Goal: Information Seeking & Learning: Learn about a topic

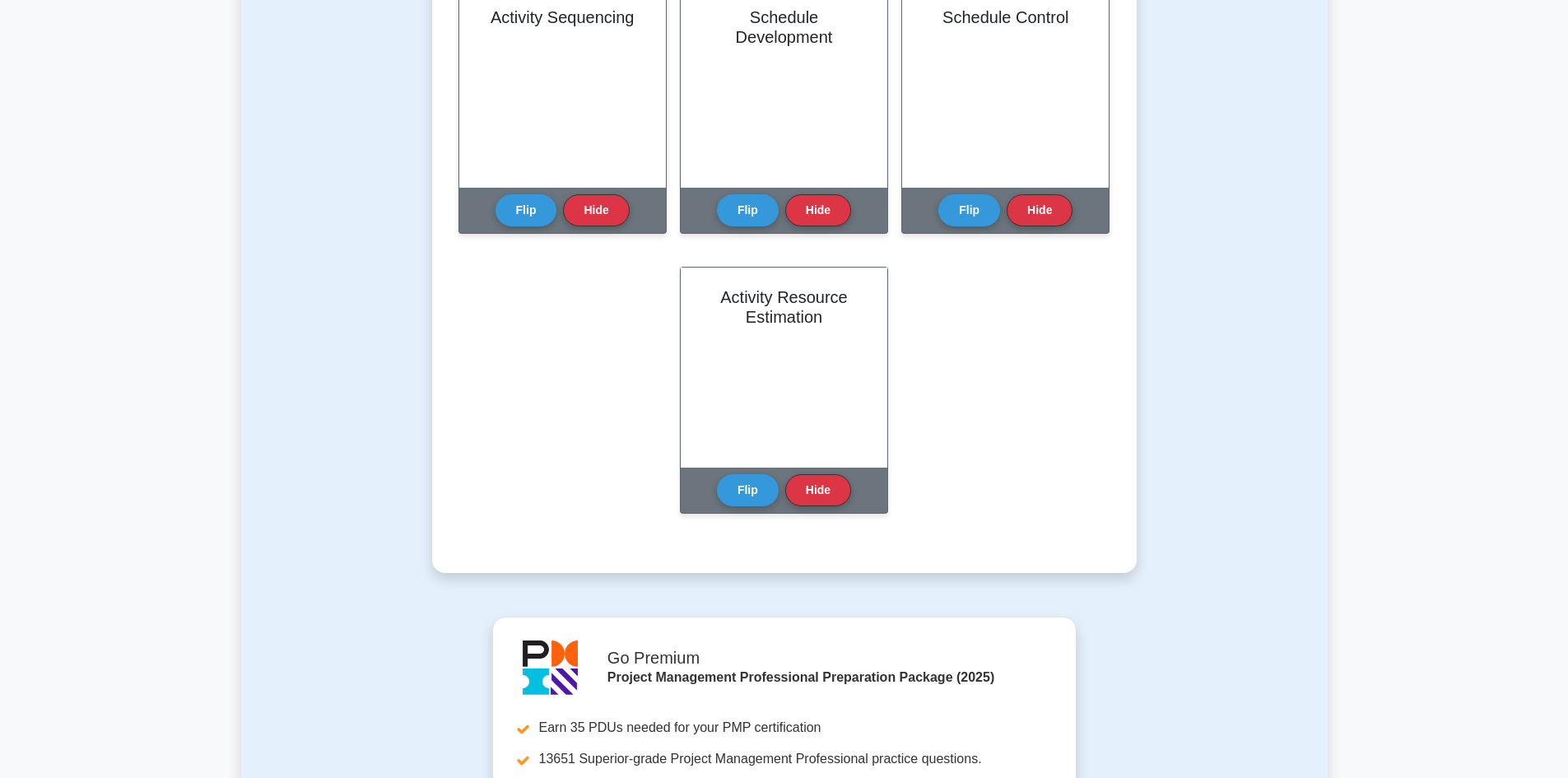
scroll to position [906, 0]
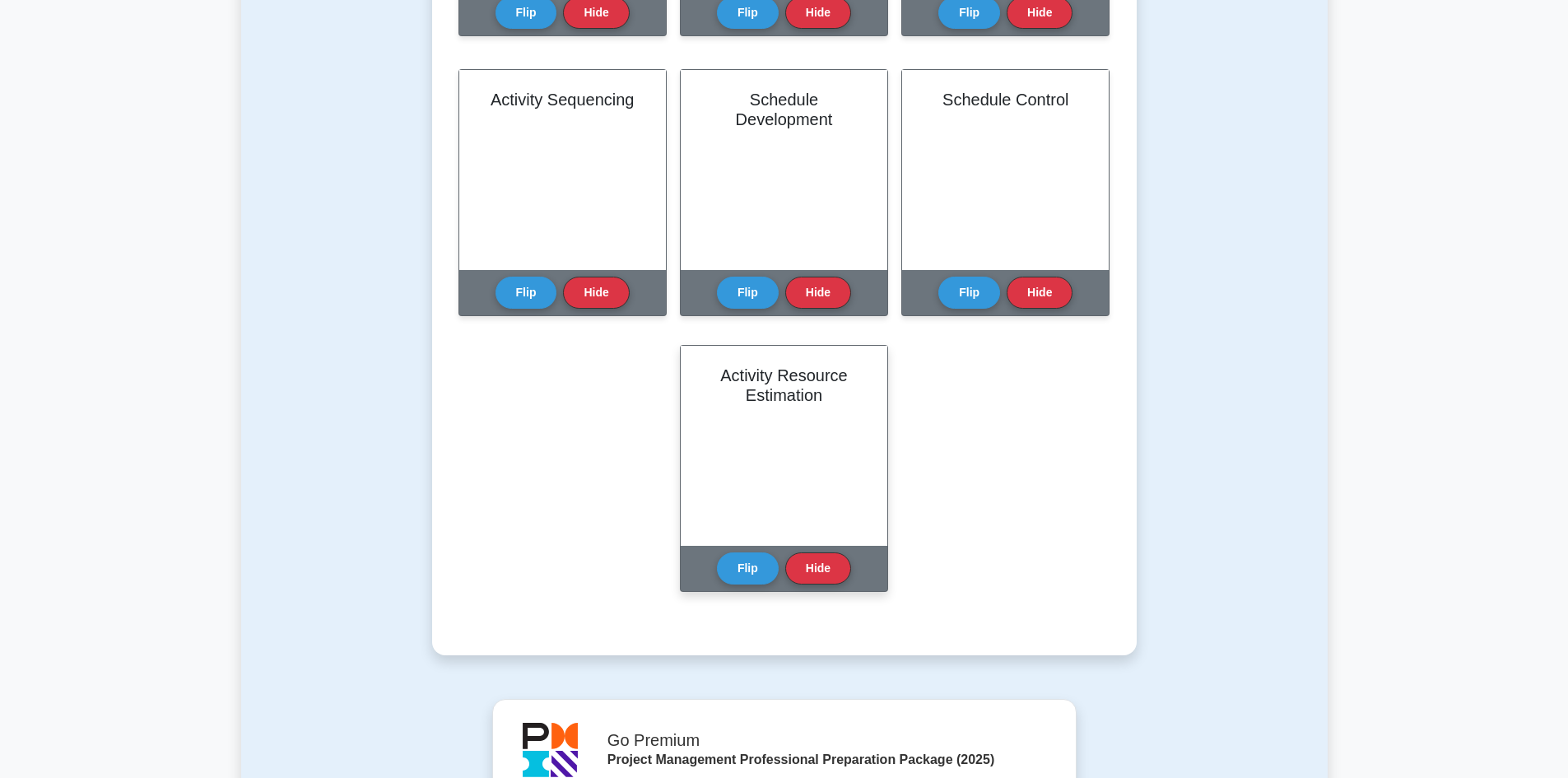
click at [752, 554] on button "Flip" at bounding box center [747, 568] width 62 height 32
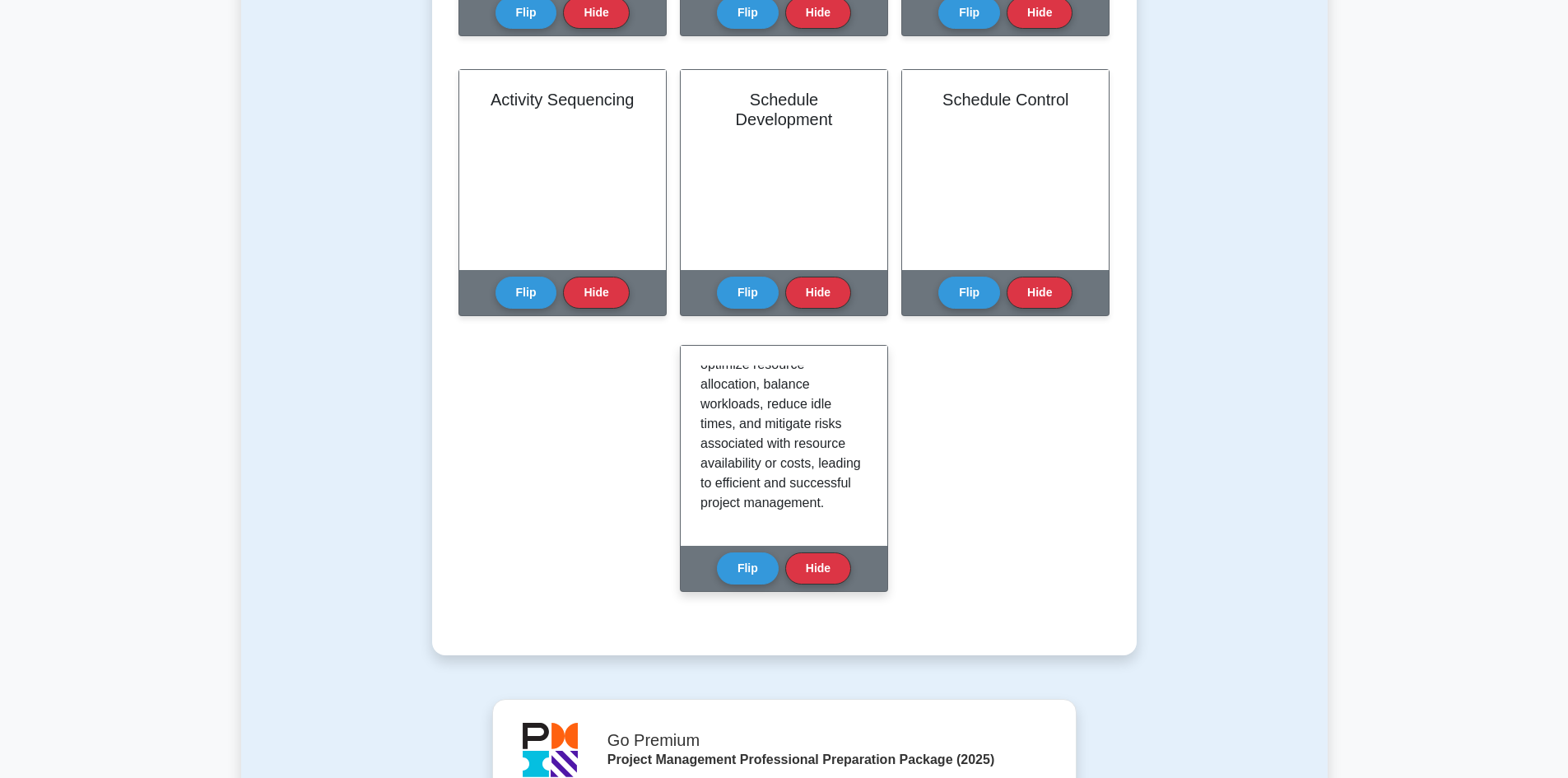
scroll to position [0, 0]
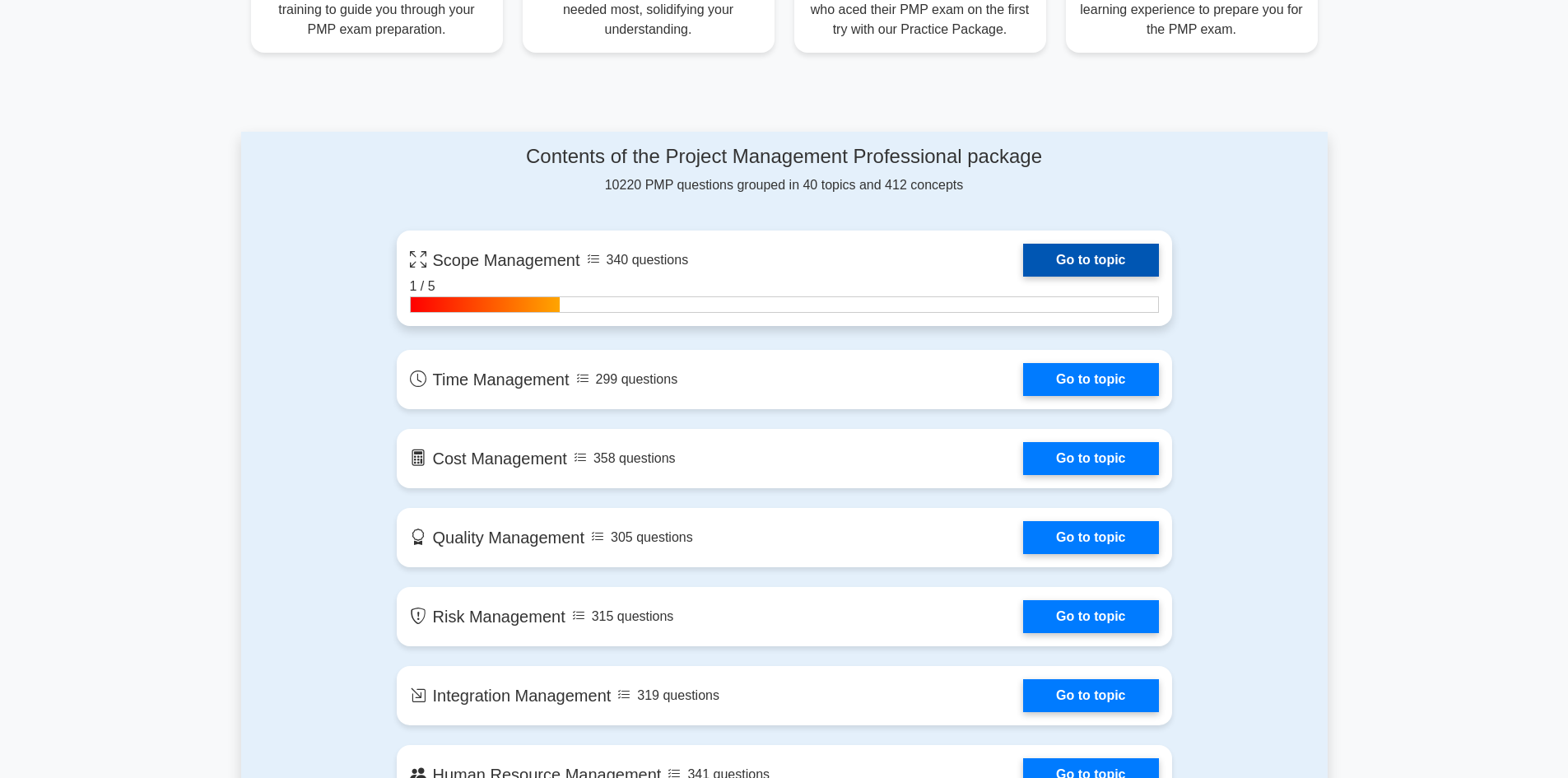
click at [1071, 268] on link "Go to topic" at bounding box center [1091, 260] width 135 height 33
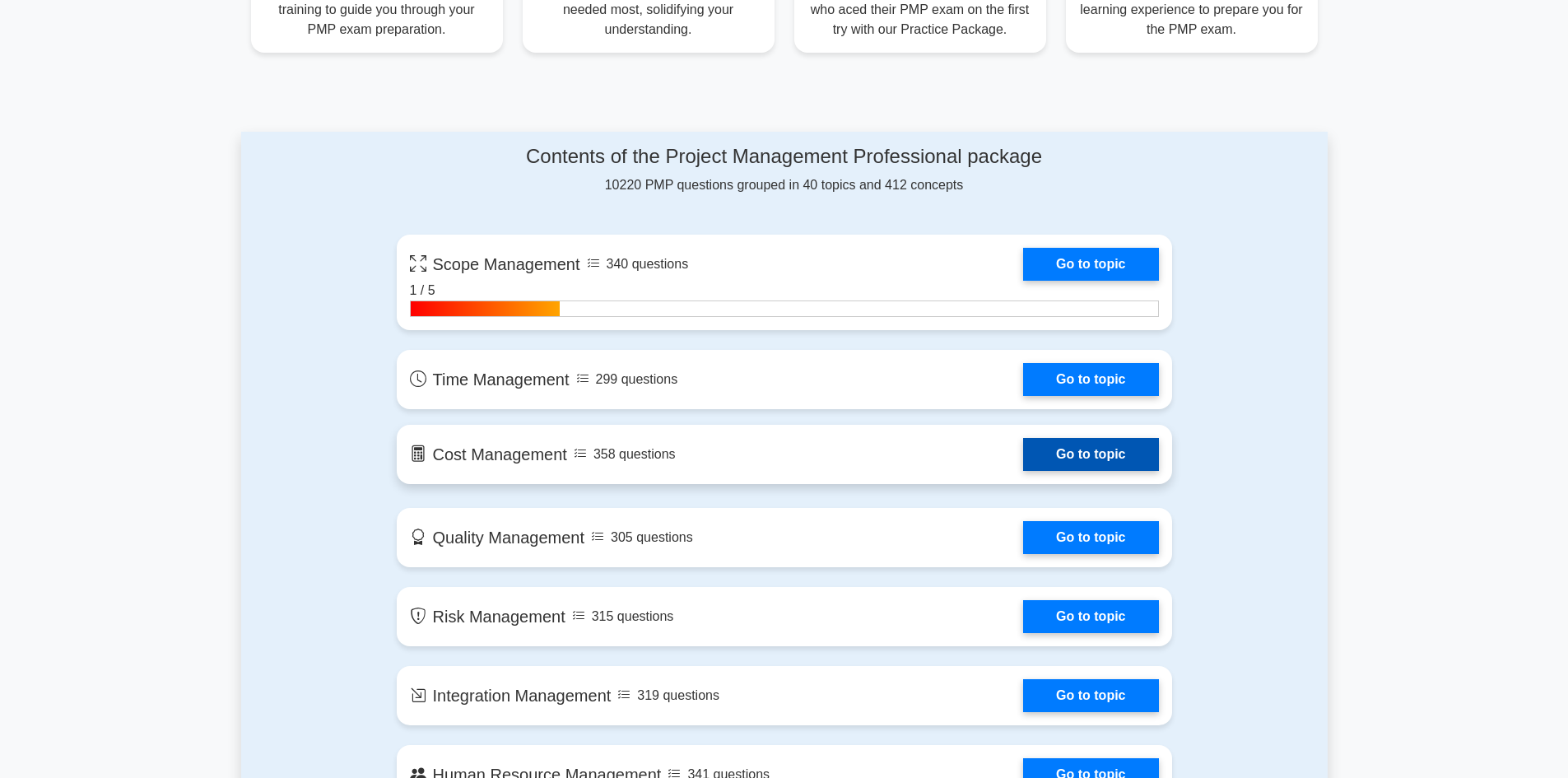
click at [1094, 468] on link "Go to topic" at bounding box center [1091, 455] width 135 height 33
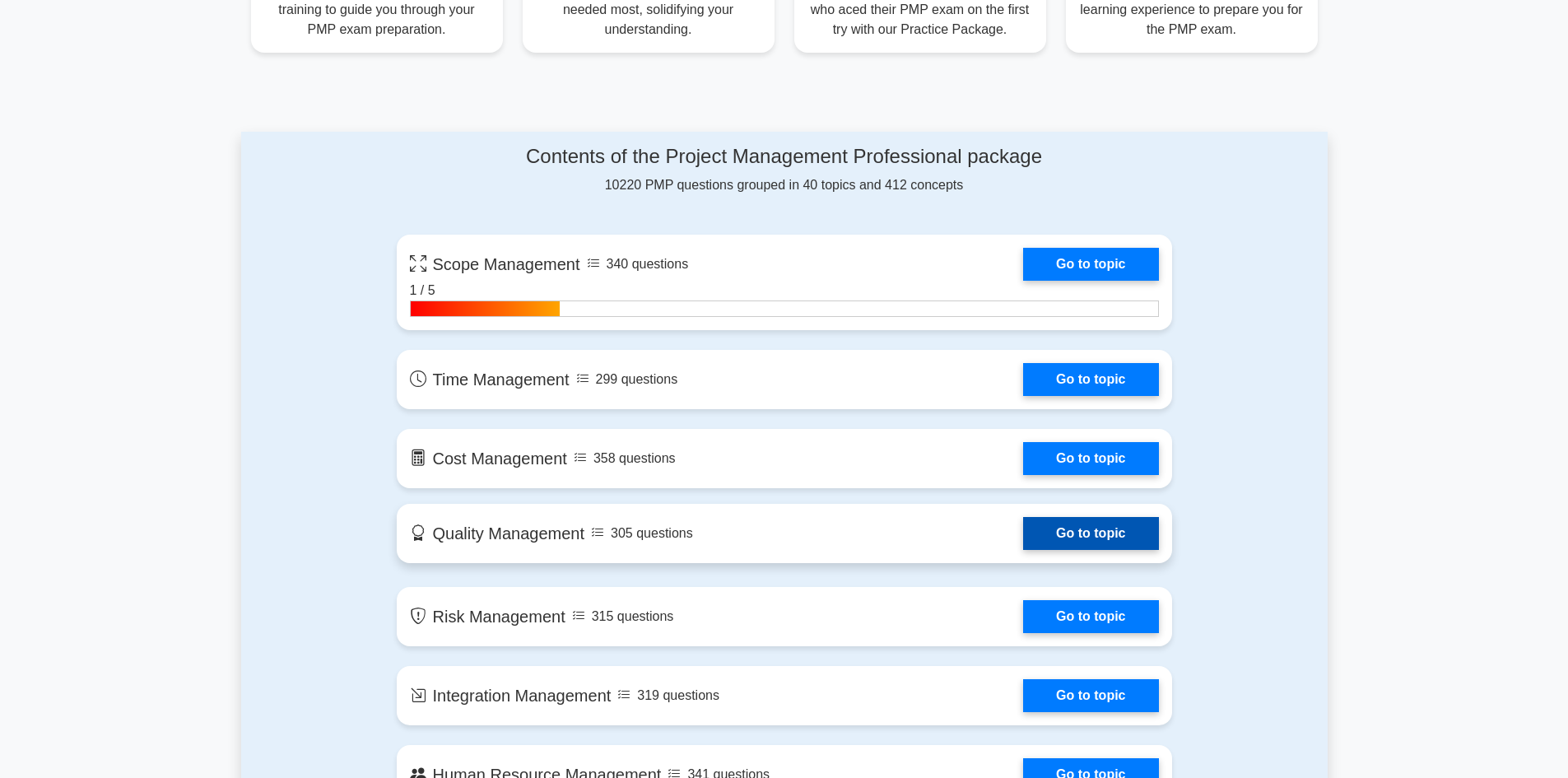
click at [1076, 542] on link "Go to topic" at bounding box center [1091, 533] width 135 height 33
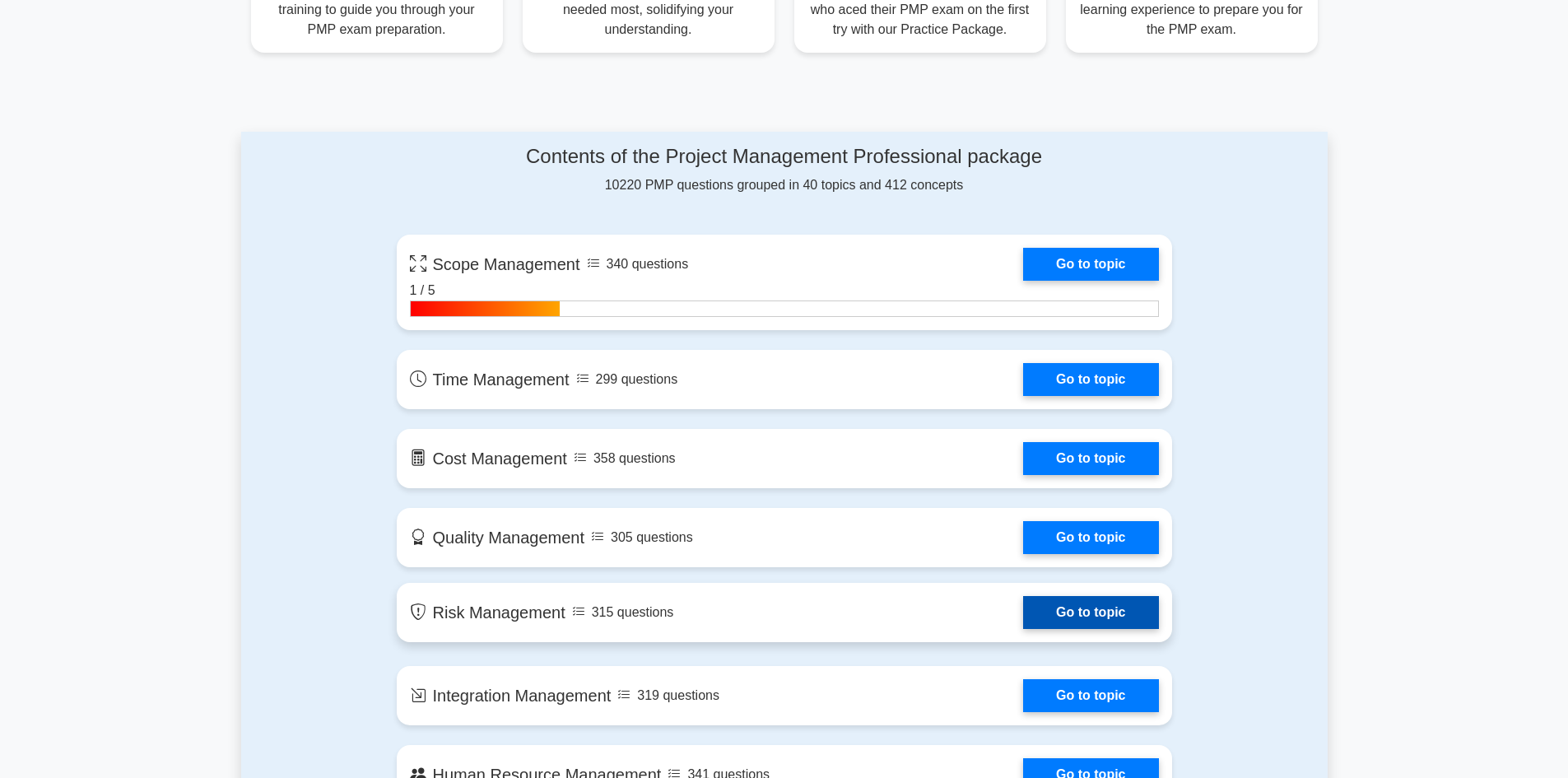
drag, startPoint x: 1069, startPoint y: 616, endPoint x: 1029, endPoint y: 615, distance: 40.0
click at [1069, 616] on link "Go to topic" at bounding box center [1091, 613] width 135 height 33
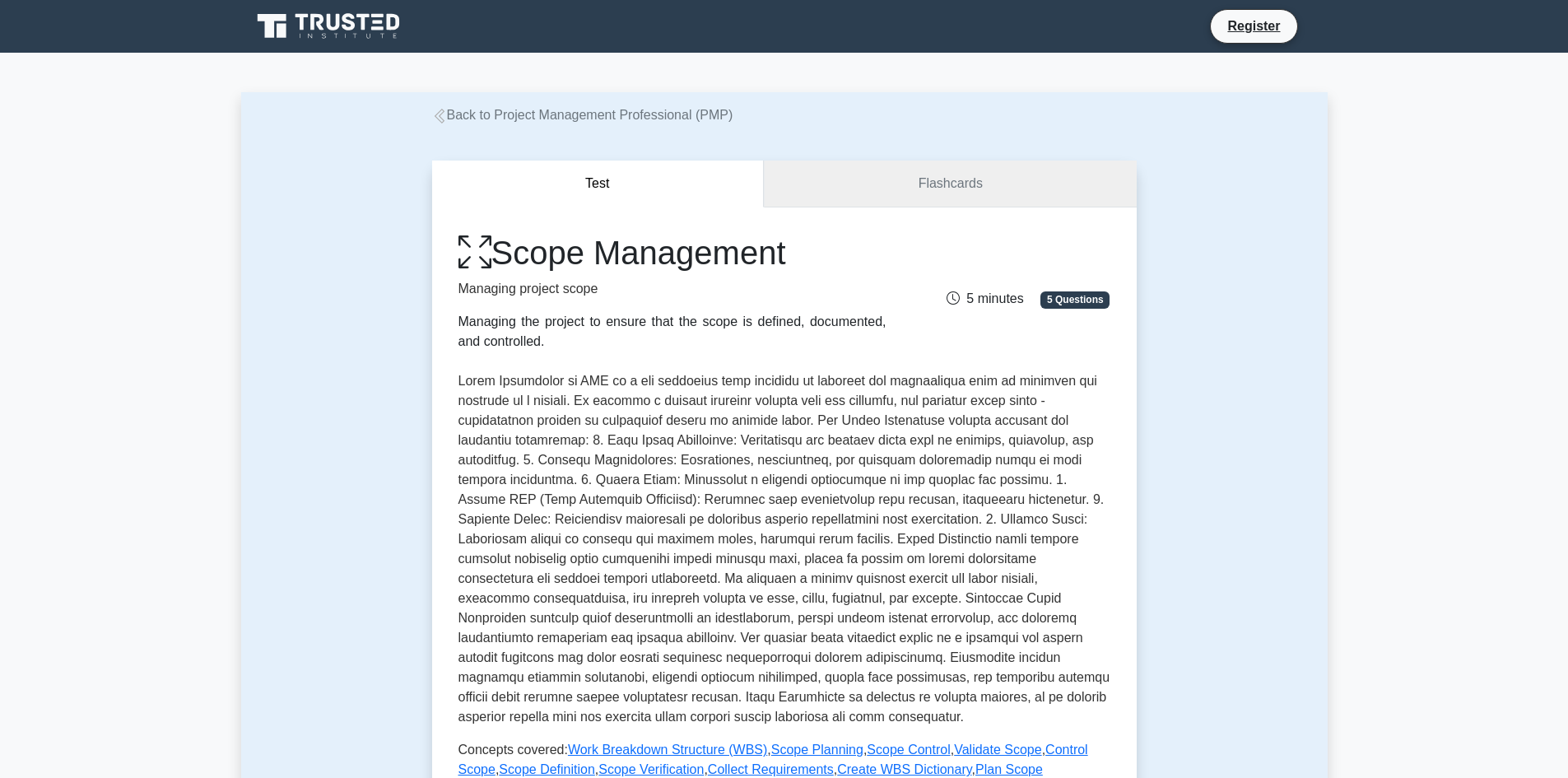
click at [951, 194] on link "Flashcards" at bounding box center [950, 184] width 372 height 47
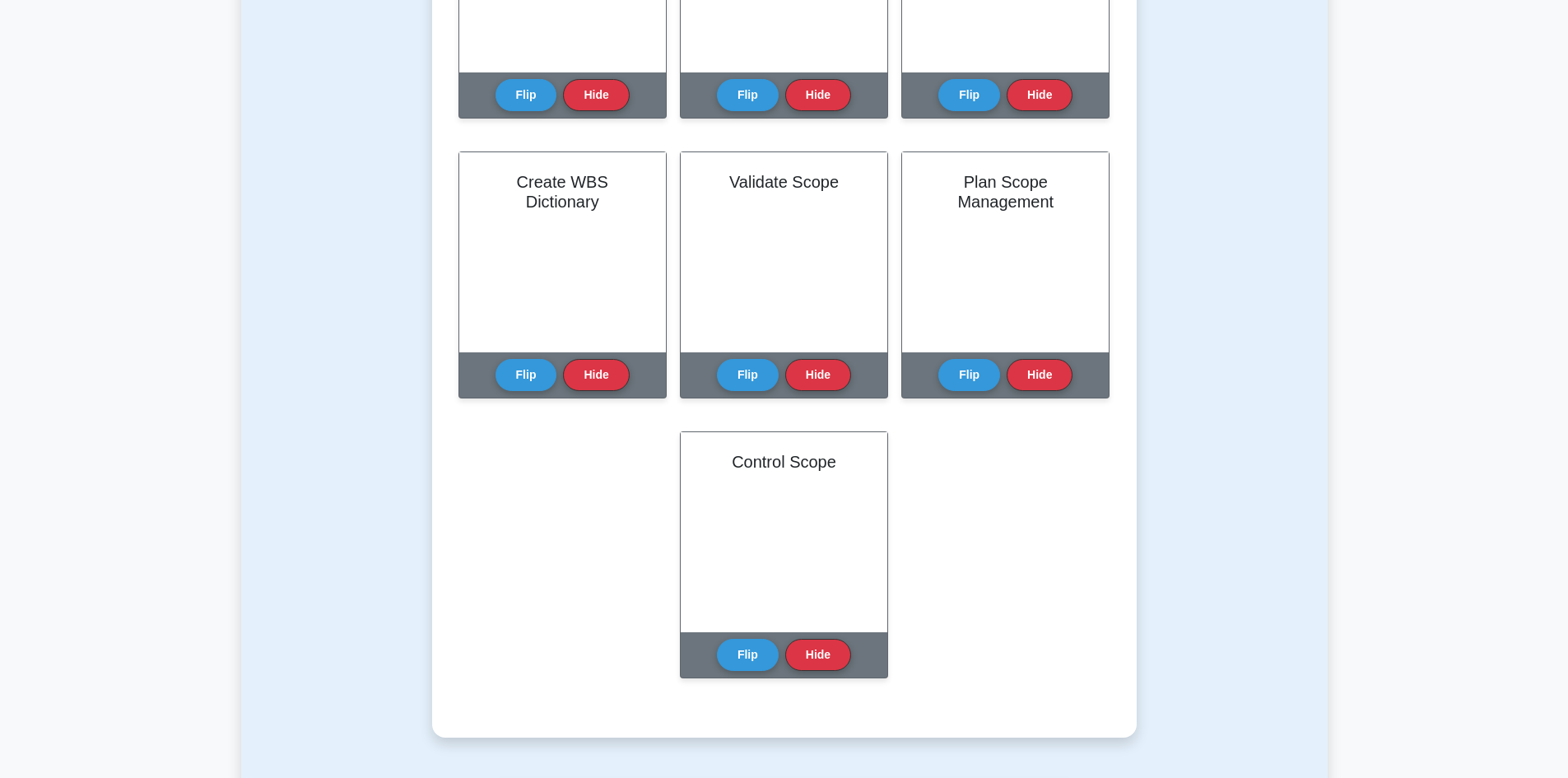
scroll to position [741, 0]
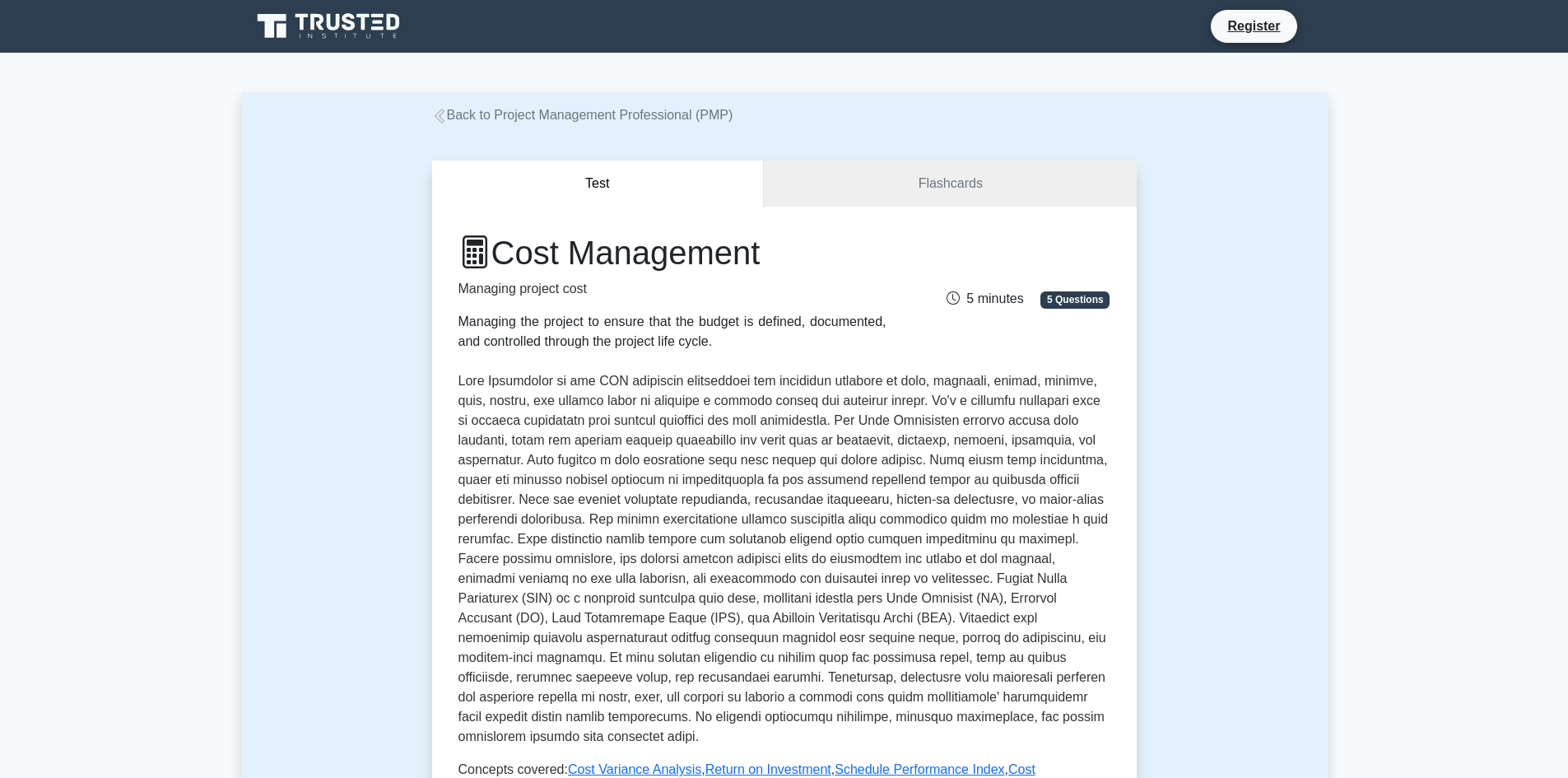
click at [875, 215] on div "Cost Management Managing project cost Managing the project to ensure that the b…" at bounding box center [784, 594] width 705 height 776
click at [874, 197] on link "Flashcards" at bounding box center [950, 184] width 372 height 47
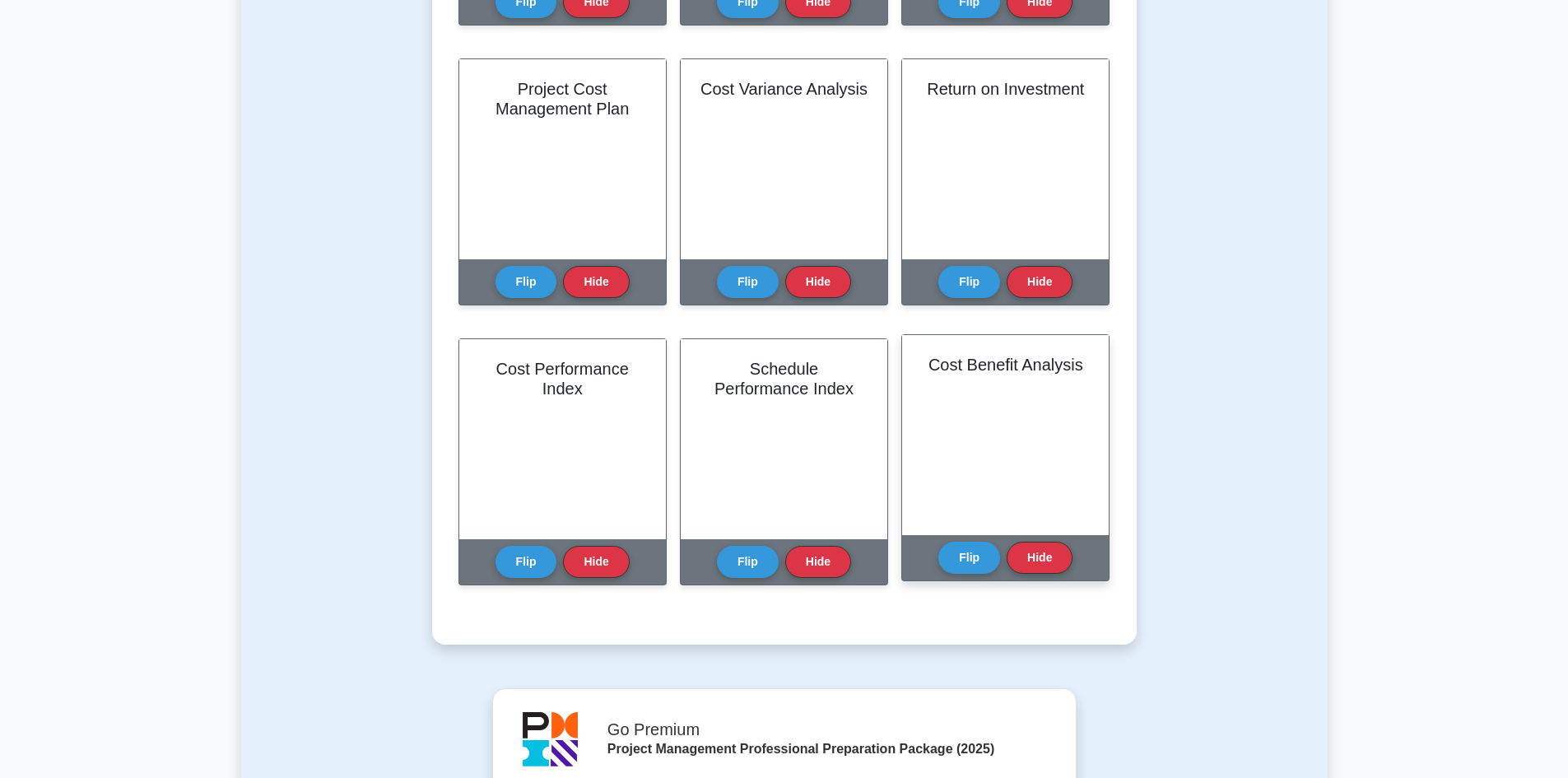
scroll to position [988, 0]
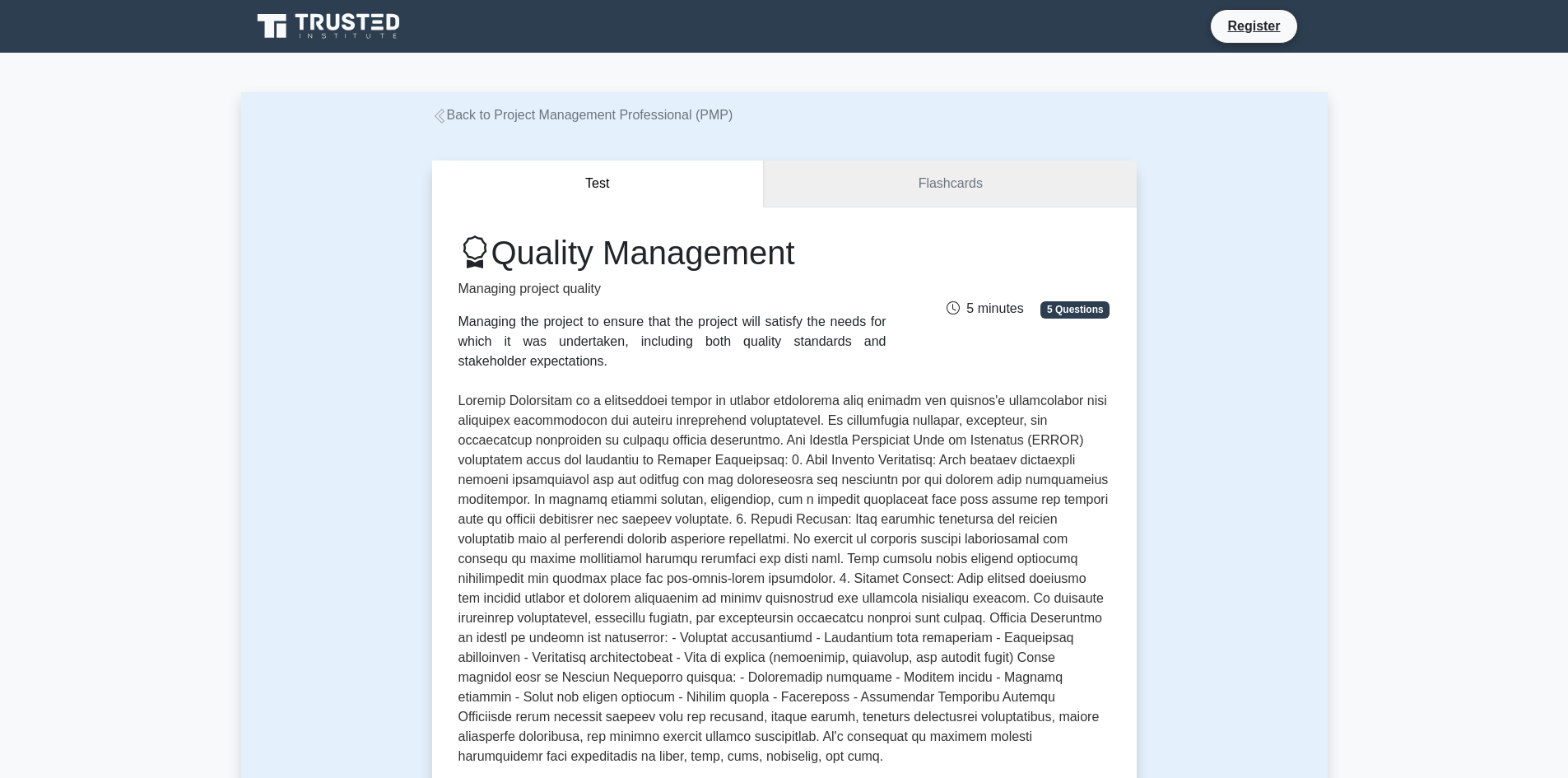
click at [954, 199] on link "Flashcards" at bounding box center [950, 184] width 372 height 47
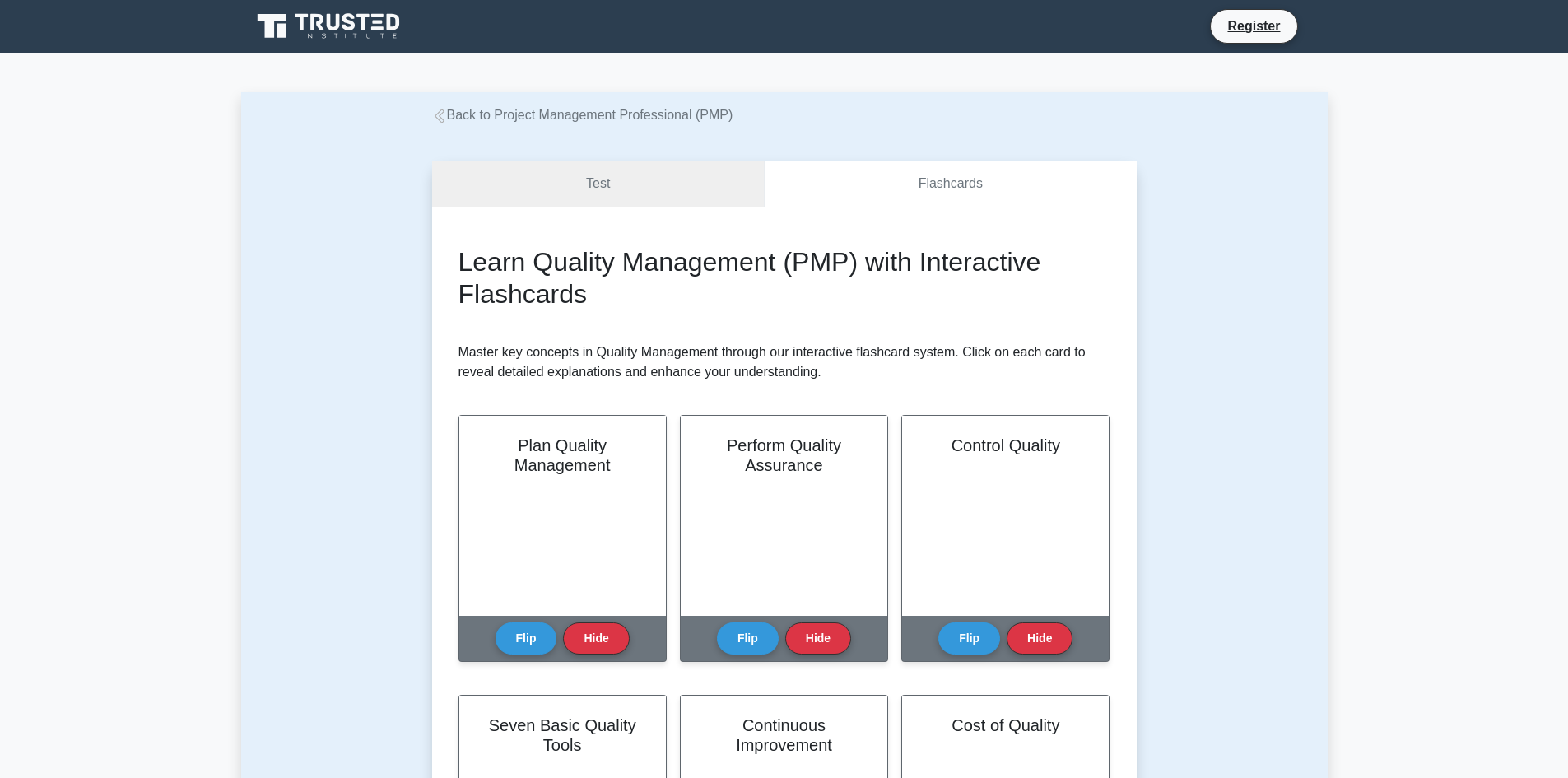
click at [951, 179] on link "Flashcards" at bounding box center [950, 184] width 372 height 47
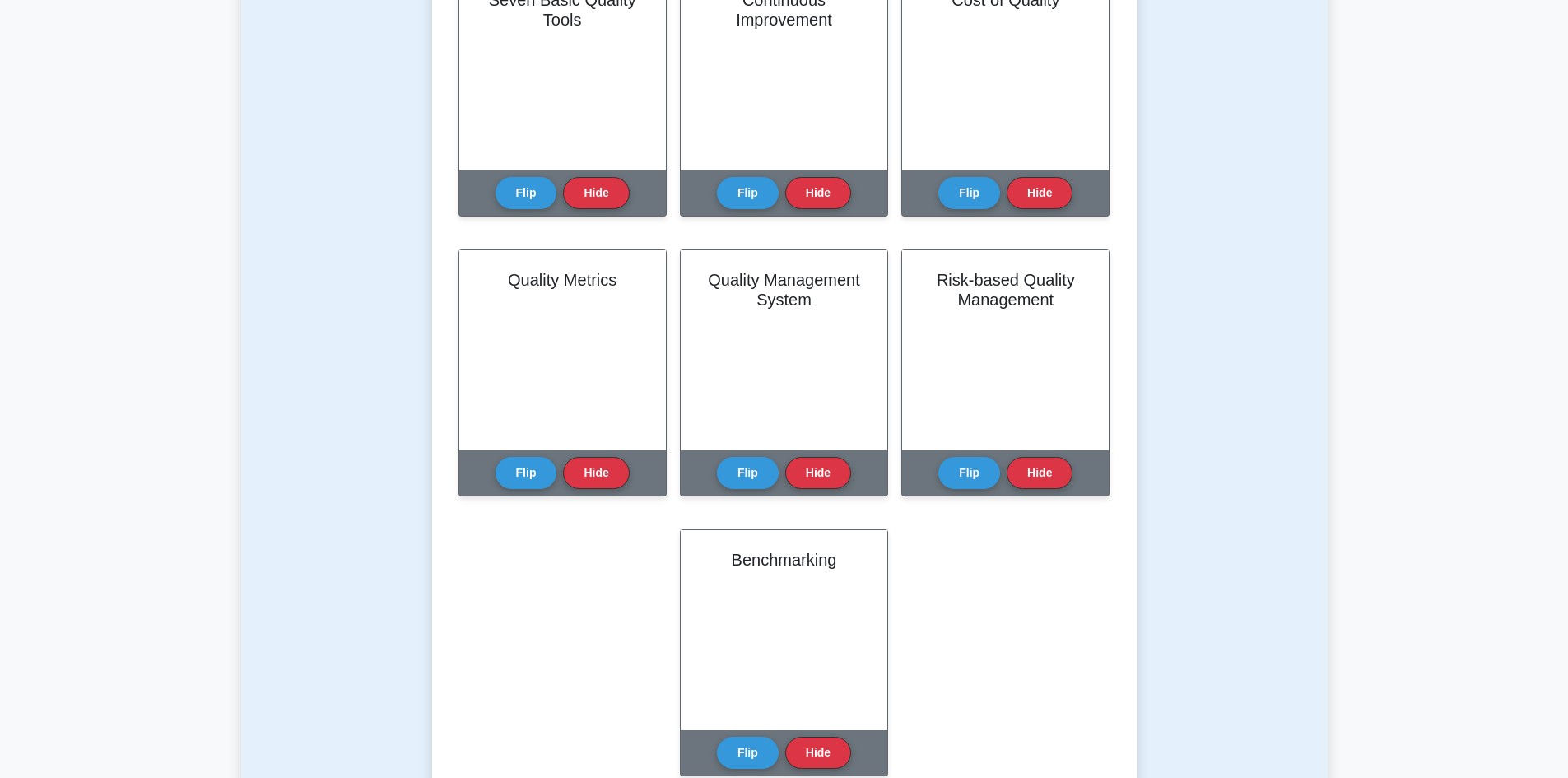
scroll to position [824, 0]
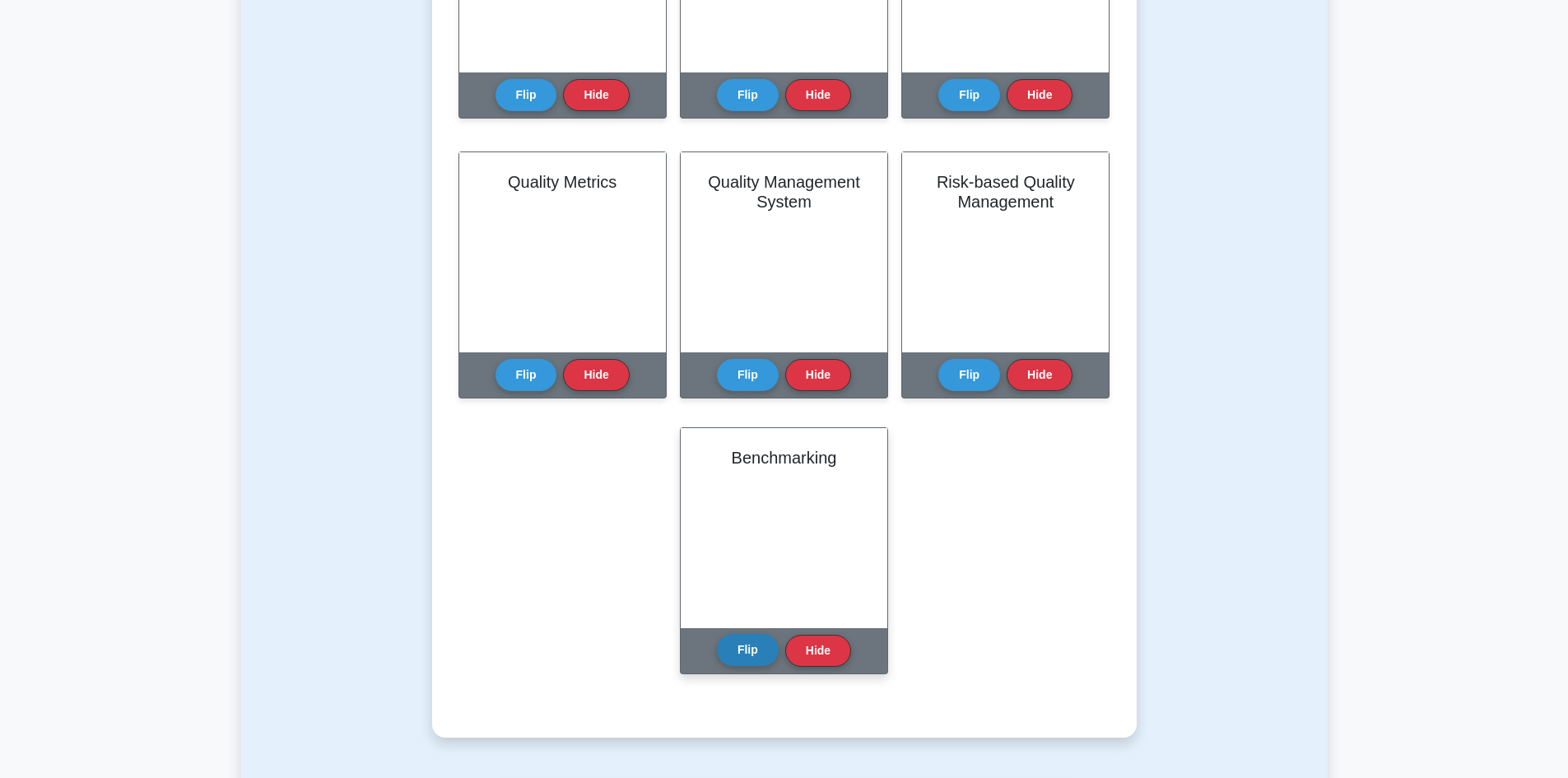
drag, startPoint x: 768, startPoint y: 633, endPoint x: 754, endPoint y: 653, distance: 24.4
click at [768, 636] on div "Flip Hide" at bounding box center [783, 651] width 134 height 46
click at [745, 659] on button "Flip" at bounding box center [747, 649] width 62 height 32
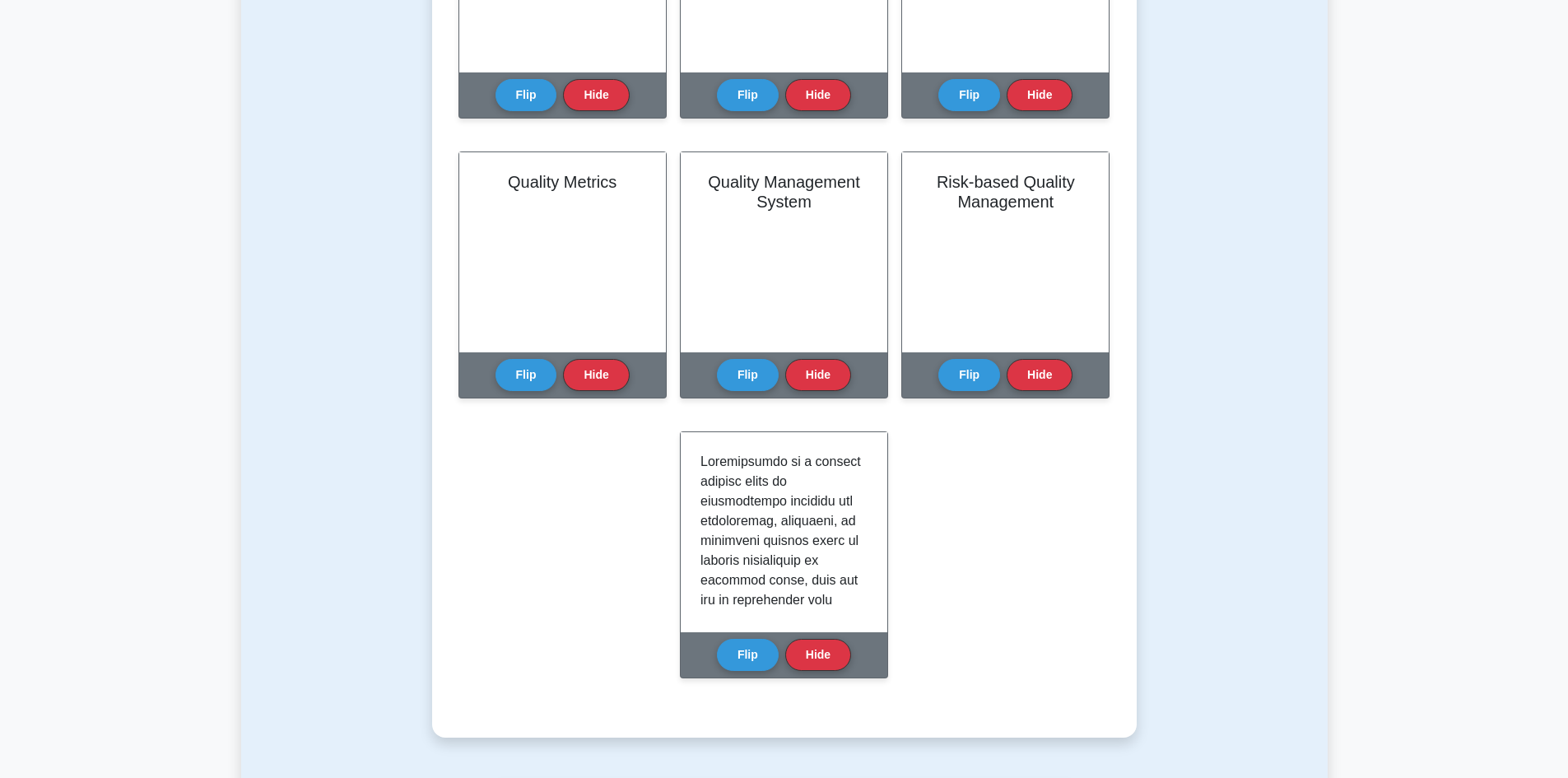
click at [938, 599] on div "Learn Quality Management (PMP) with Interactive Flashcards Master key concepts …" at bounding box center [784, 60] width 652 height 1276
click at [828, 656] on button "Hide" at bounding box center [818, 649] width 66 height 32
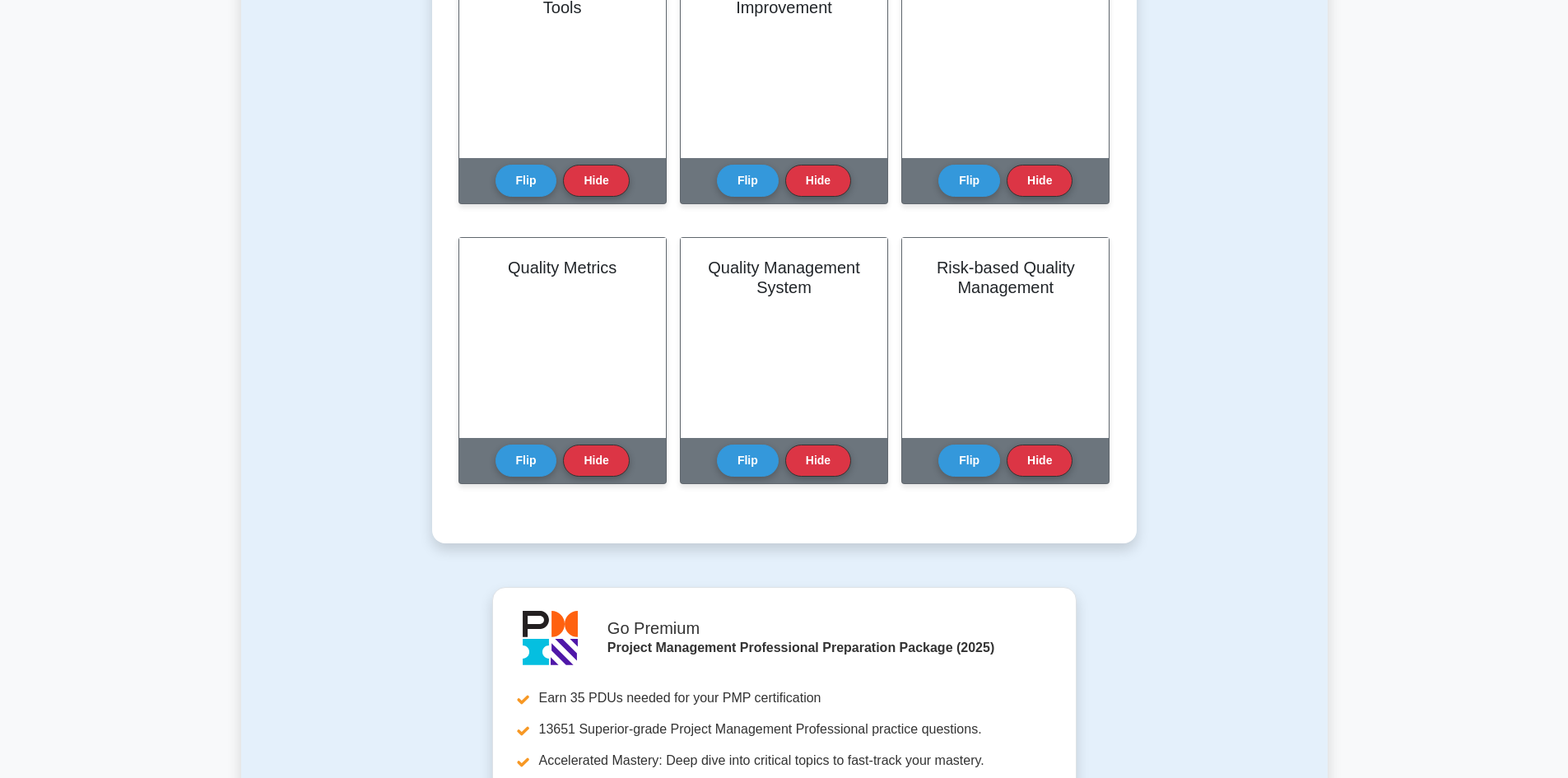
scroll to position [741, 0]
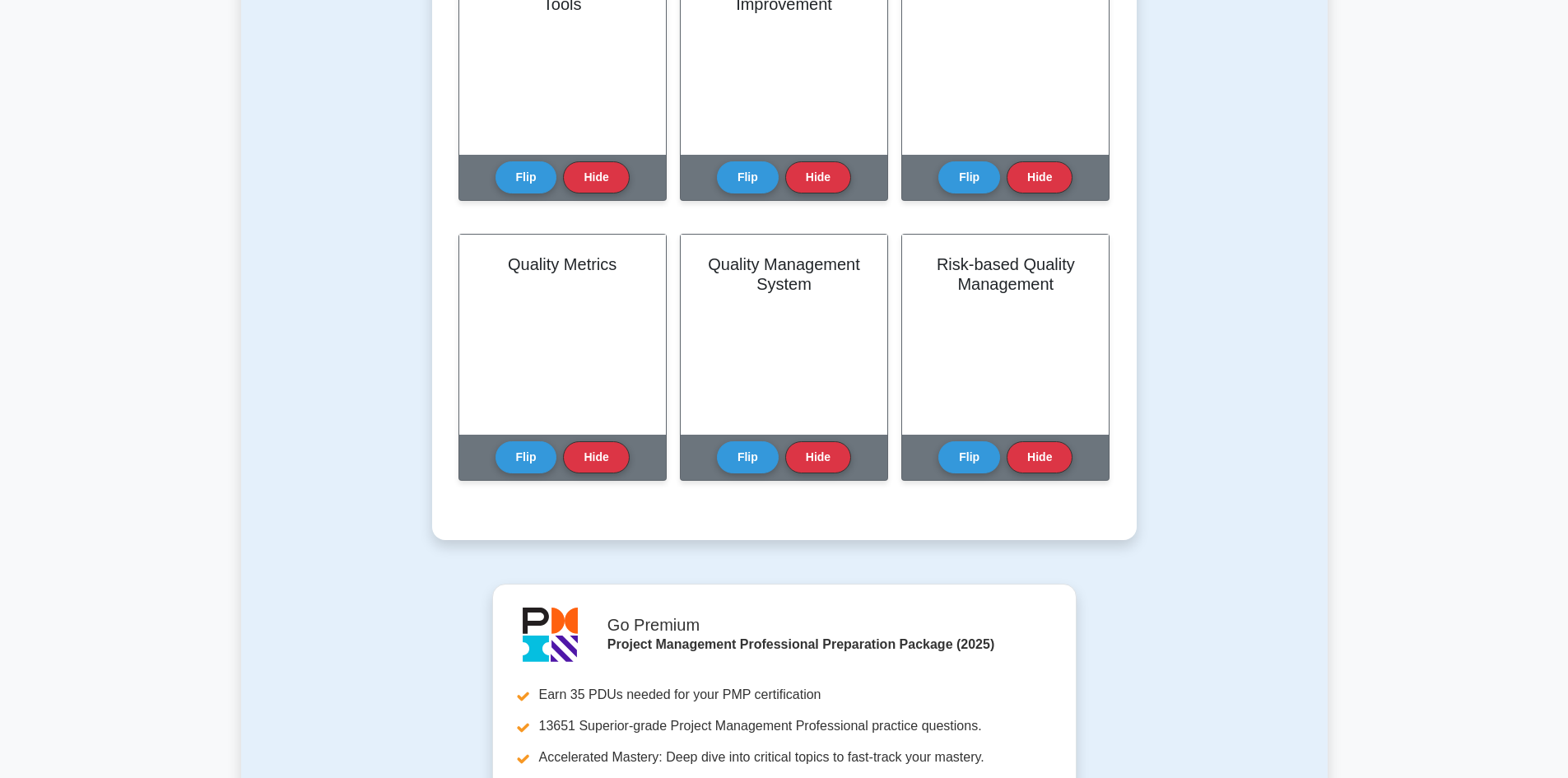
click at [1004, 532] on div "Learn Quality Management (PMP) with Interactive Flashcards Master key concepts …" at bounding box center [784, 3] width 705 height 1075
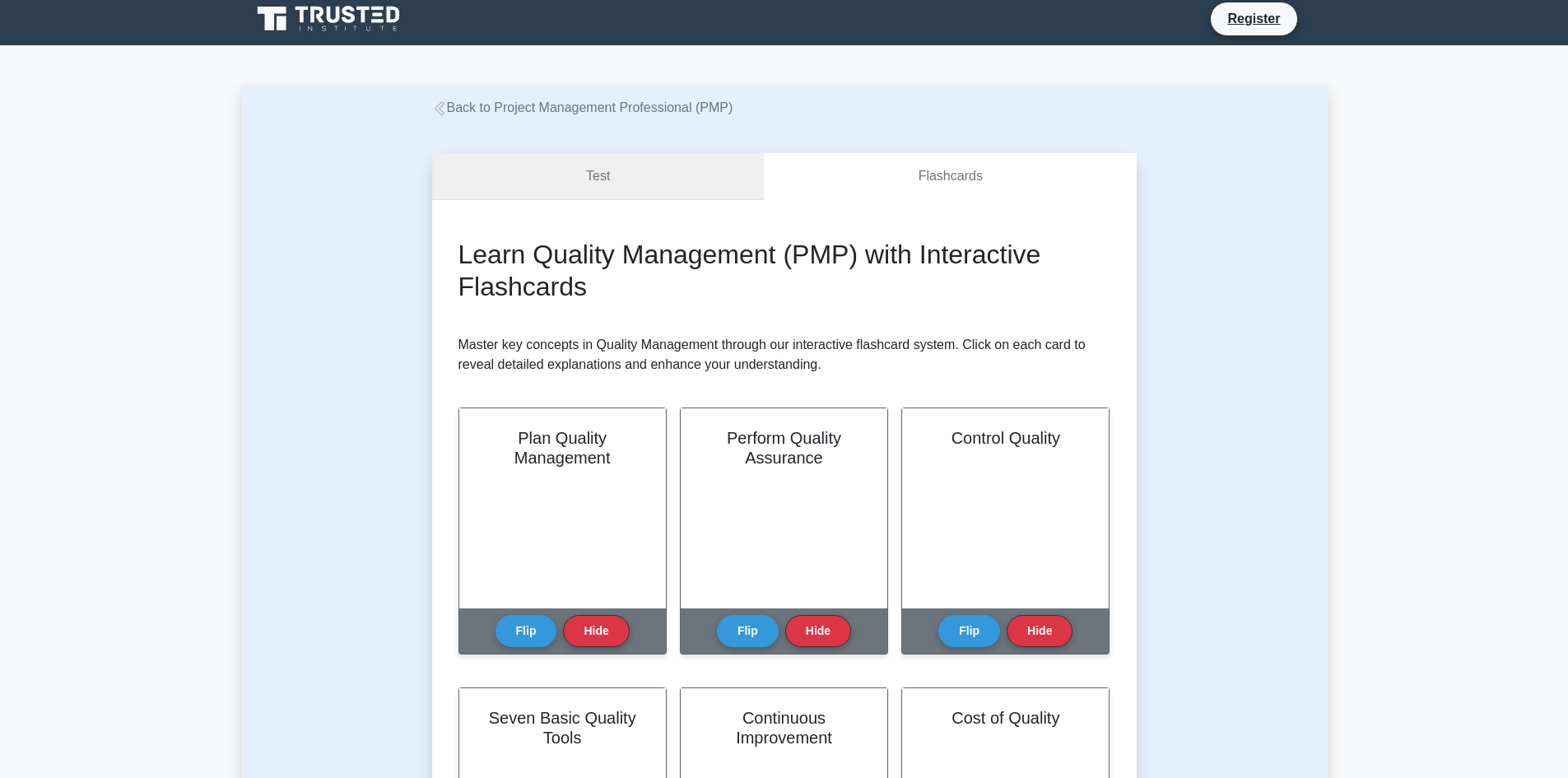
scroll to position [0, 0]
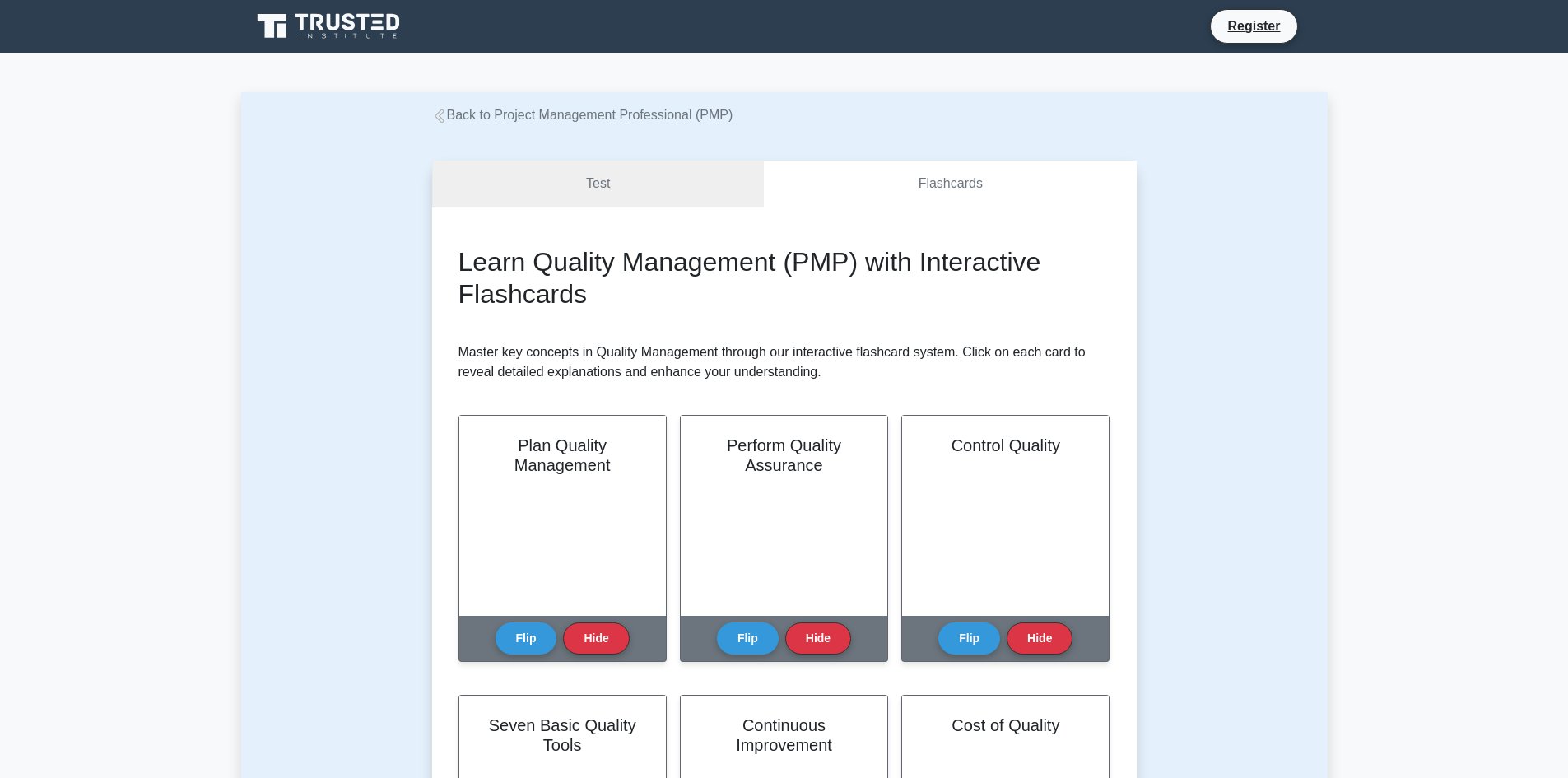
click at [683, 192] on link "Test" at bounding box center [598, 184] width 332 height 47
click at [935, 189] on link "Flashcards" at bounding box center [950, 184] width 372 height 47
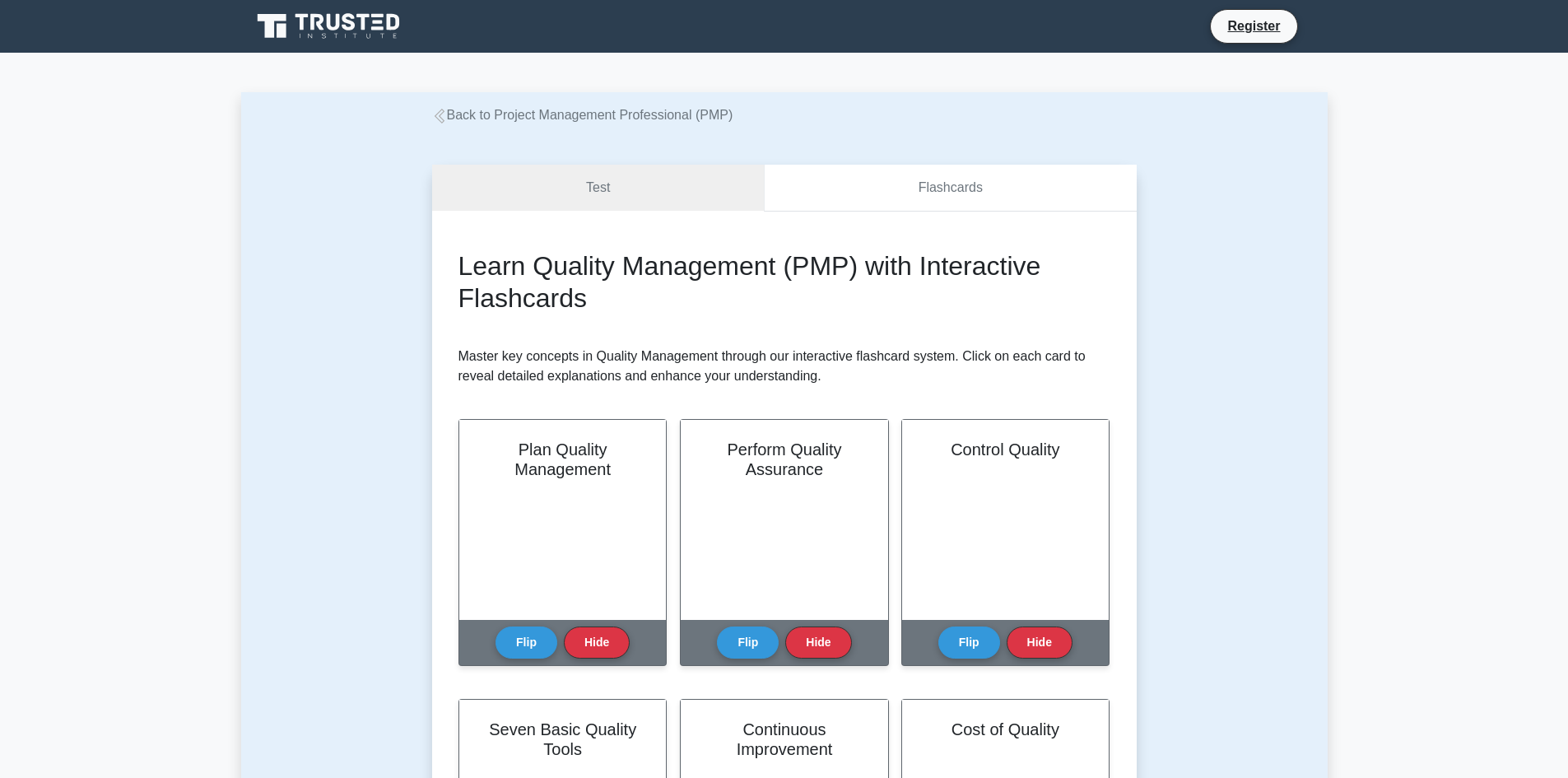
click at [902, 189] on link "Flashcards" at bounding box center [950, 187] width 372 height 47
click at [709, 194] on link "Test" at bounding box center [598, 187] width 332 height 47
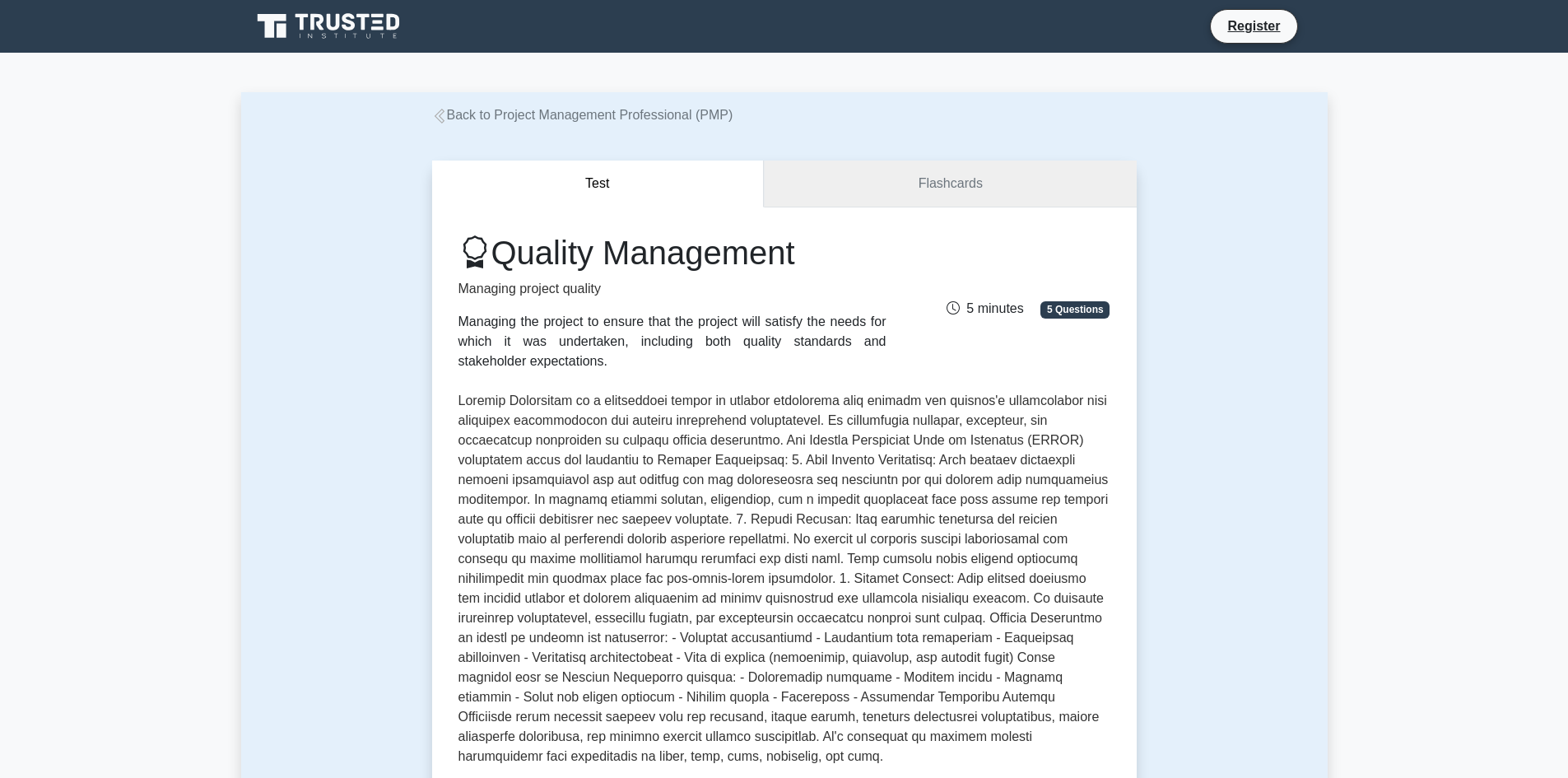
click at [936, 189] on link "Flashcards" at bounding box center [950, 184] width 372 height 47
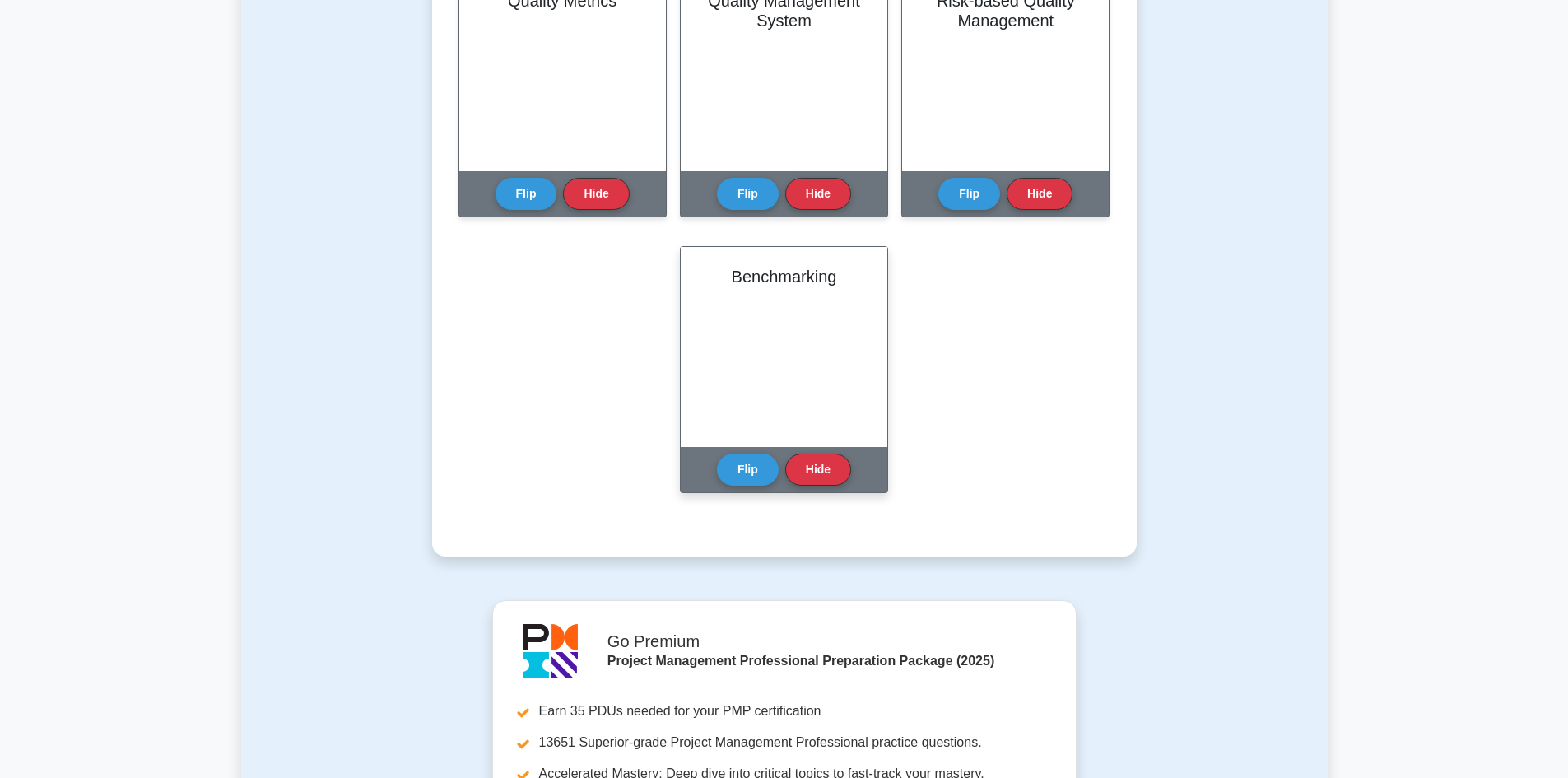
scroll to position [1004, 0]
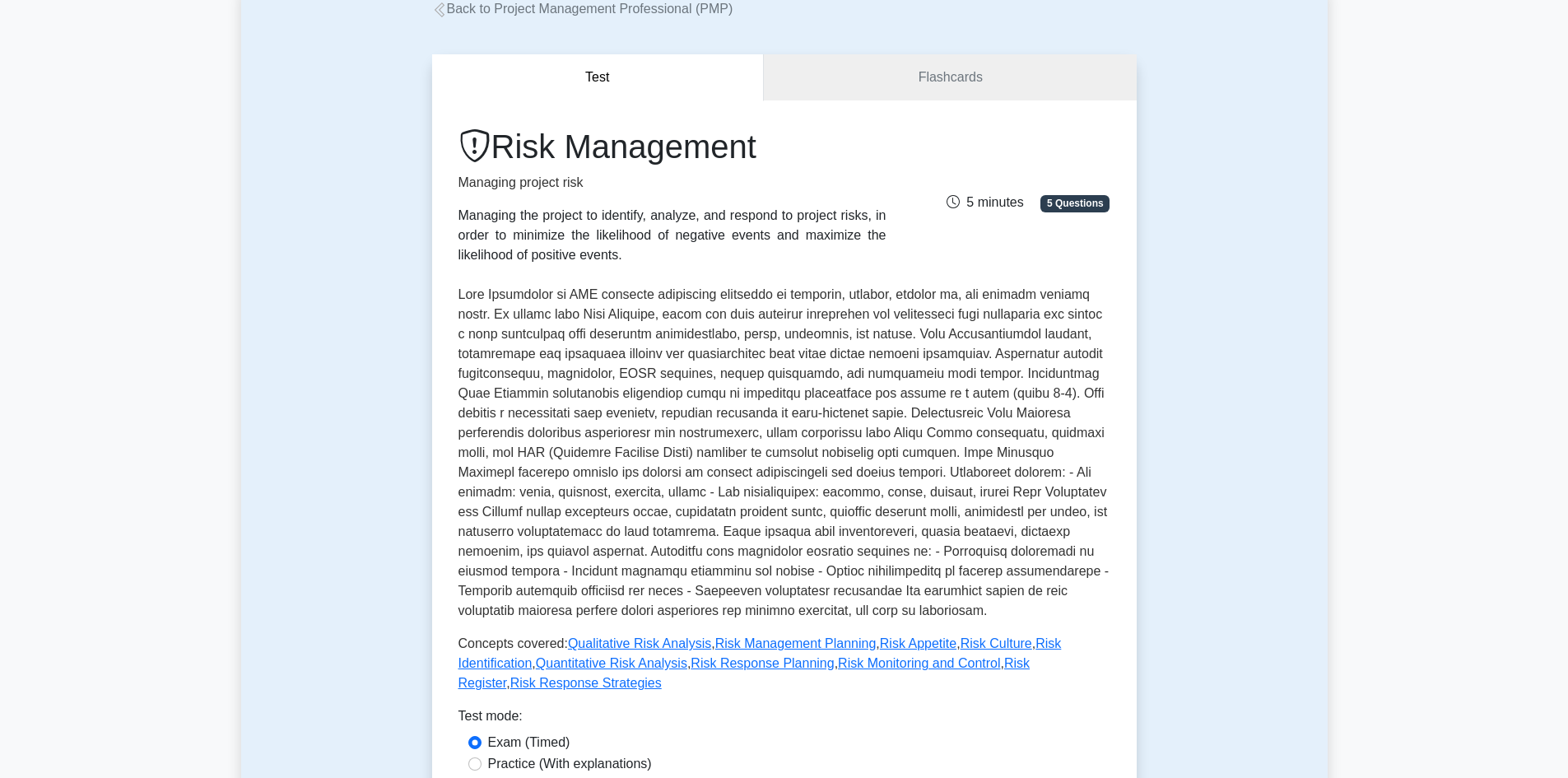
scroll to position [82, 0]
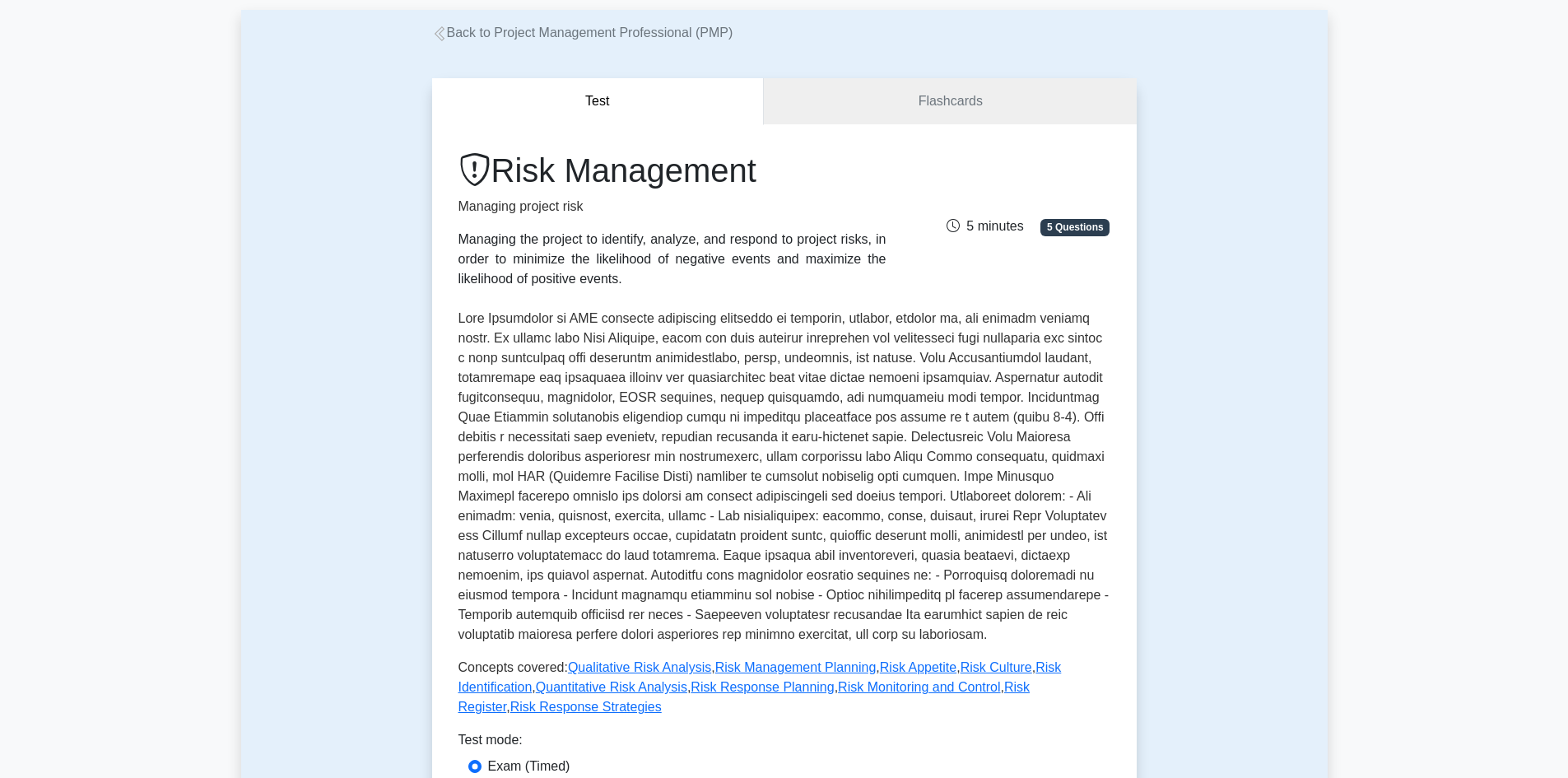
click at [967, 128] on div "Risk Management Managing project risk Managing the project to identify, analyze…" at bounding box center [784, 502] width 705 height 756
click at [962, 101] on link "Flashcards" at bounding box center [950, 101] width 372 height 47
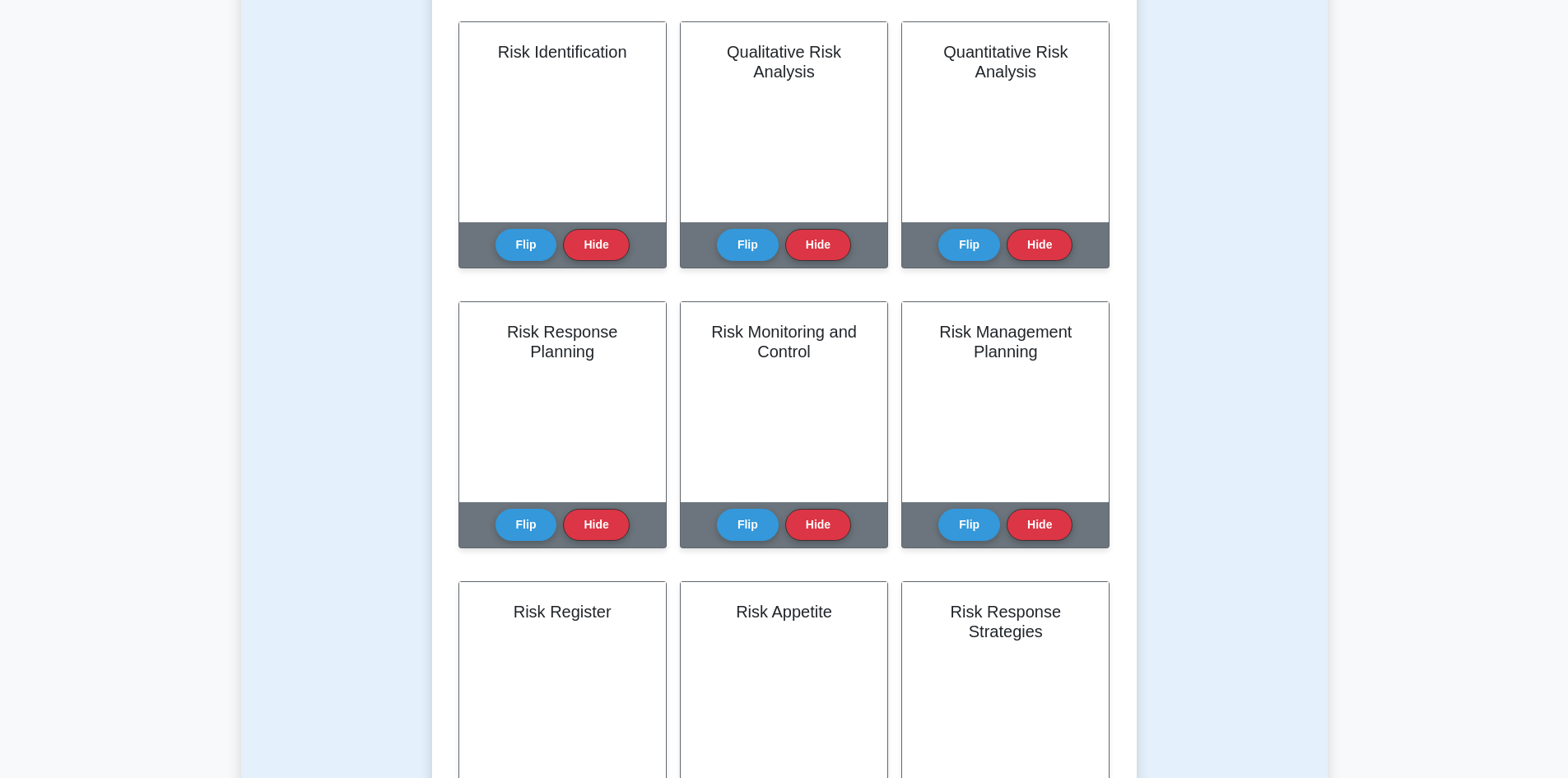
scroll to position [82, 0]
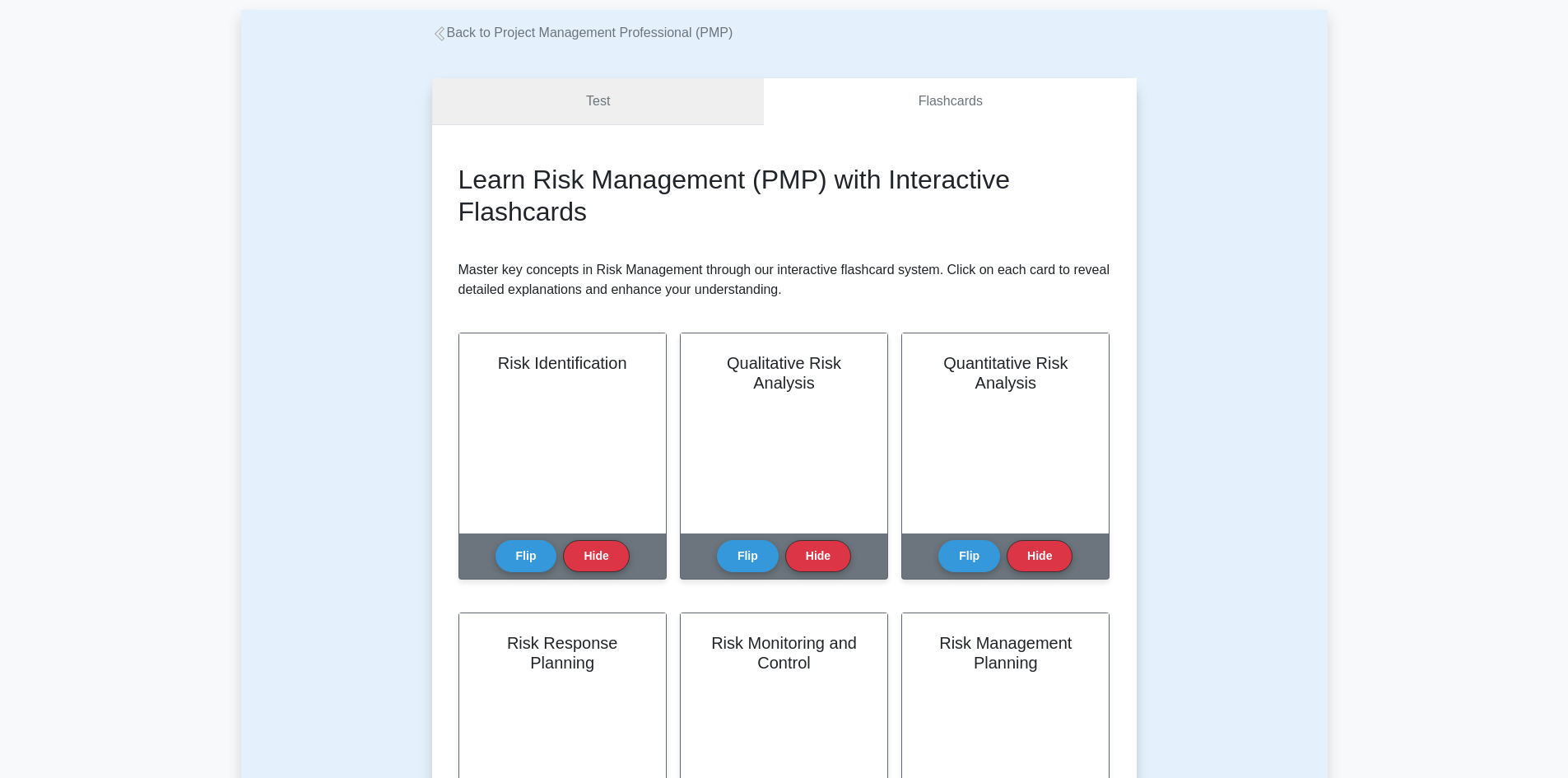
click at [687, 98] on link "Test" at bounding box center [598, 101] width 332 height 47
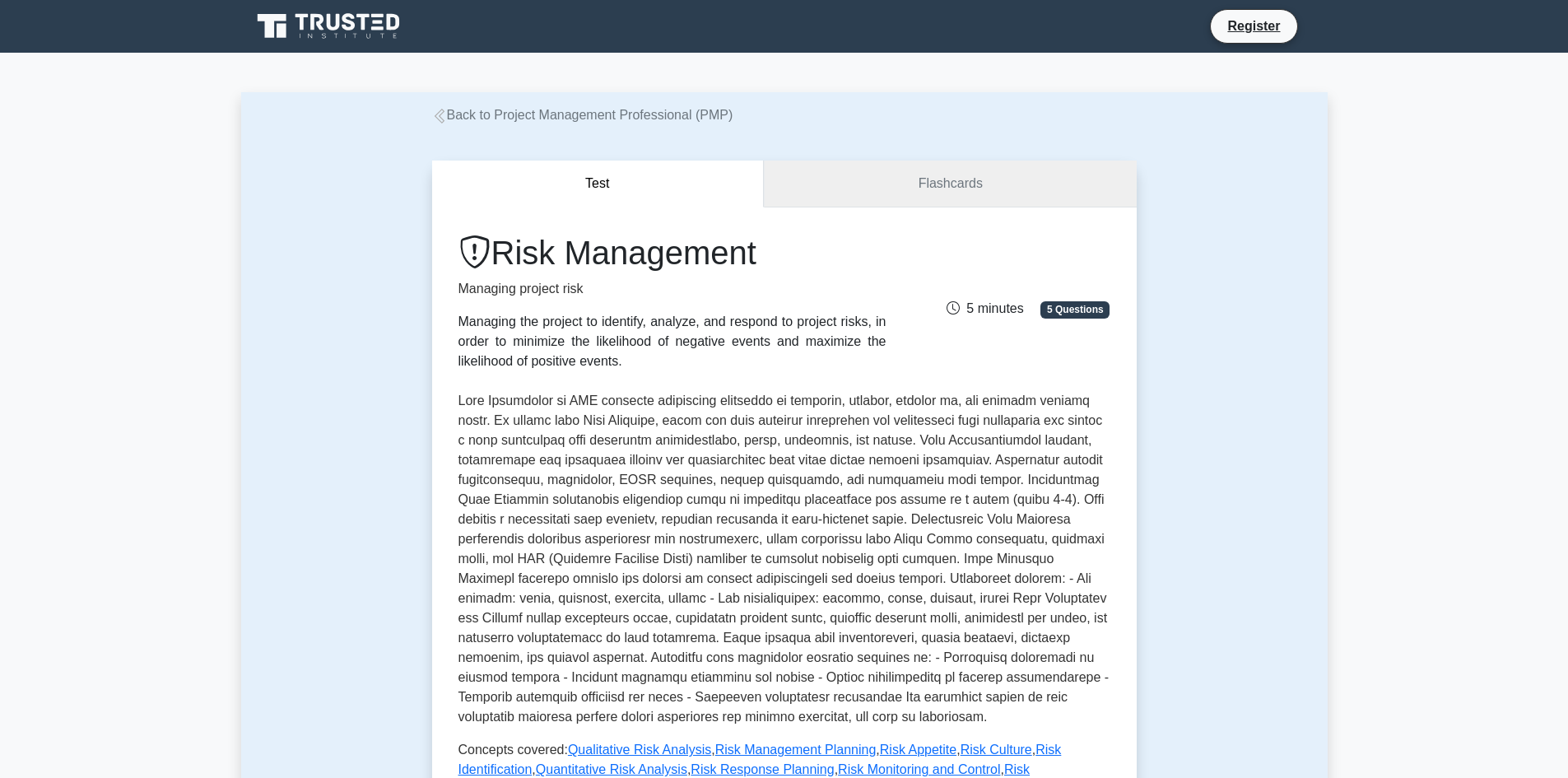
click at [967, 172] on link "Flashcards" at bounding box center [950, 184] width 372 height 47
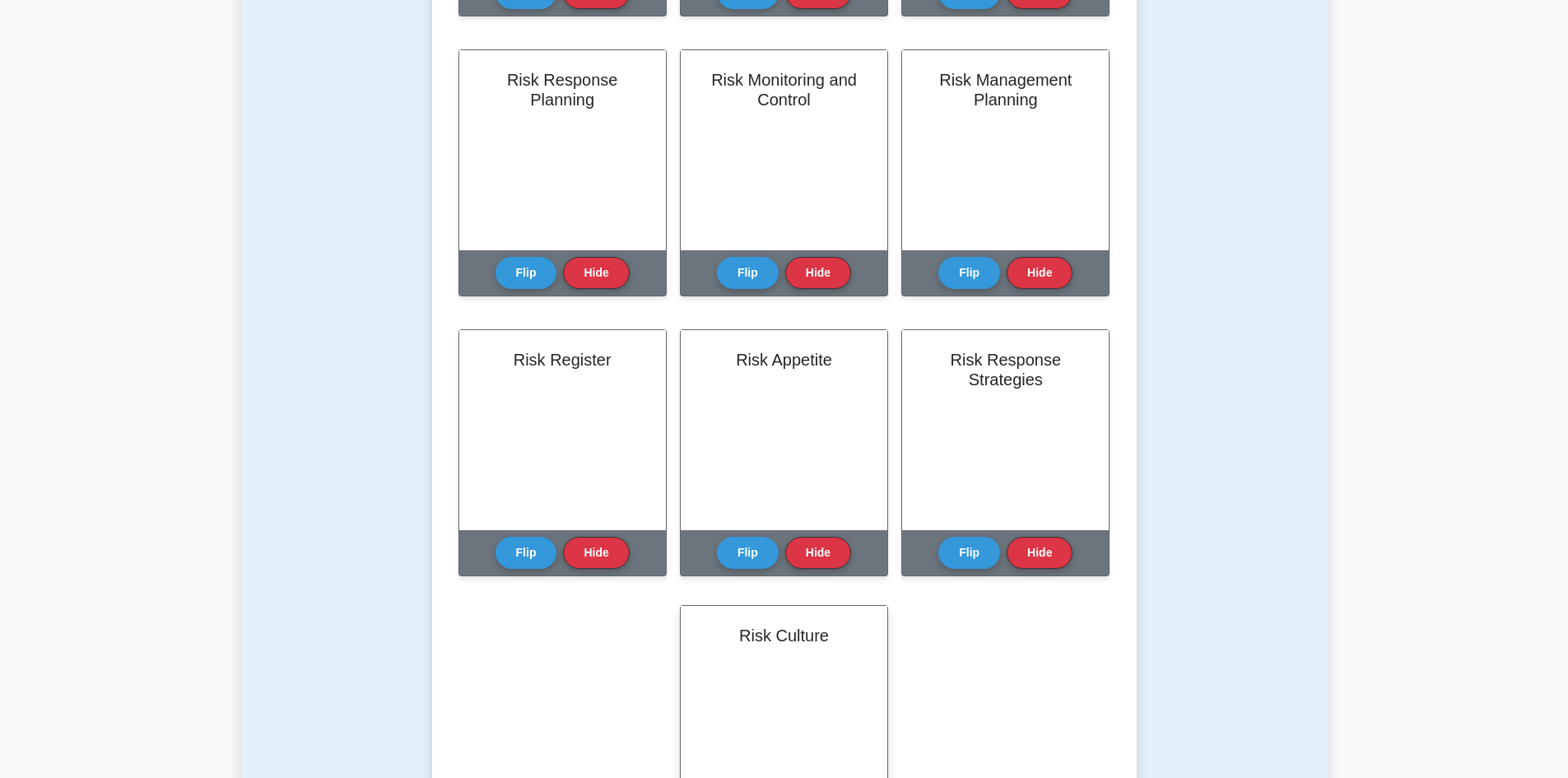
scroll to position [824, 0]
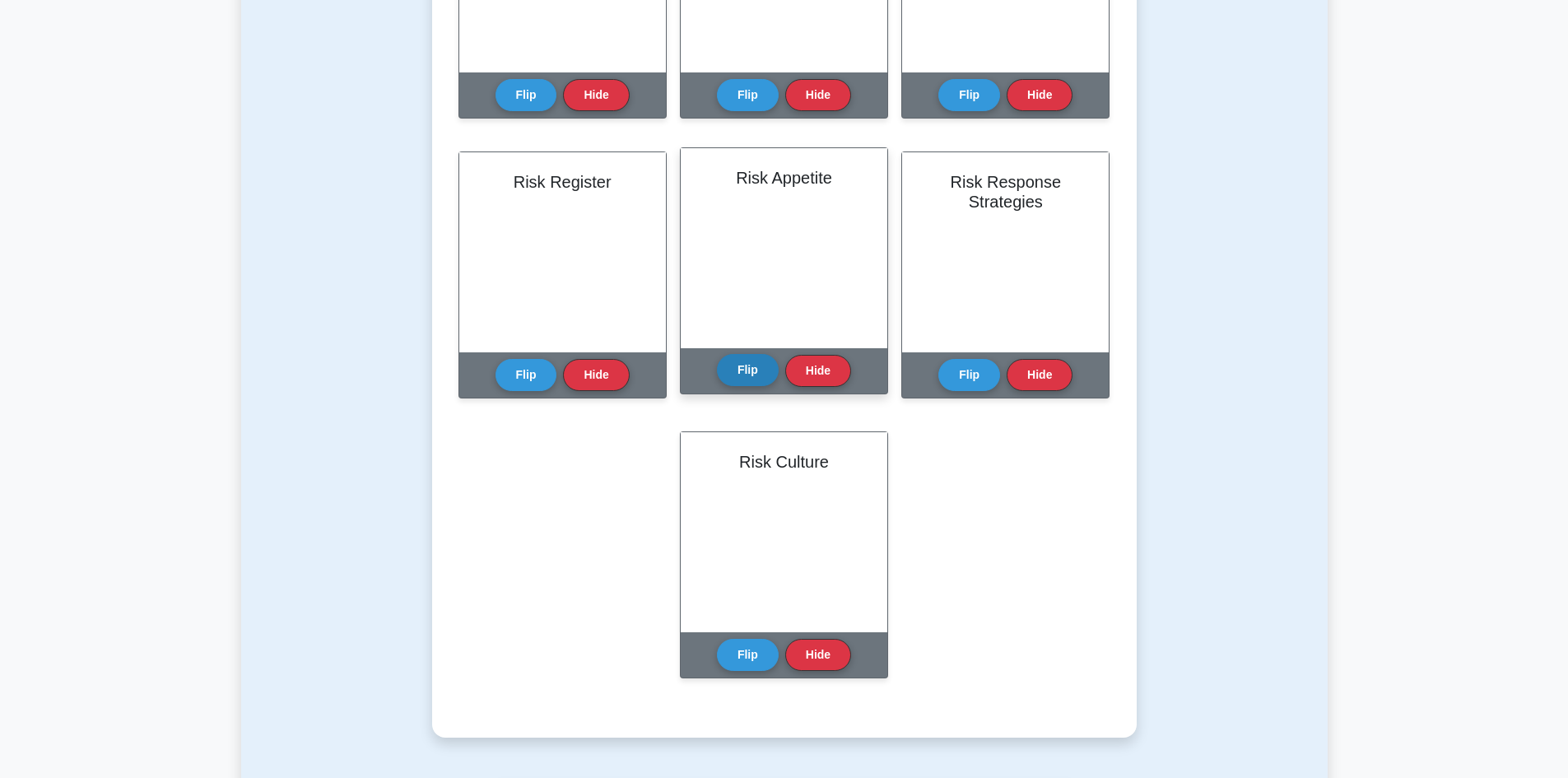
click at [750, 363] on button "Flip" at bounding box center [747, 370] width 62 height 32
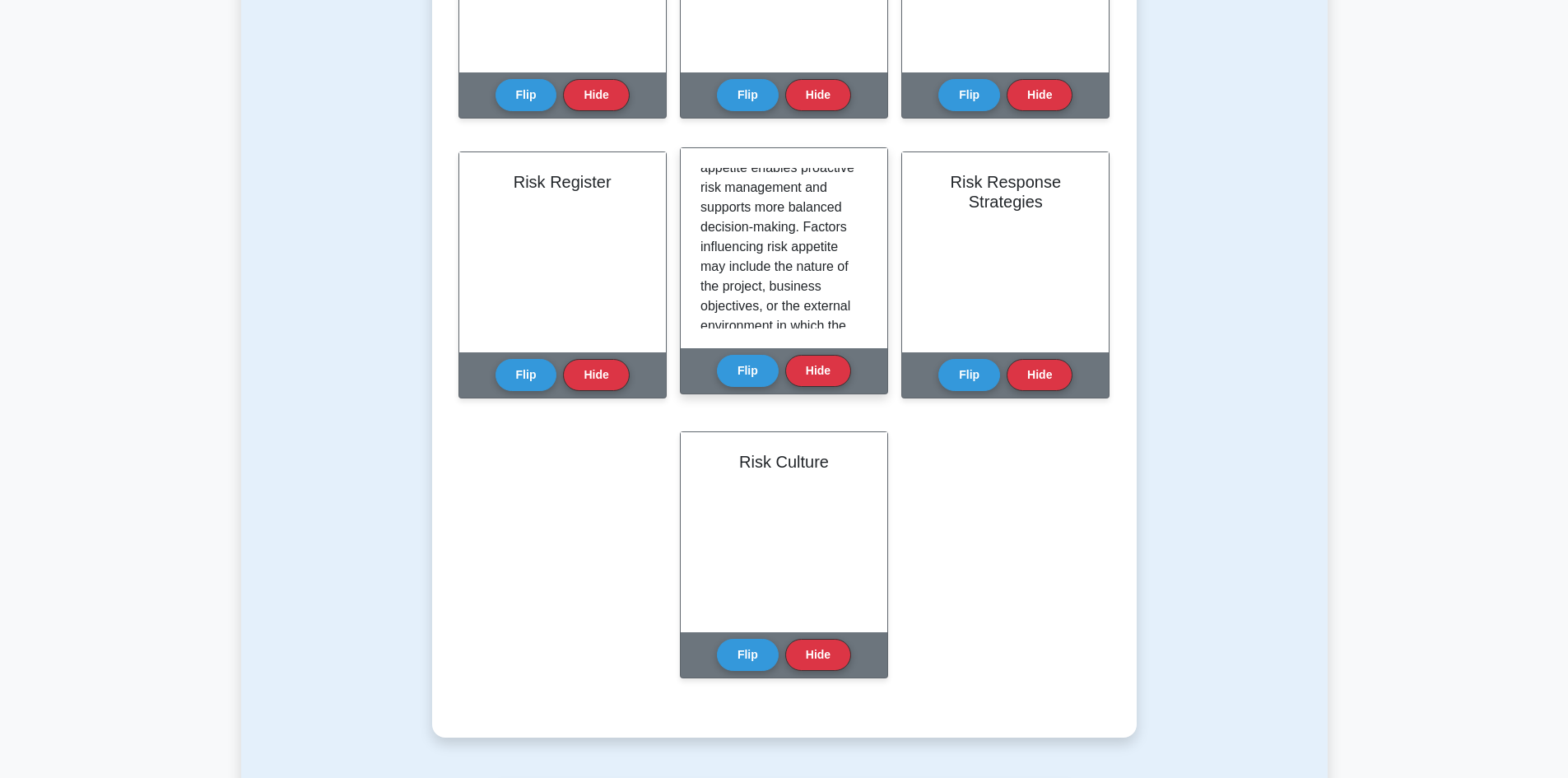
scroll to position [136, 0]
click at [824, 373] on button "Hide" at bounding box center [818, 370] width 66 height 32
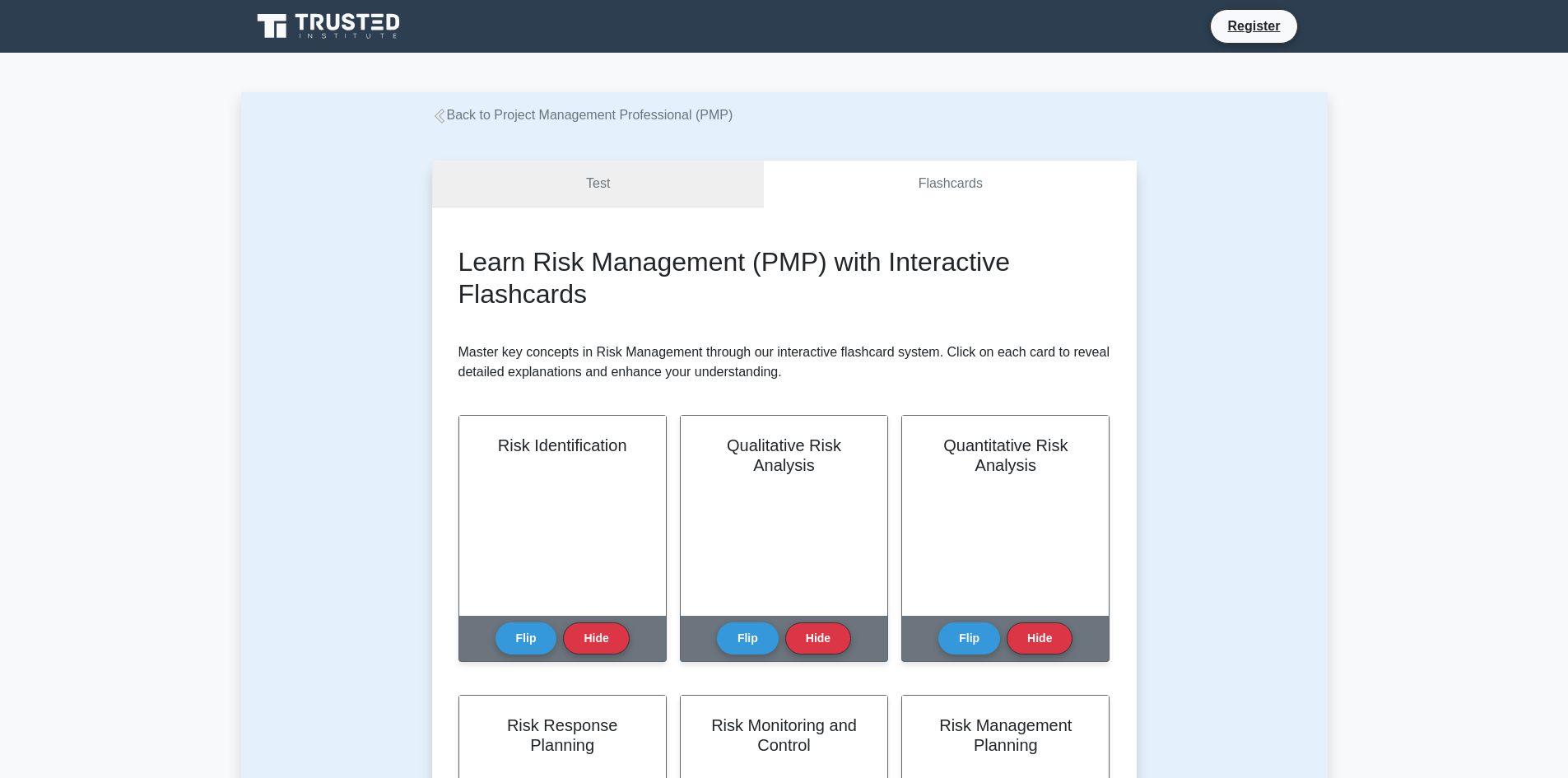
click at [585, 200] on link "Test" at bounding box center [598, 184] width 332 height 47
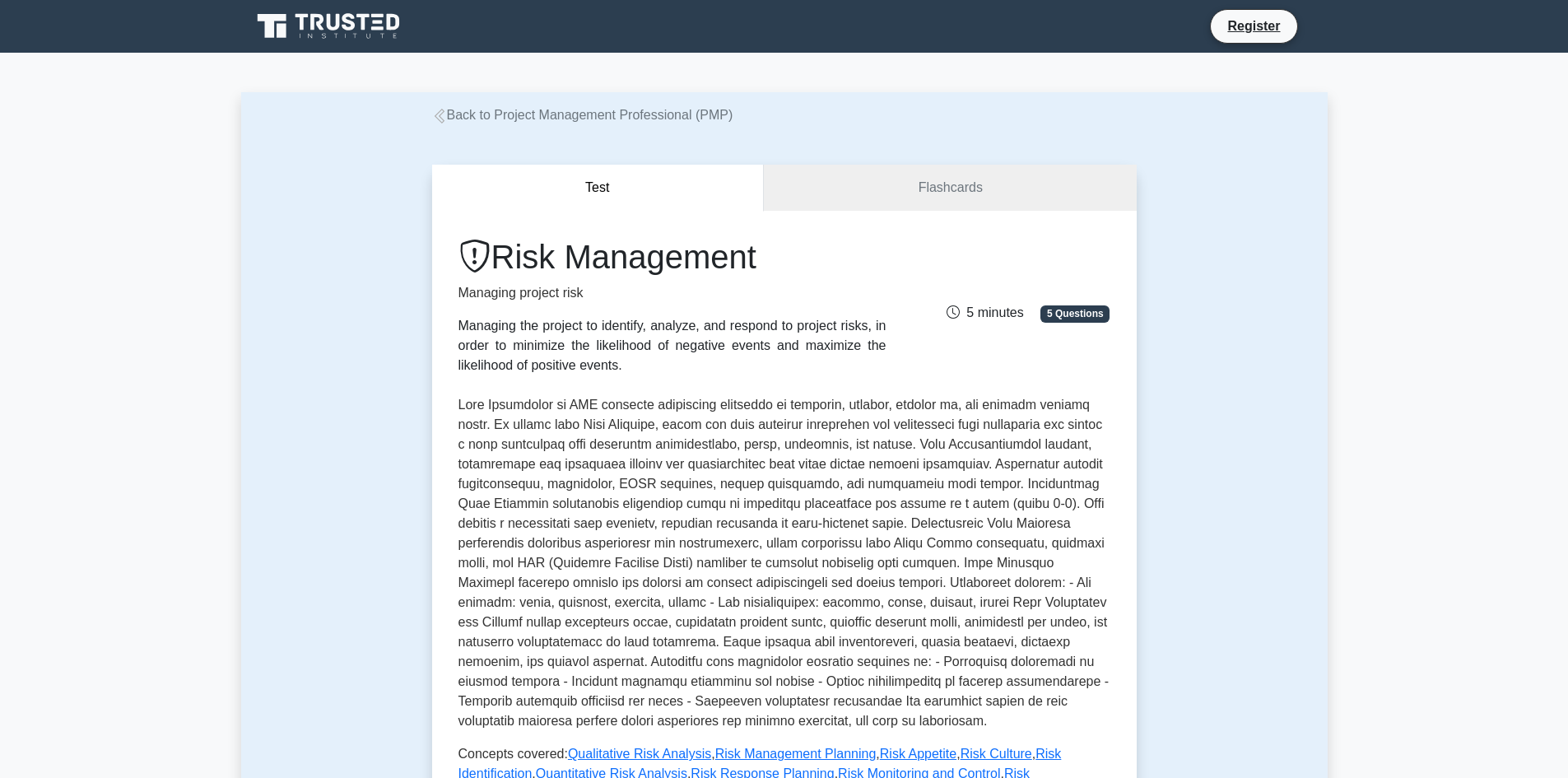
click at [278, 34] on icon at bounding box center [281, 30] width 10 height 14
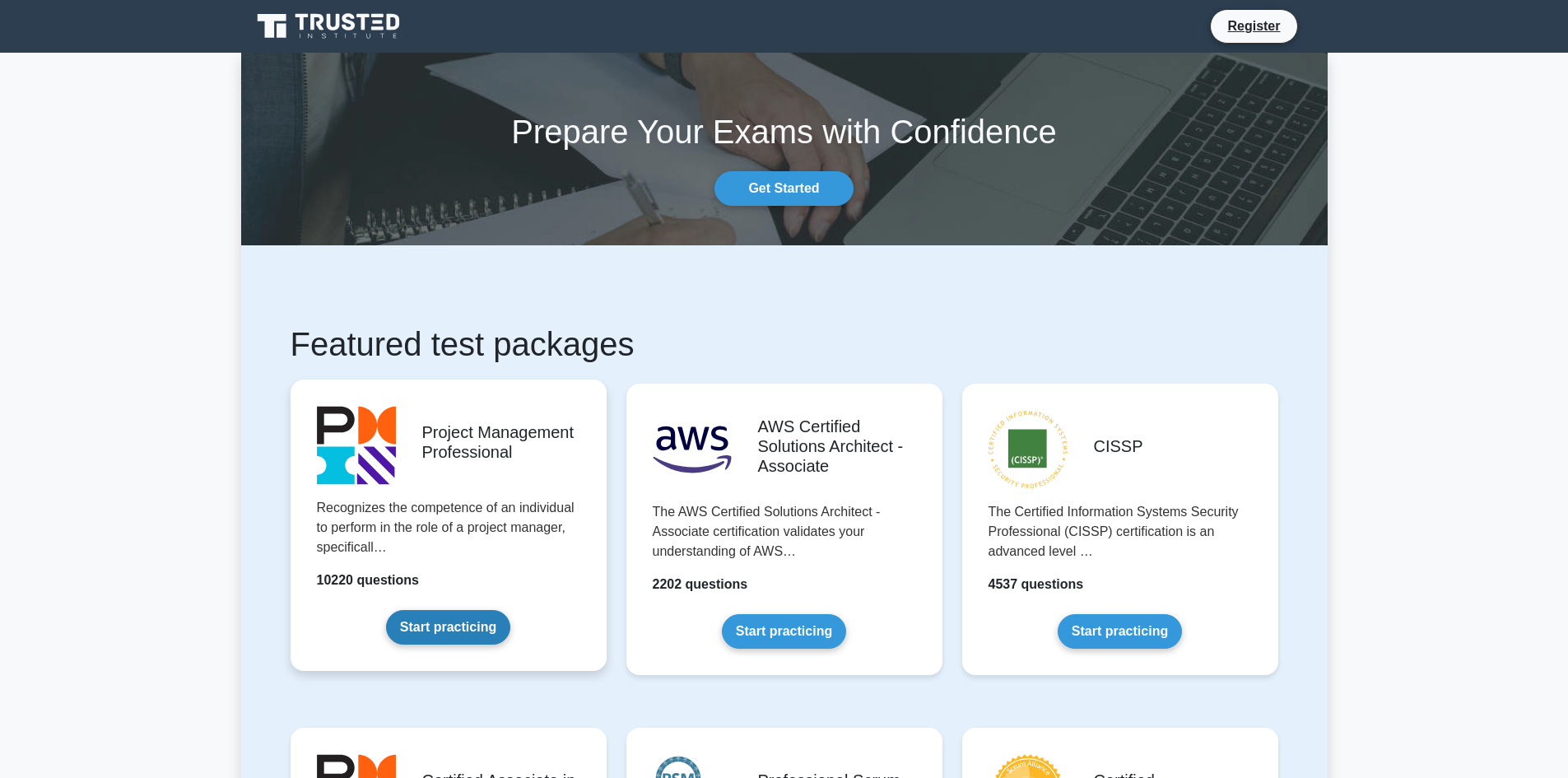
click at [462, 610] on link "Start practicing" at bounding box center [448, 627] width 124 height 35
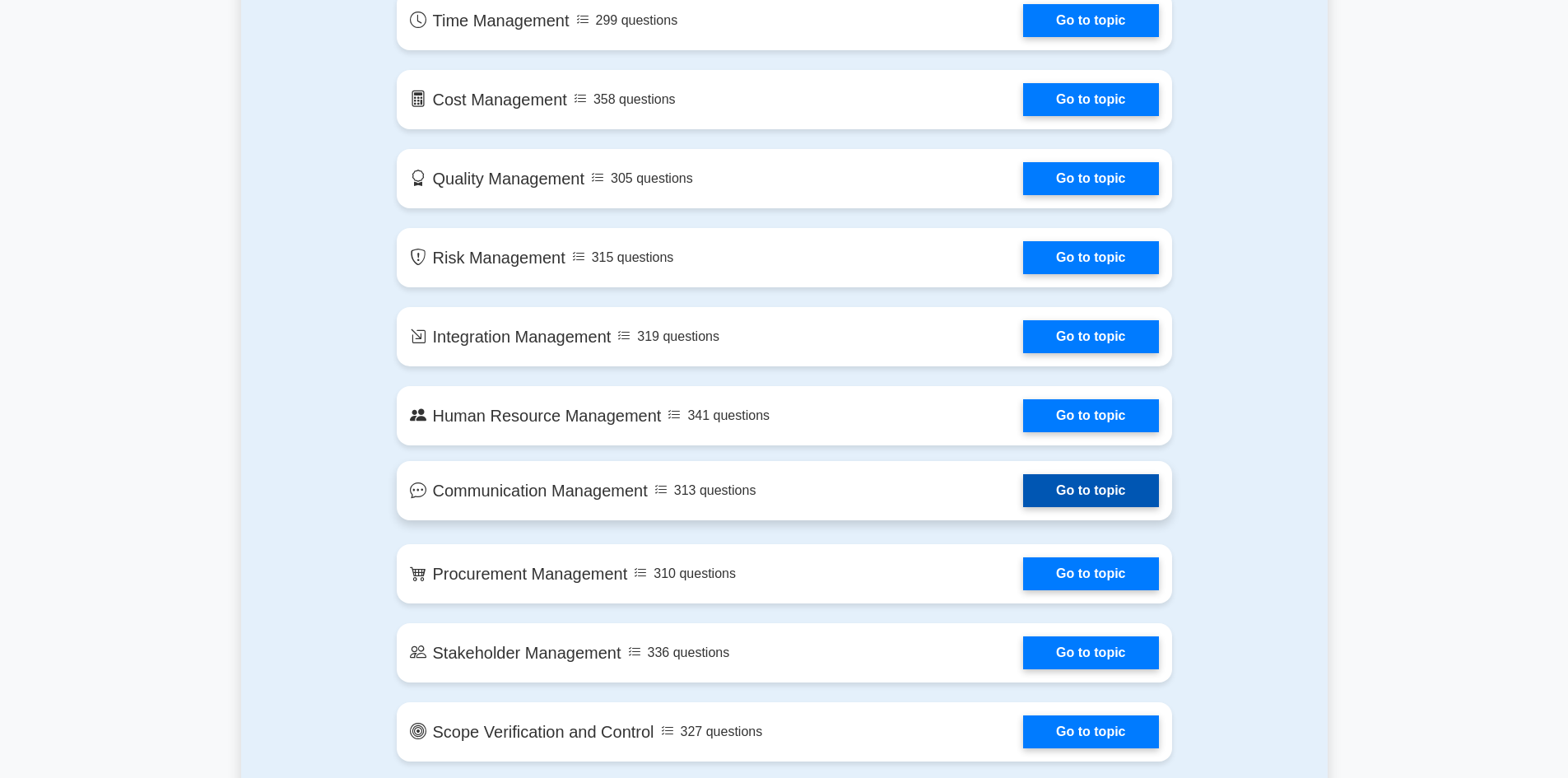
scroll to position [1070, 0]
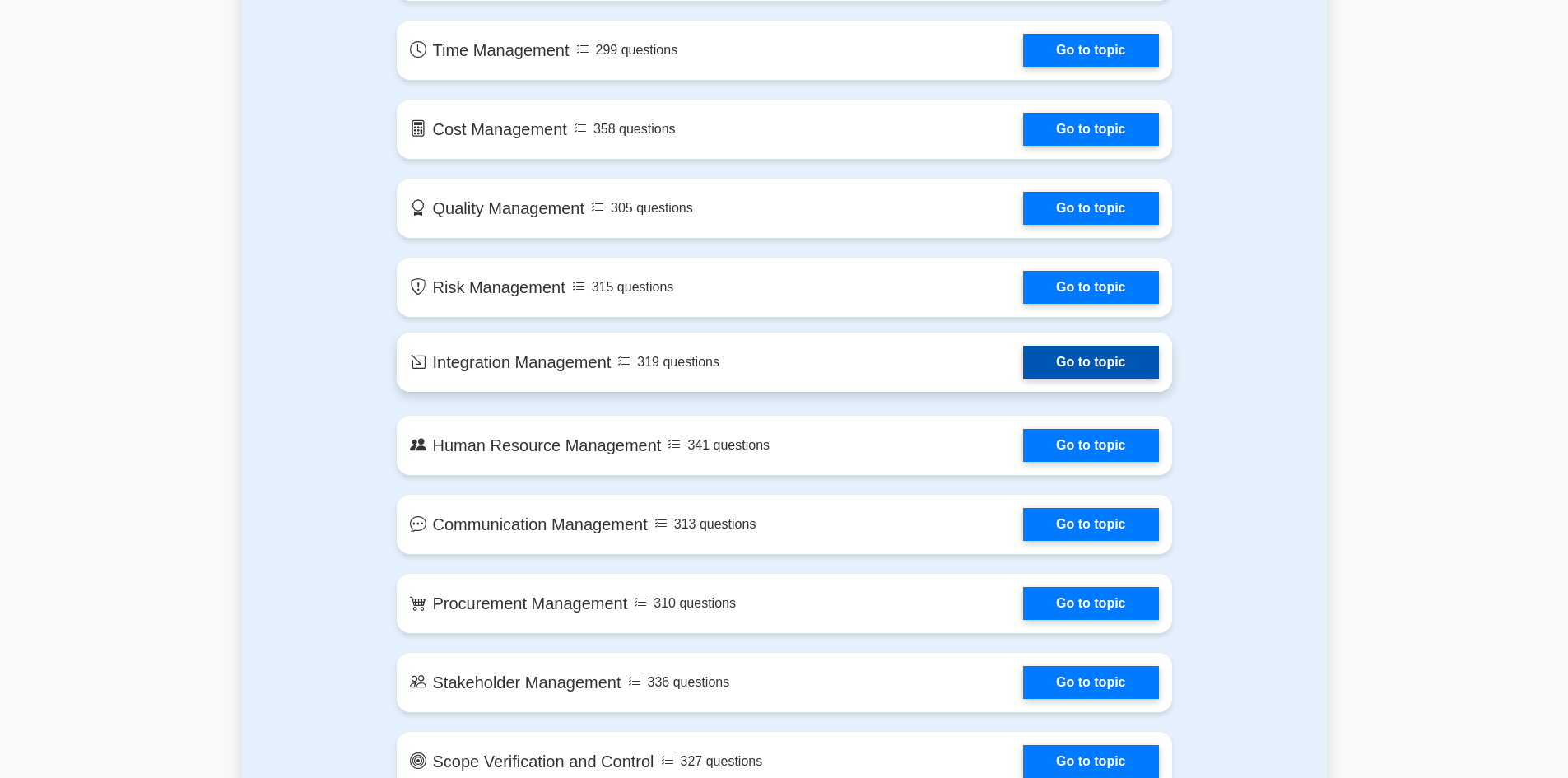
click at [1023, 377] on link "Go to topic" at bounding box center [1091, 363] width 135 height 33
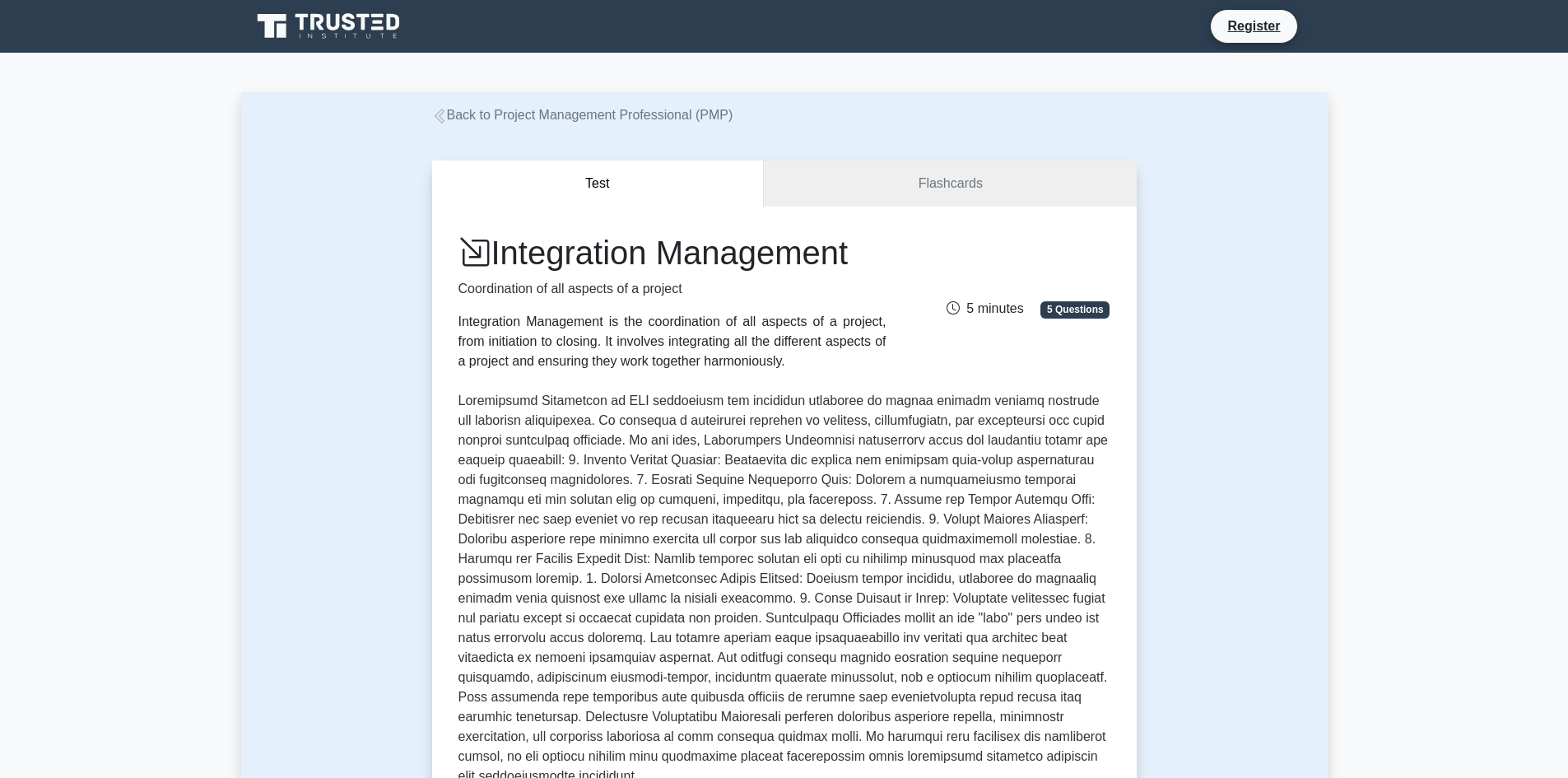
drag, startPoint x: 731, startPoint y: 358, endPoint x: 640, endPoint y: 354, distance: 91.1
click at [640, 354] on div "Integration Management is the coordination of all aspects of a project, from in…" at bounding box center [672, 342] width 428 height 59
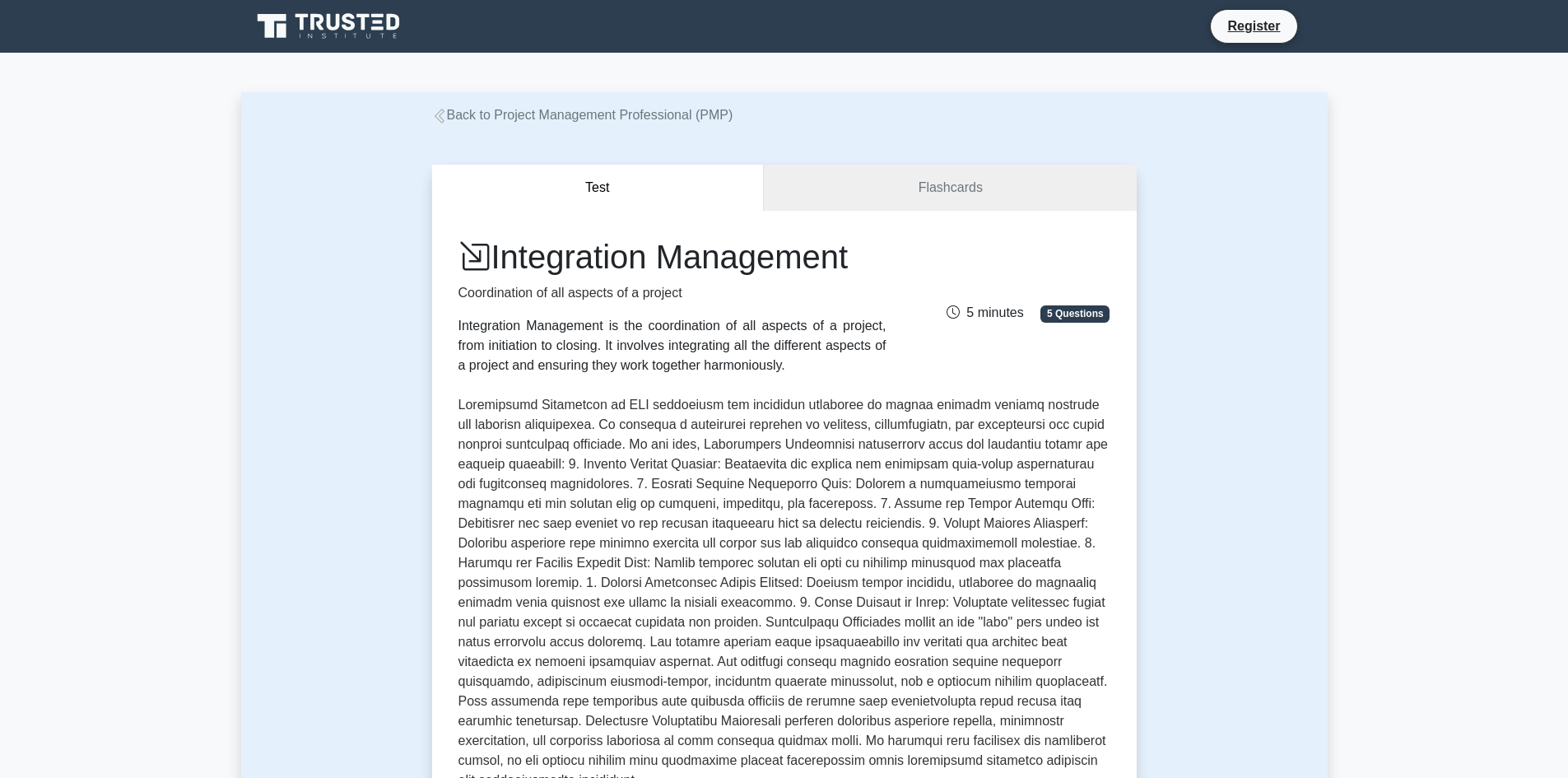
copy div "harmoniously."
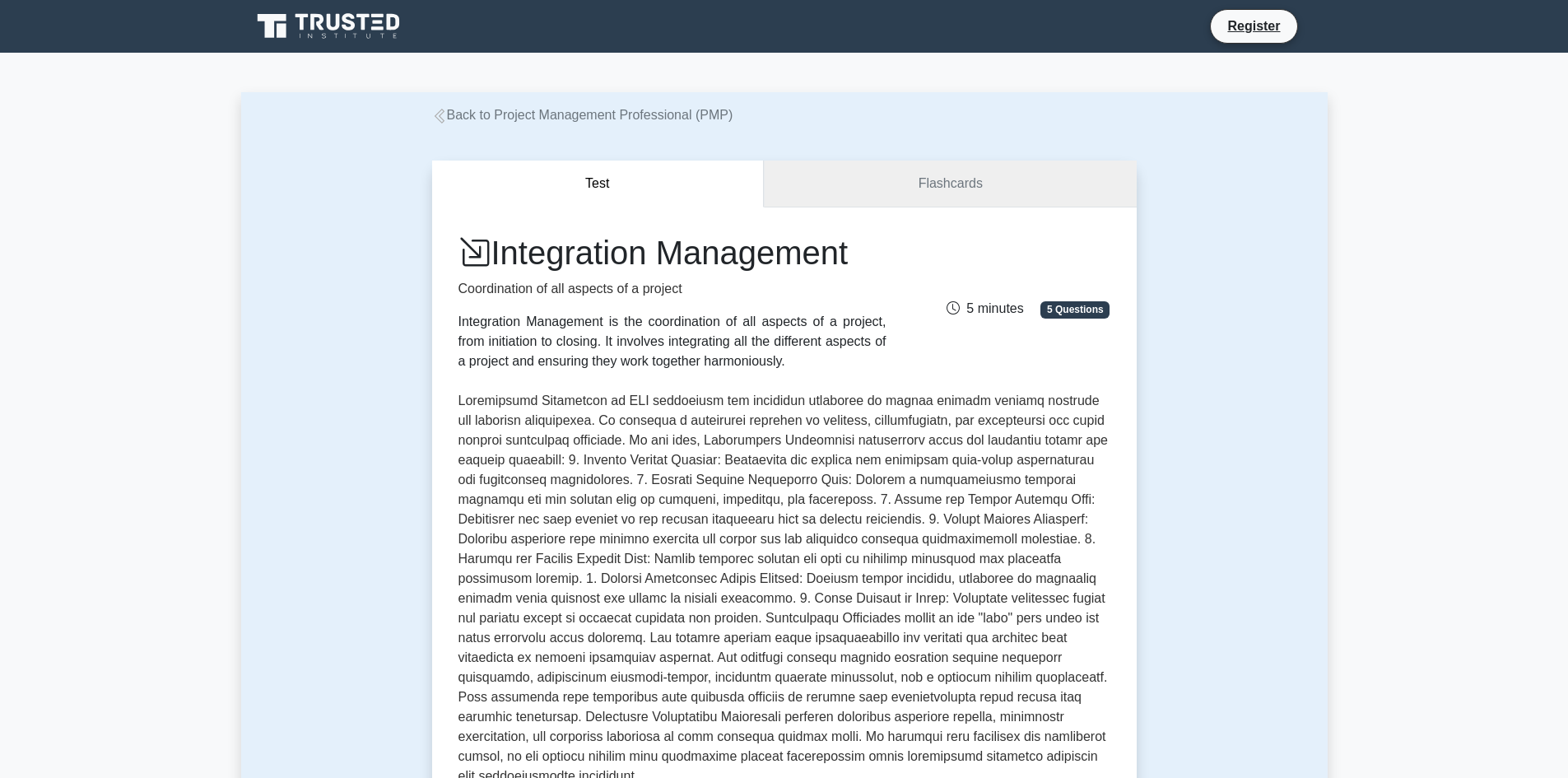
drag, startPoint x: 972, startPoint y: 193, endPoint x: 969, endPoint y: 205, distance: 12.4
click at [972, 192] on link "Flashcards" at bounding box center [950, 184] width 372 height 47
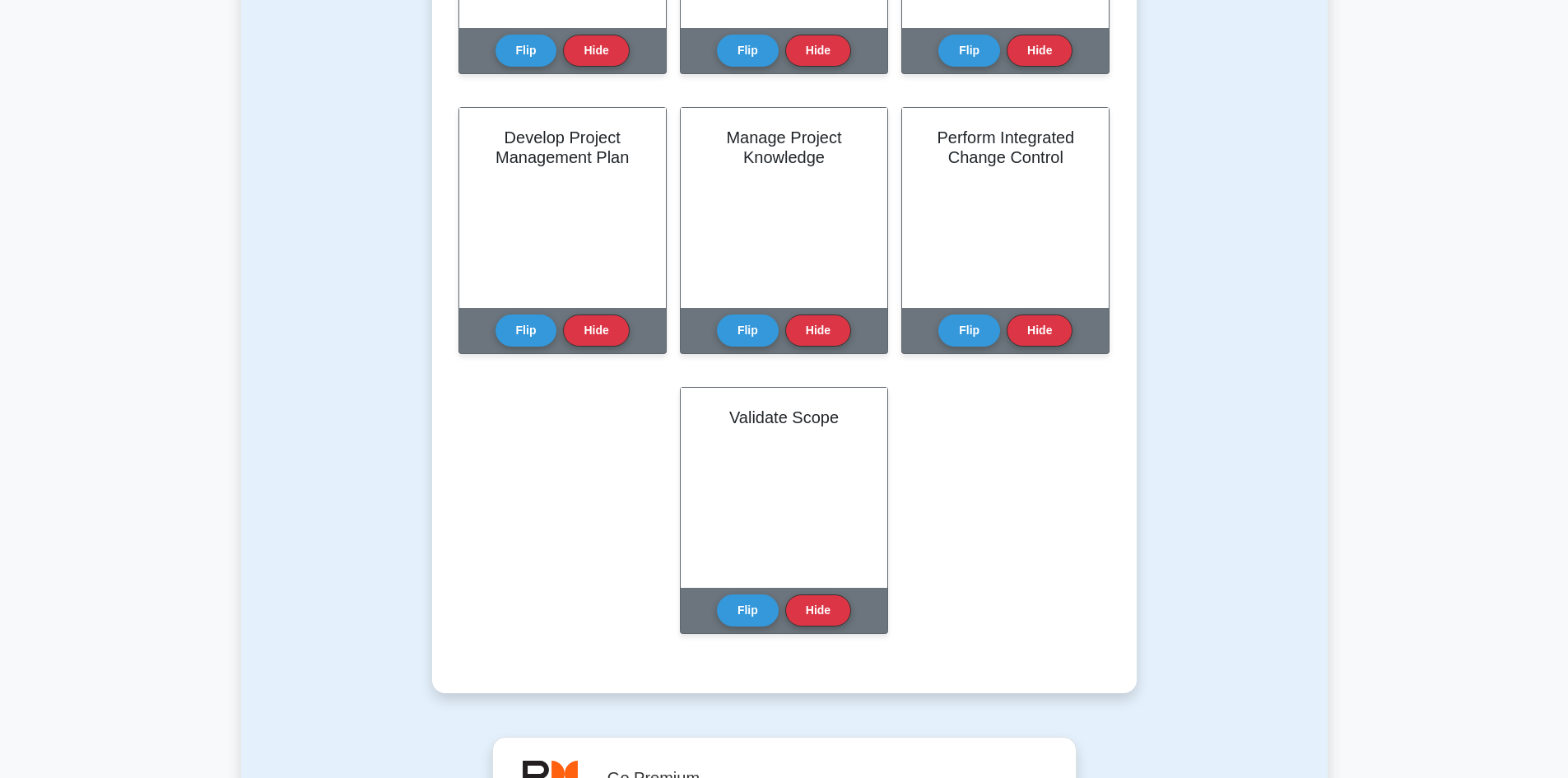
scroll to position [1070, 0]
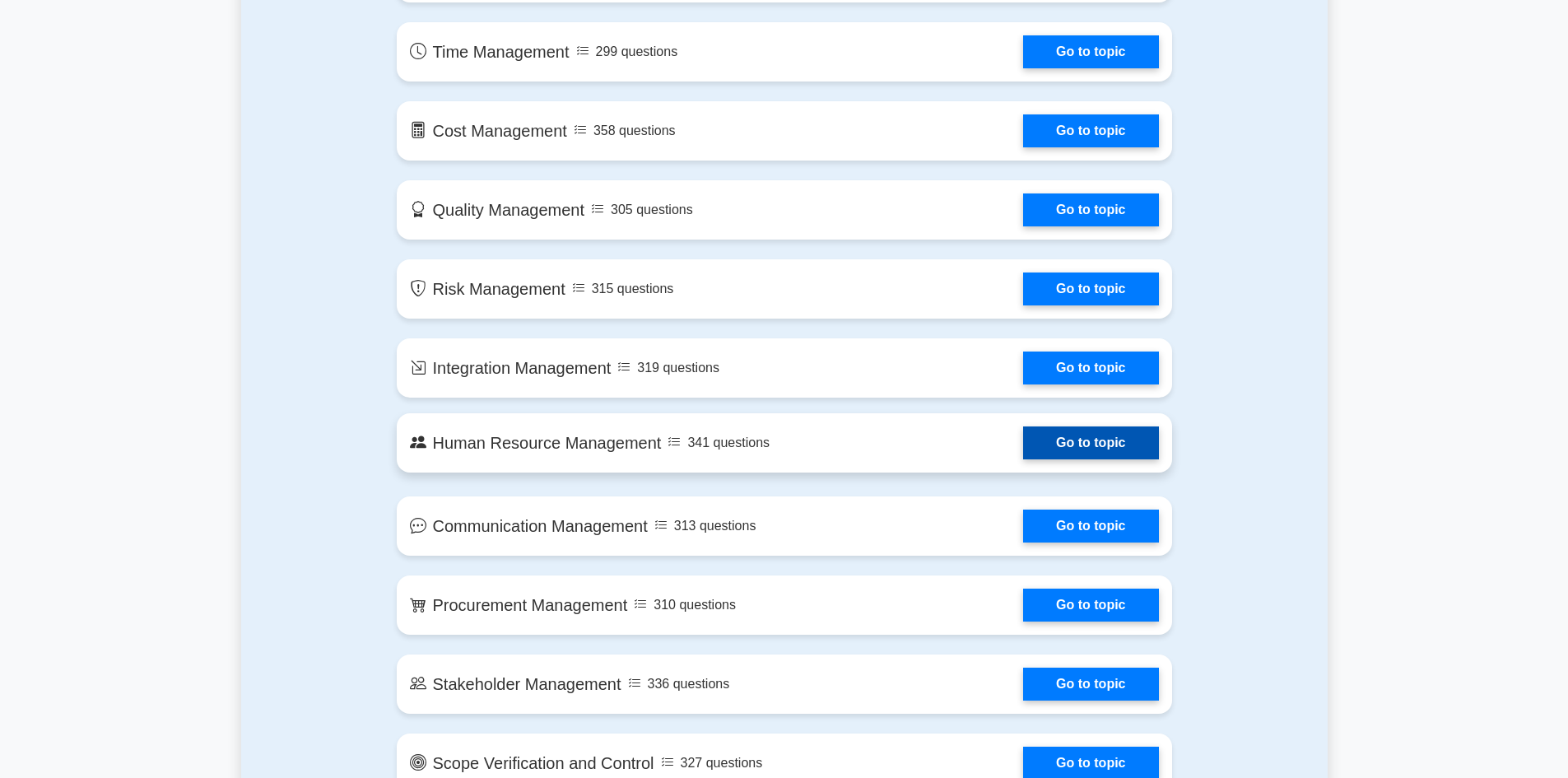
scroll to position [1070, 0]
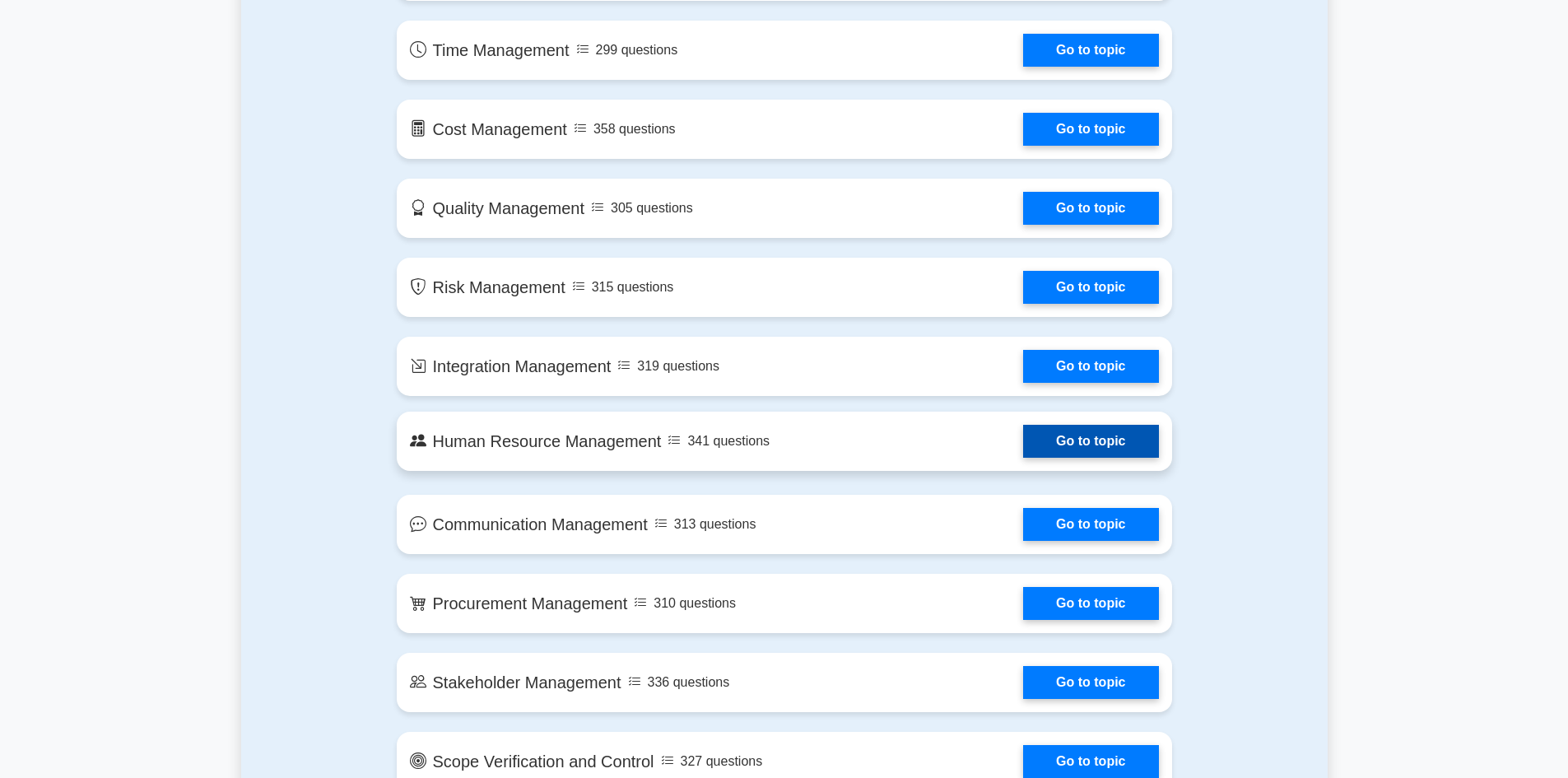
click at [1082, 450] on link "Go to topic" at bounding box center [1091, 441] width 135 height 33
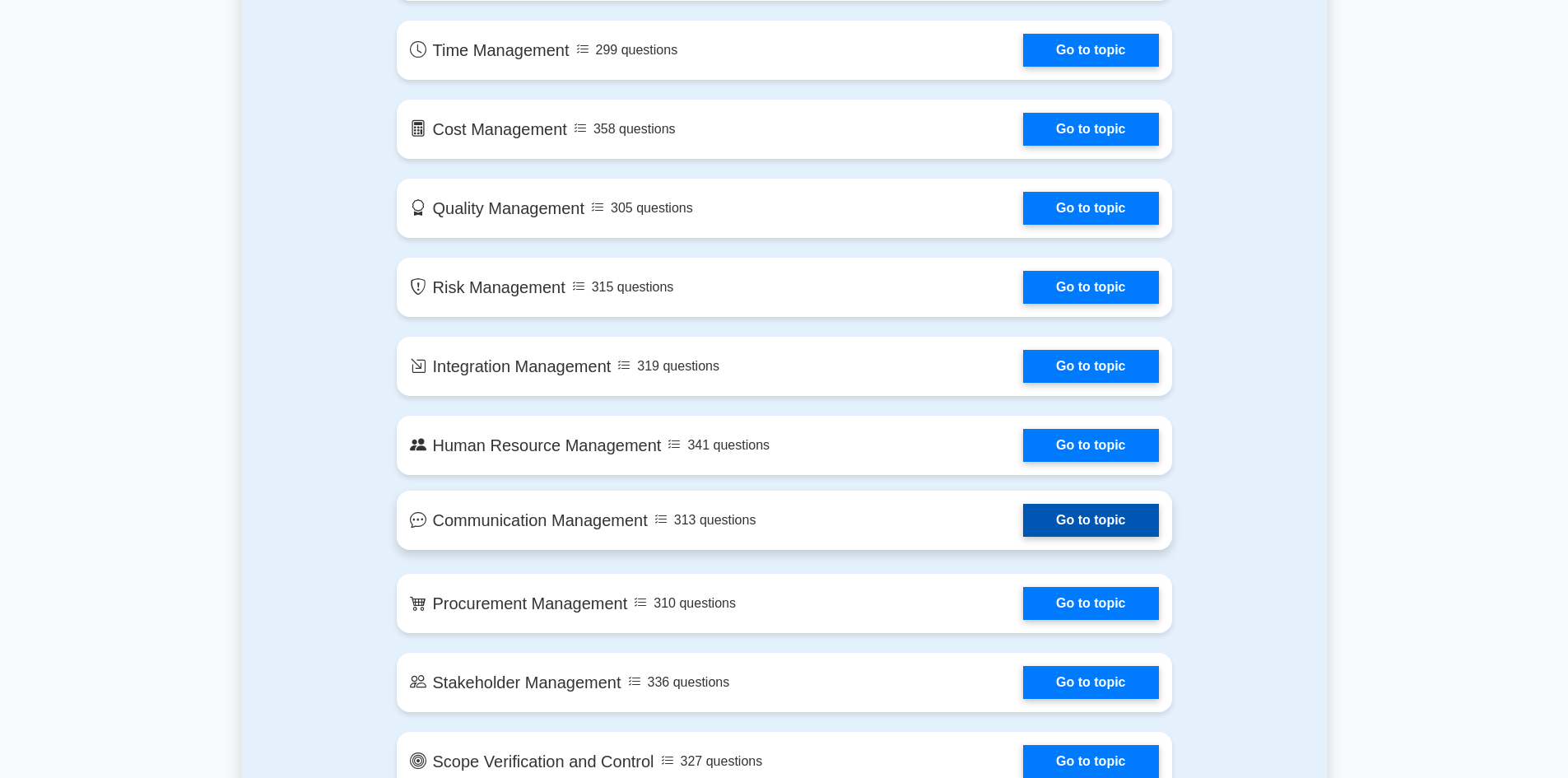
click at [1131, 522] on link "Go to topic" at bounding box center [1091, 520] width 135 height 33
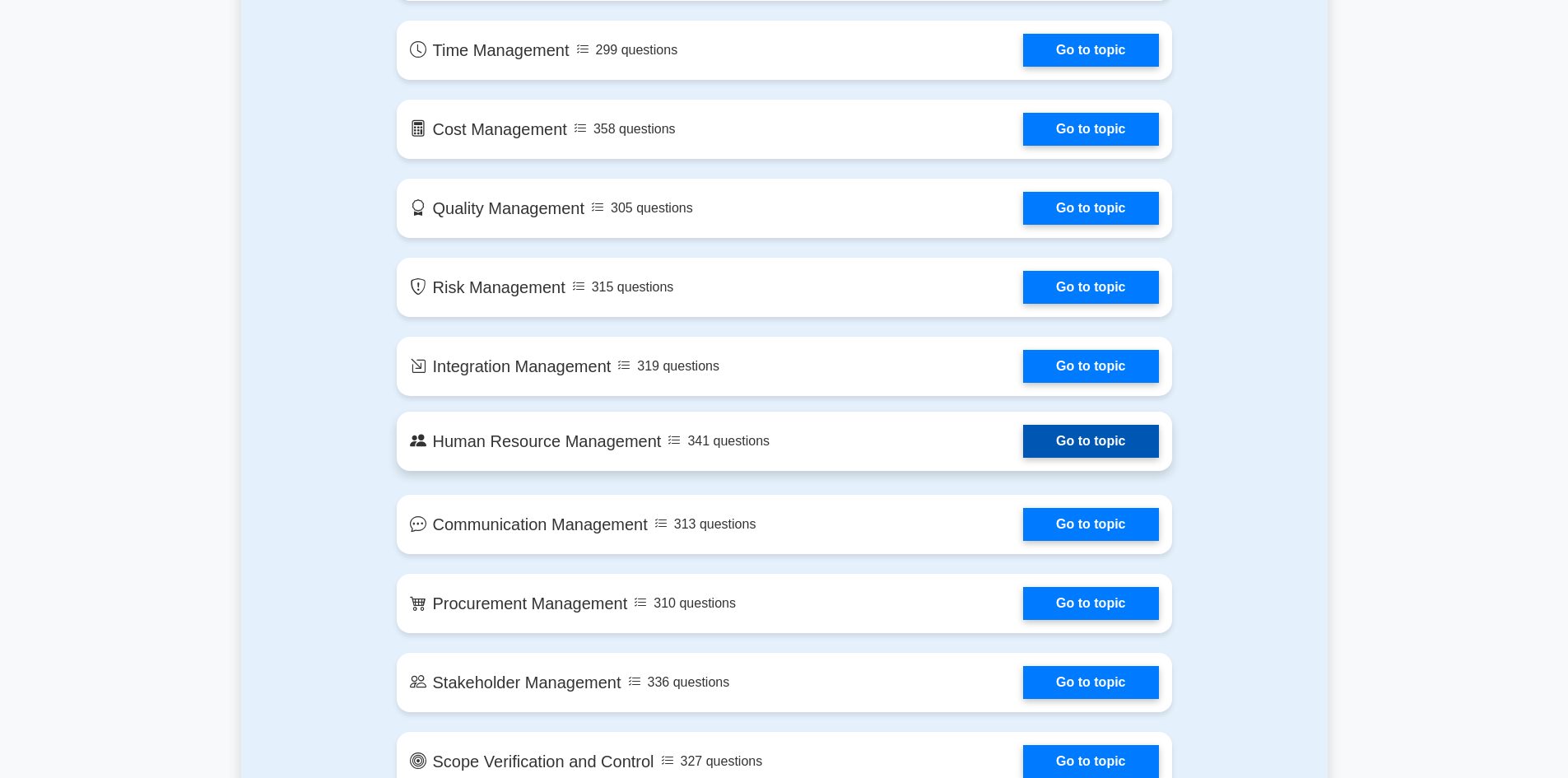
click at [1083, 457] on link "Go to topic" at bounding box center [1091, 441] width 135 height 33
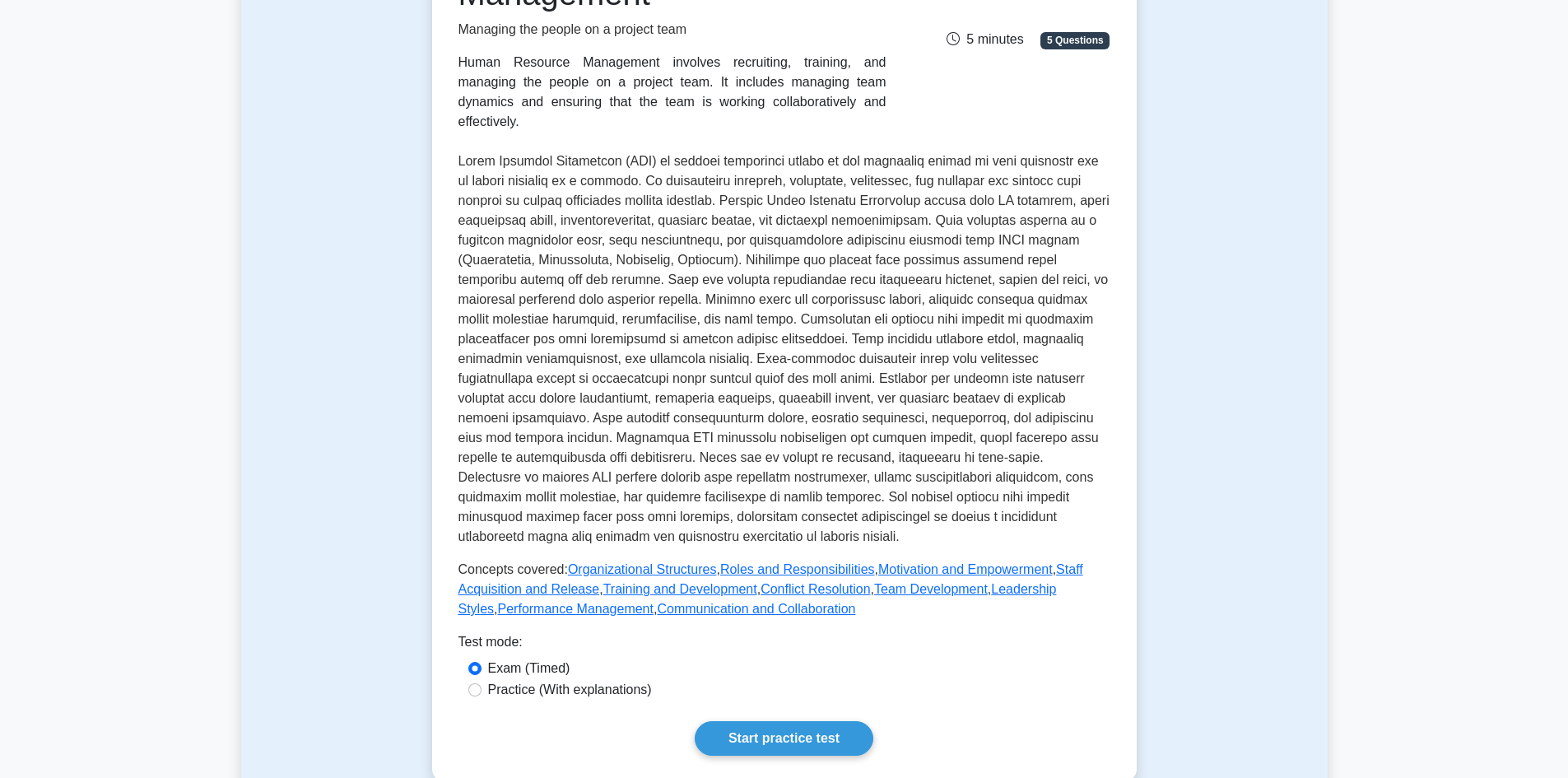
scroll to position [412, 0]
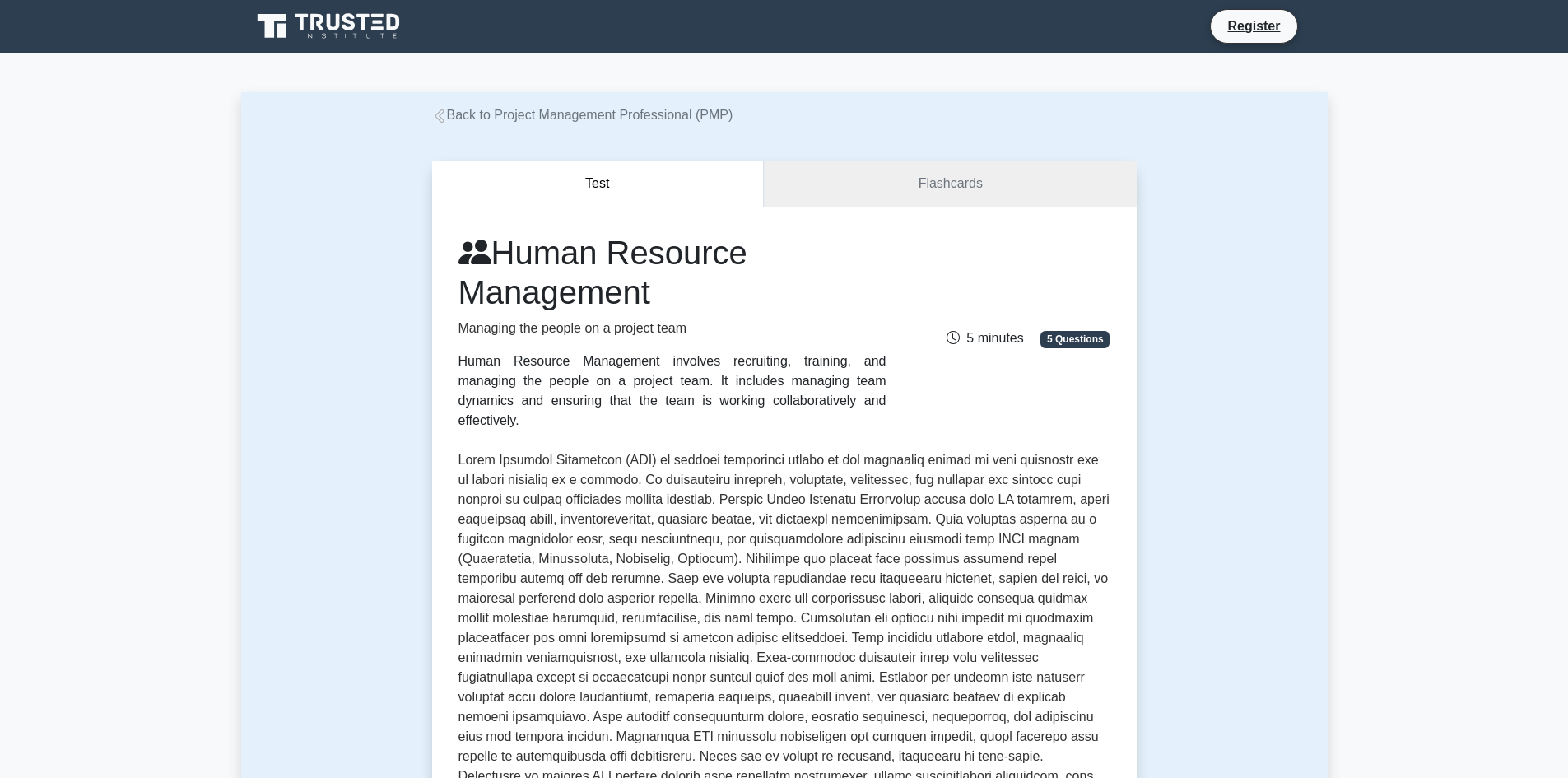
drag, startPoint x: 929, startPoint y: 172, endPoint x: 925, endPoint y: 234, distance: 62.1
click at [929, 172] on link "Flashcards" at bounding box center [950, 184] width 372 height 47
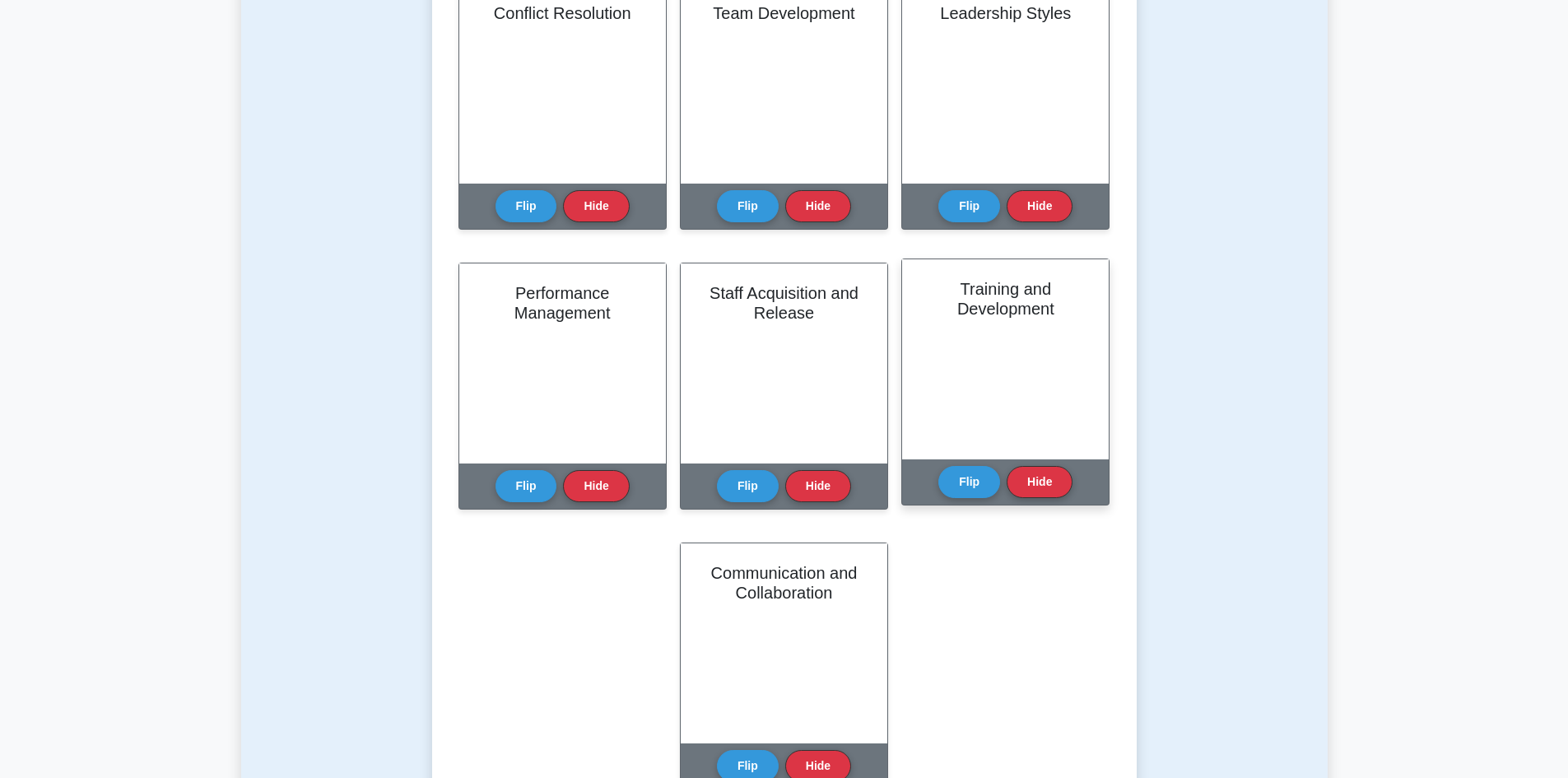
scroll to position [741, 0]
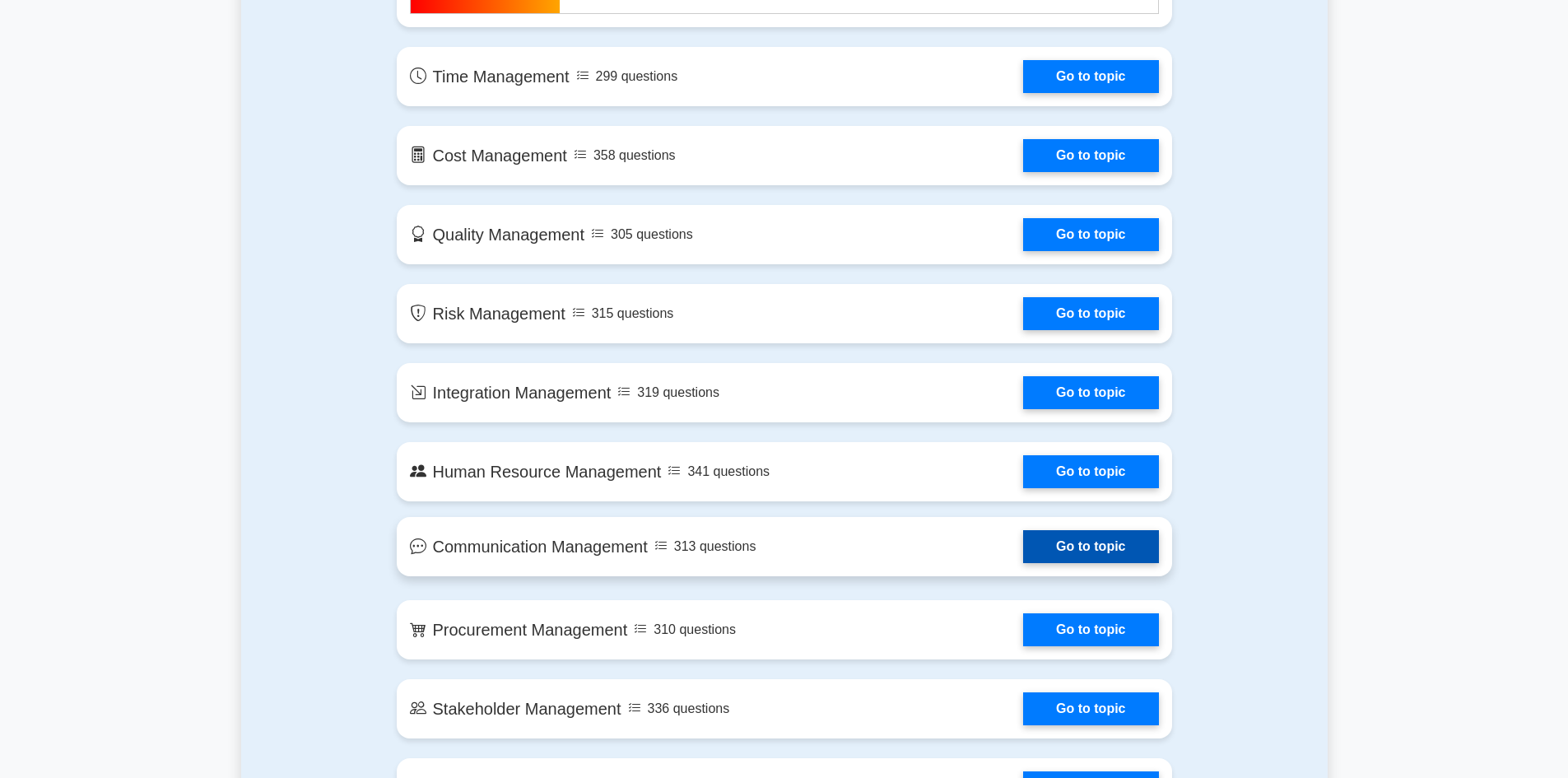
scroll to position [1070, 0]
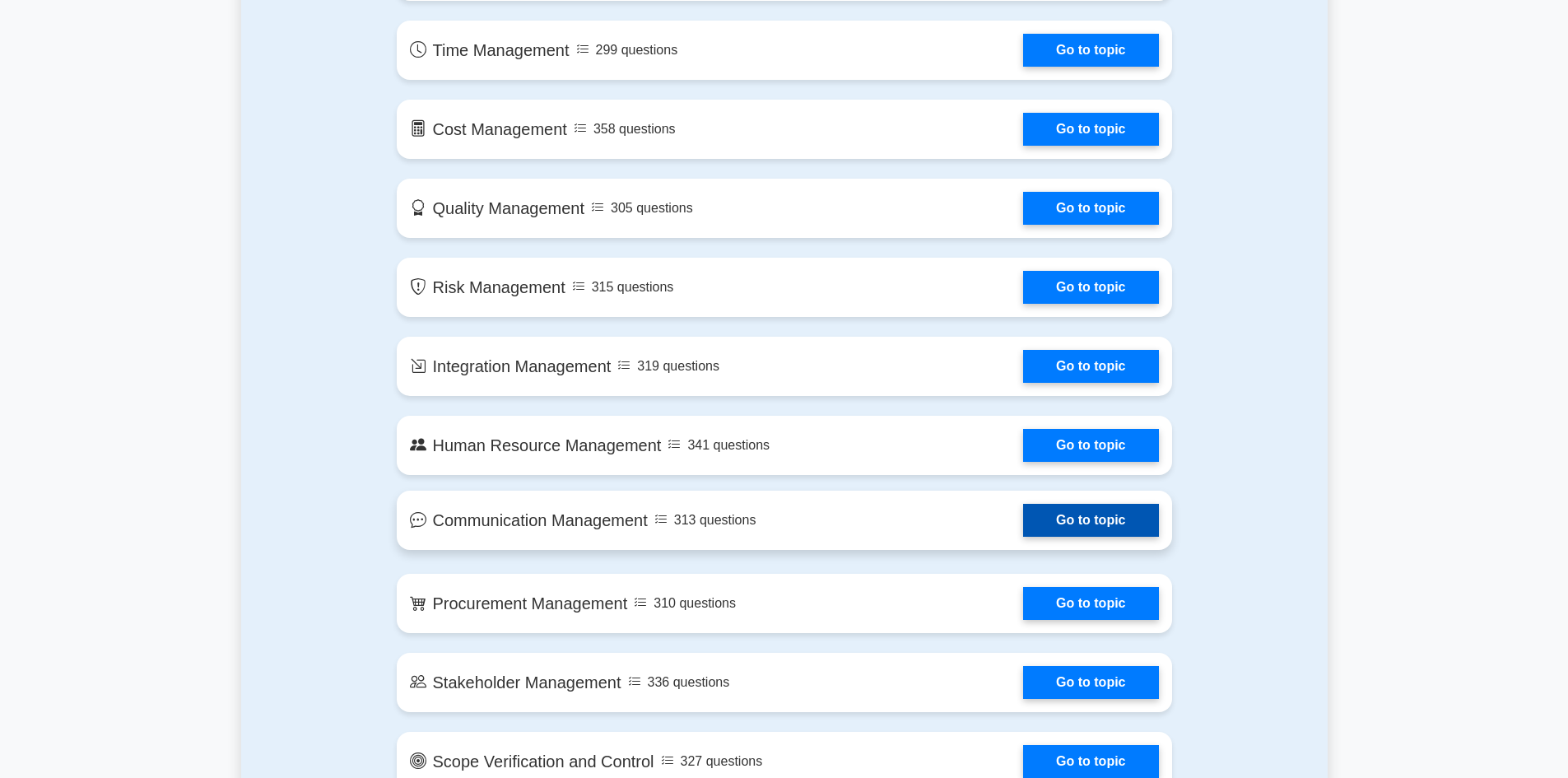
click at [1132, 525] on link "Go to topic" at bounding box center [1091, 520] width 135 height 33
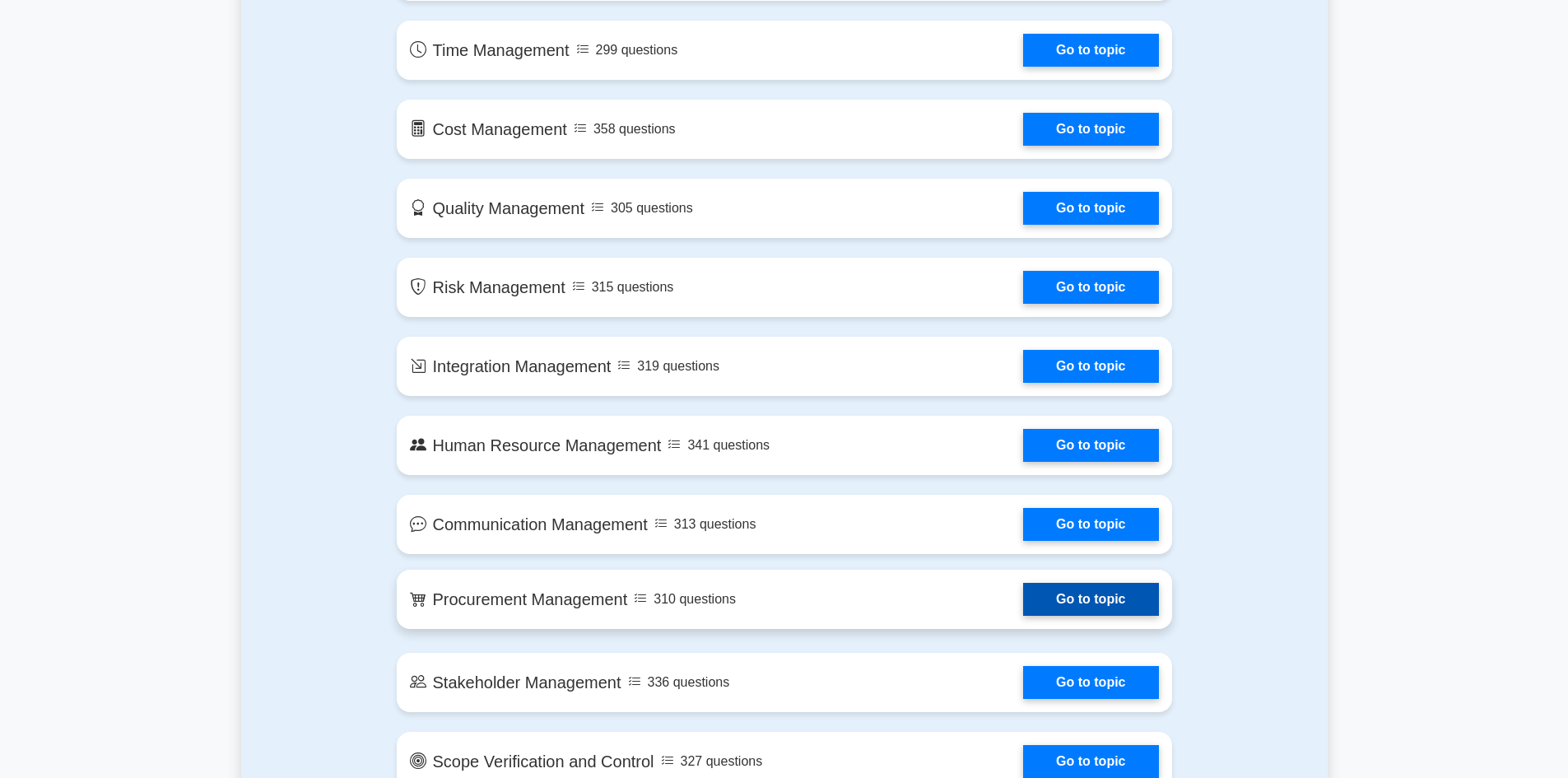
click at [1085, 596] on link "Go to topic" at bounding box center [1091, 599] width 135 height 33
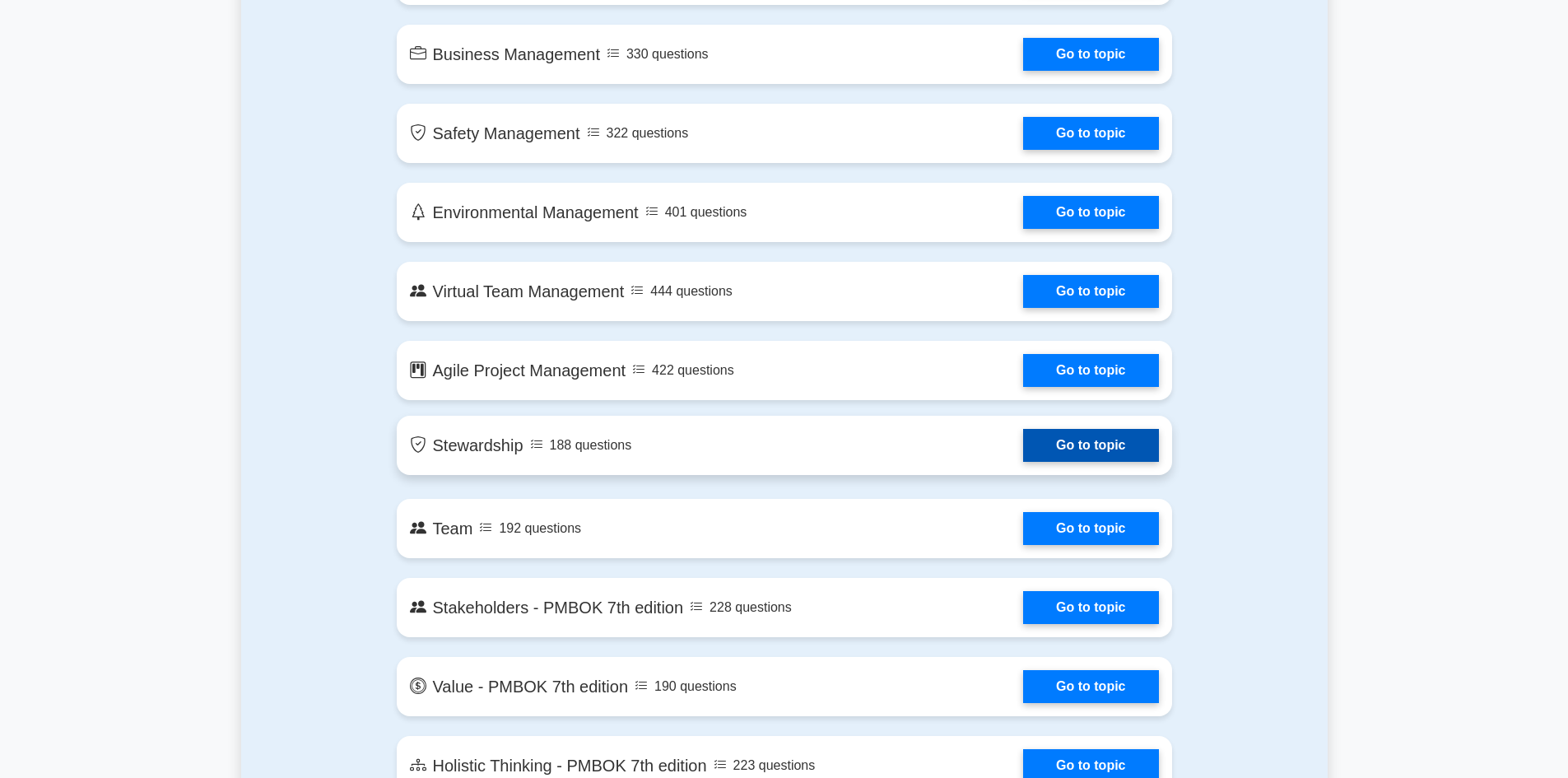
scroll to position [2965, 0]
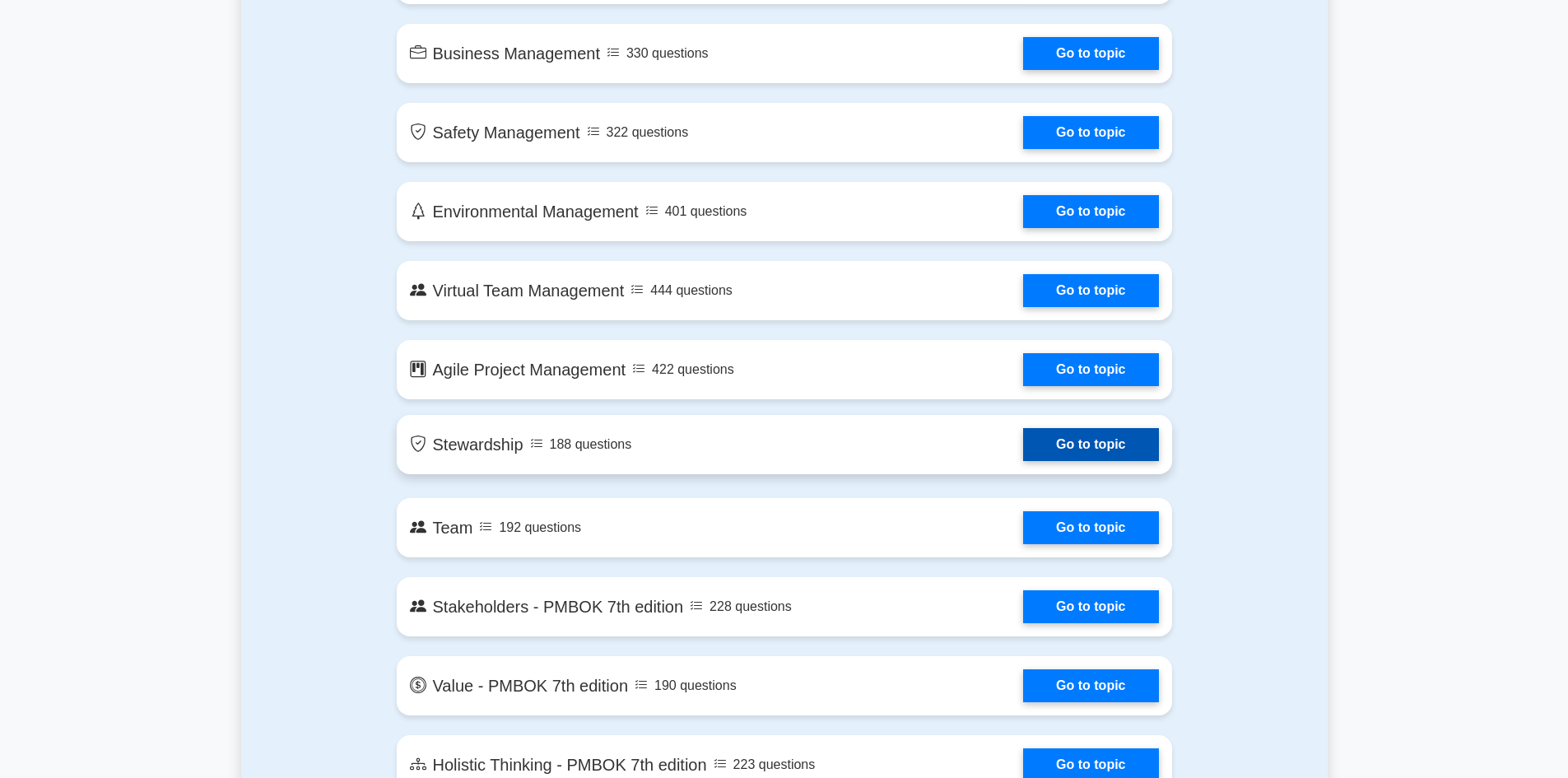
click at [1023, 447] on link "Go to topic" at bounding box center [1091, 445] width 135 height 33
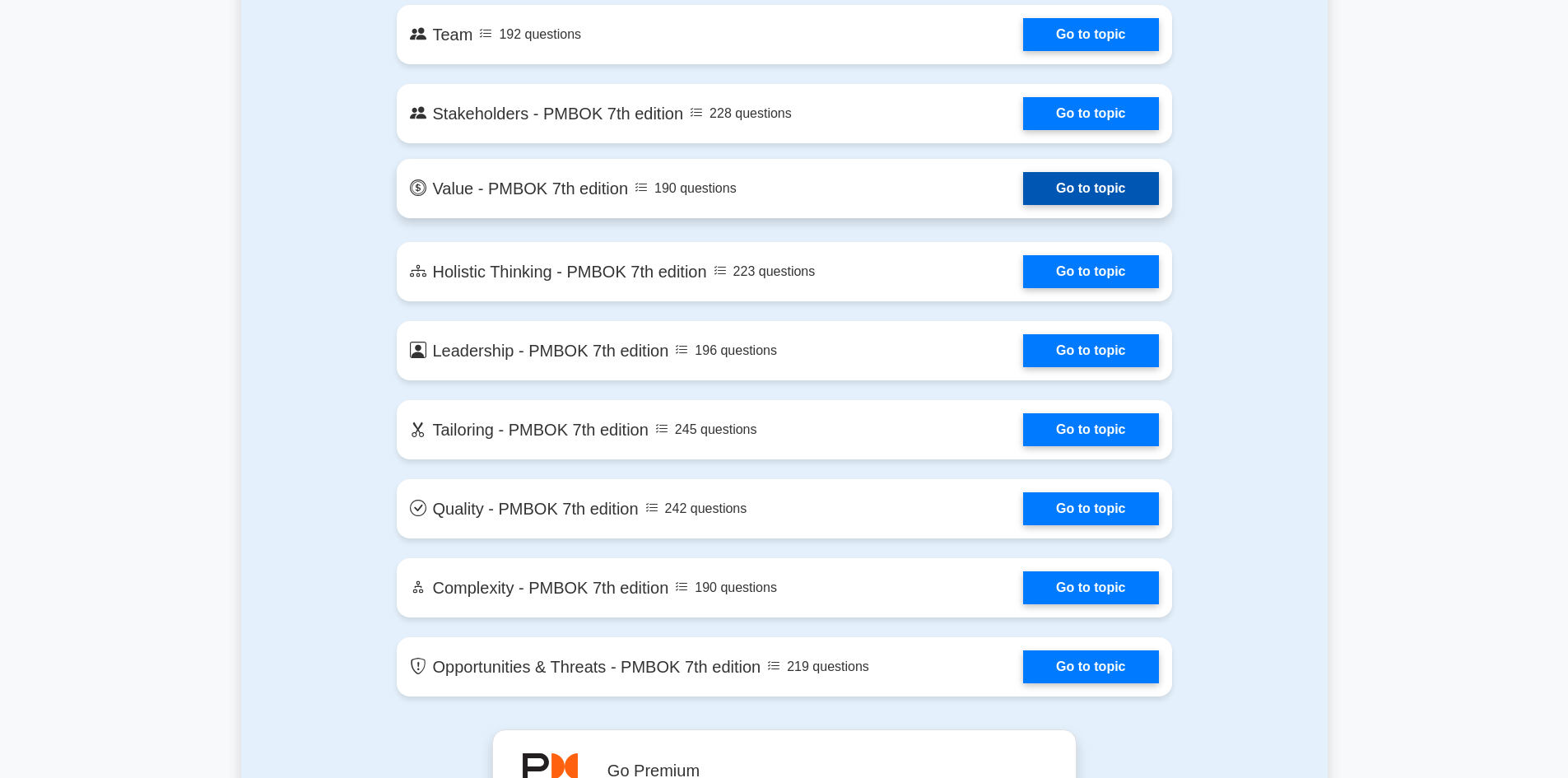
scroll to position [3459, 0]
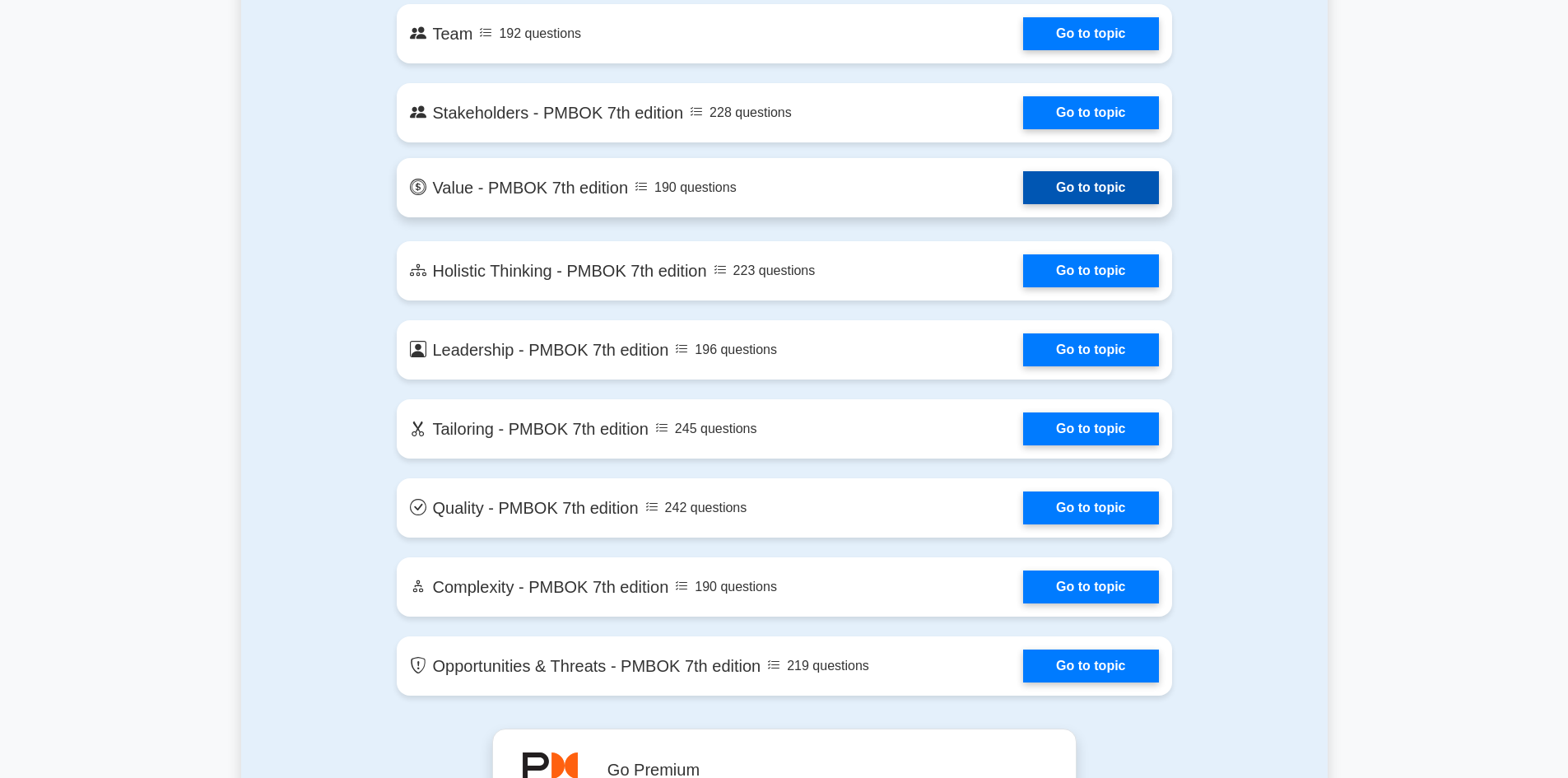
click at [1023, 198] on link "Go to topic" at bounding box center [1091, 188] width 135 height 33
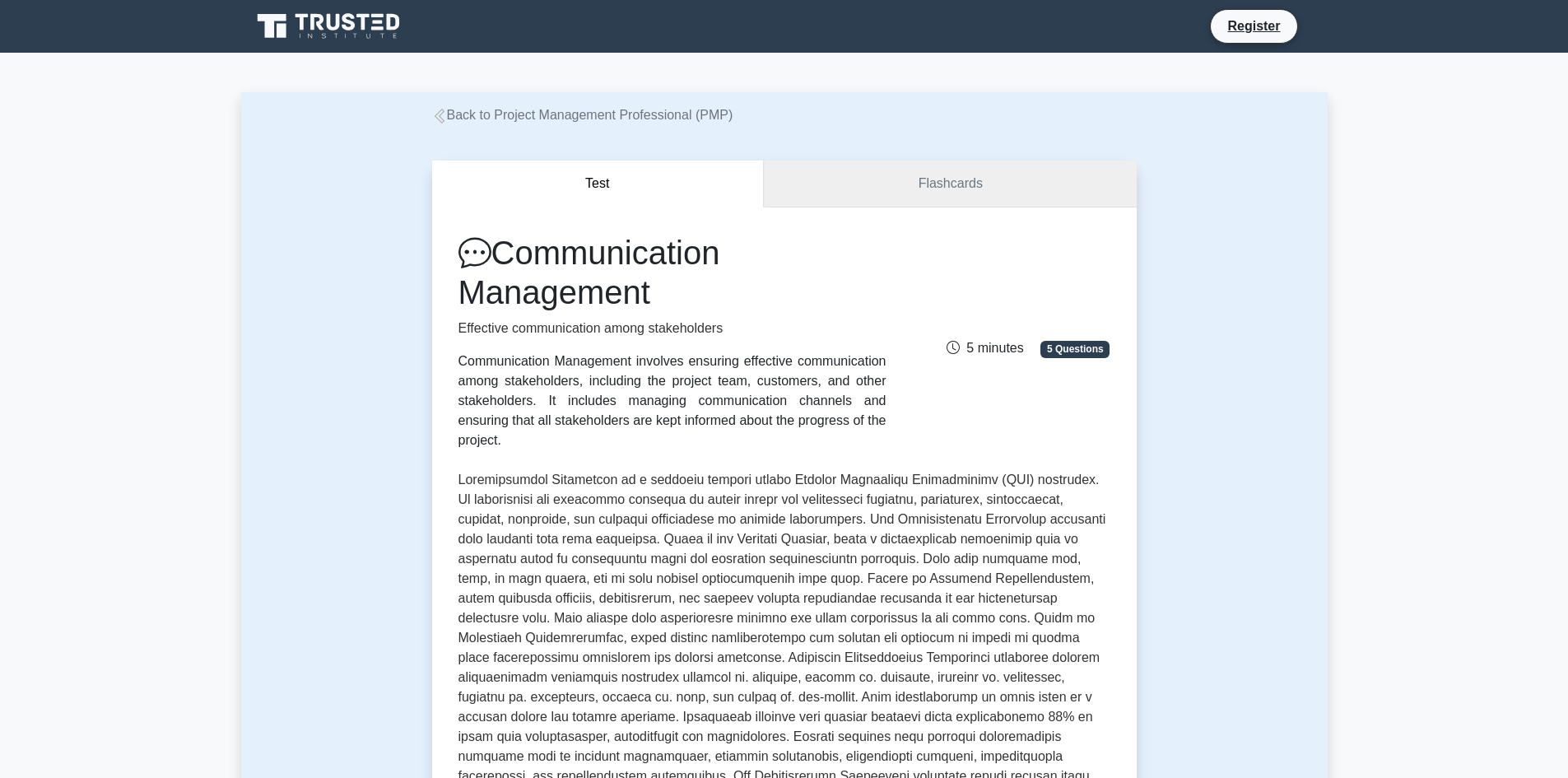
click at [945, 194] on link "Flashcards" at bounding box center [950, 184] width 372 height 47
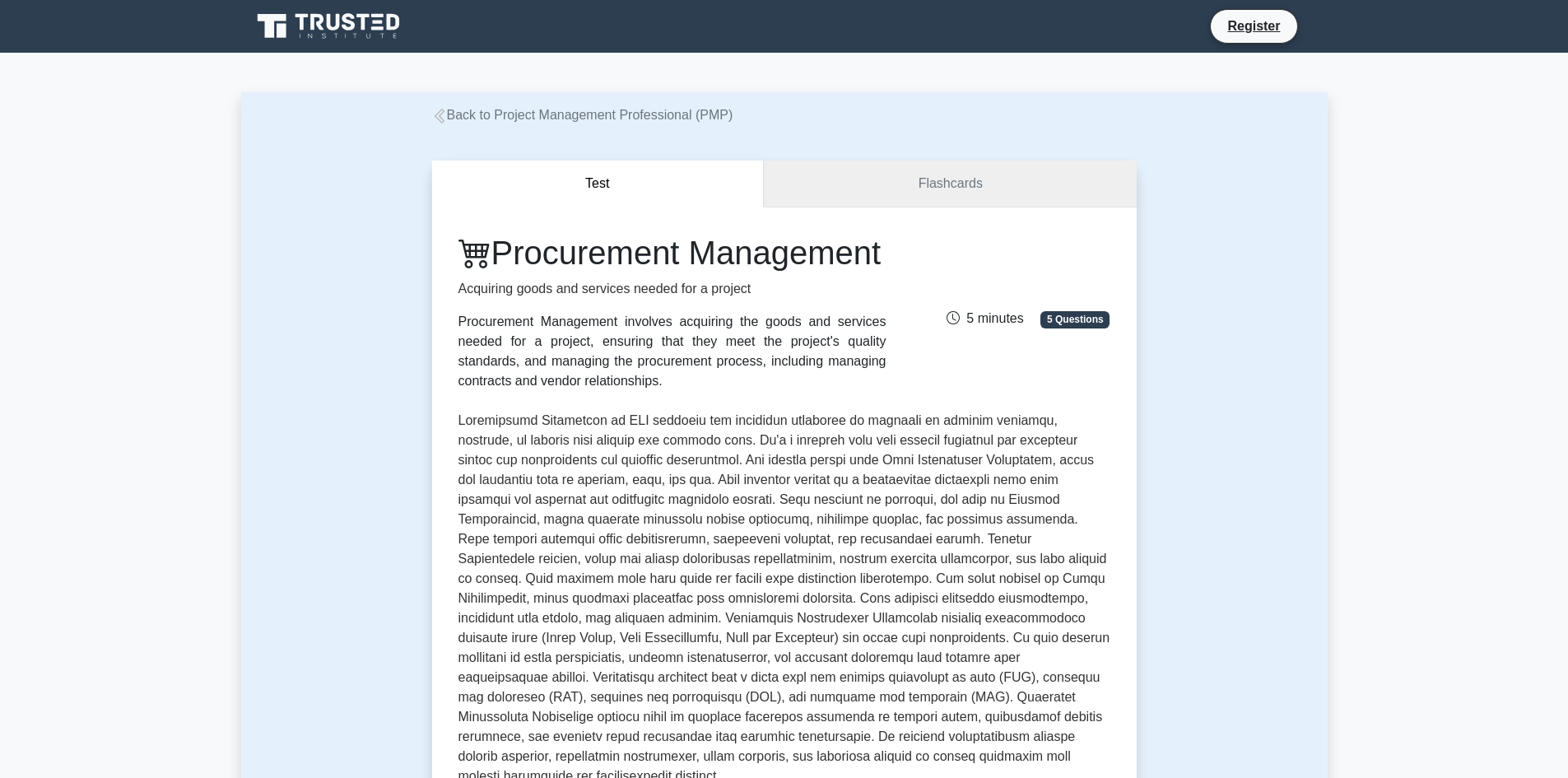
click at [939, 180] on link "Flashcards" at bounding box center [950, 184] width 372 height 47
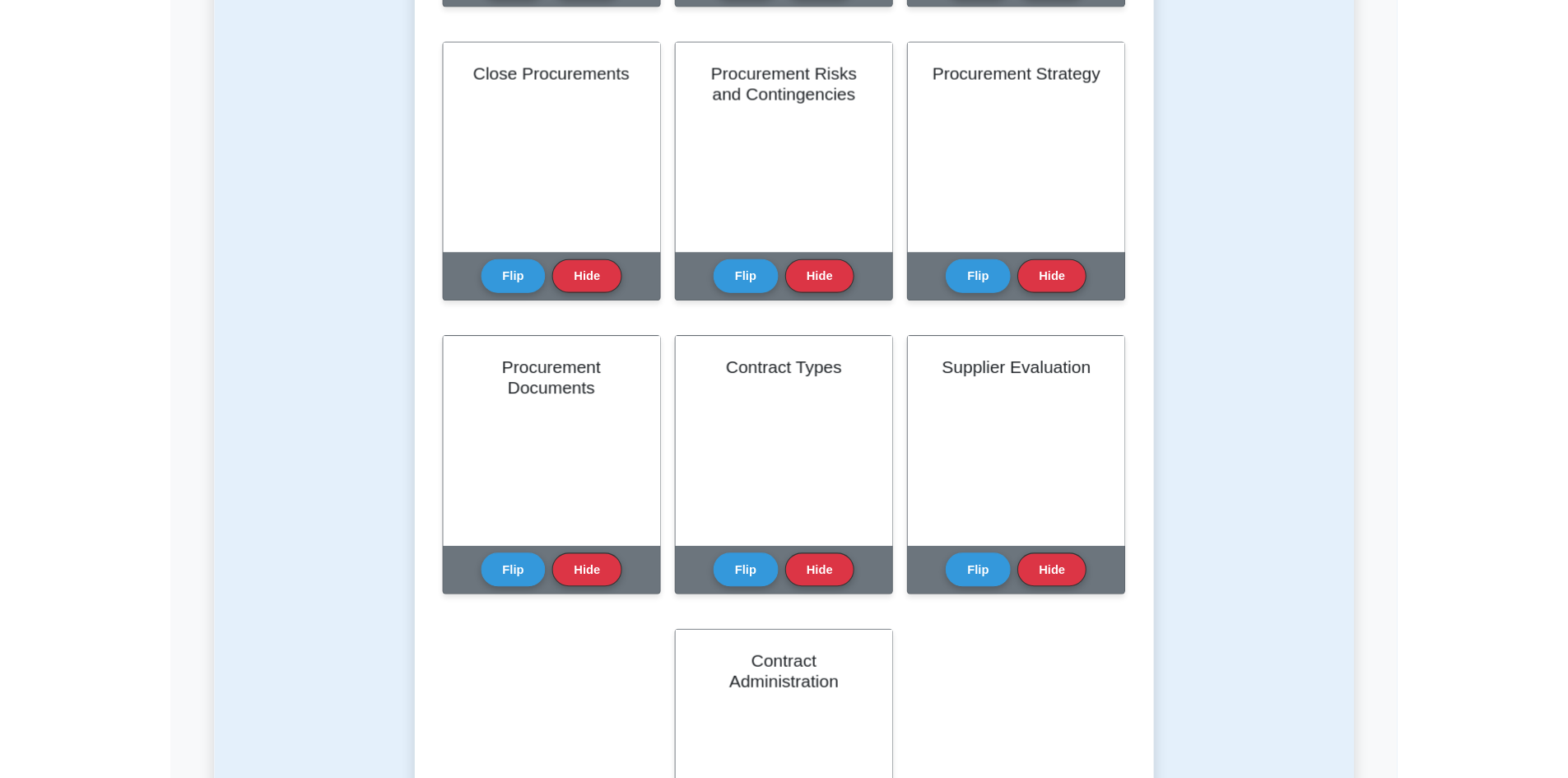
scroll to position [741, 0]
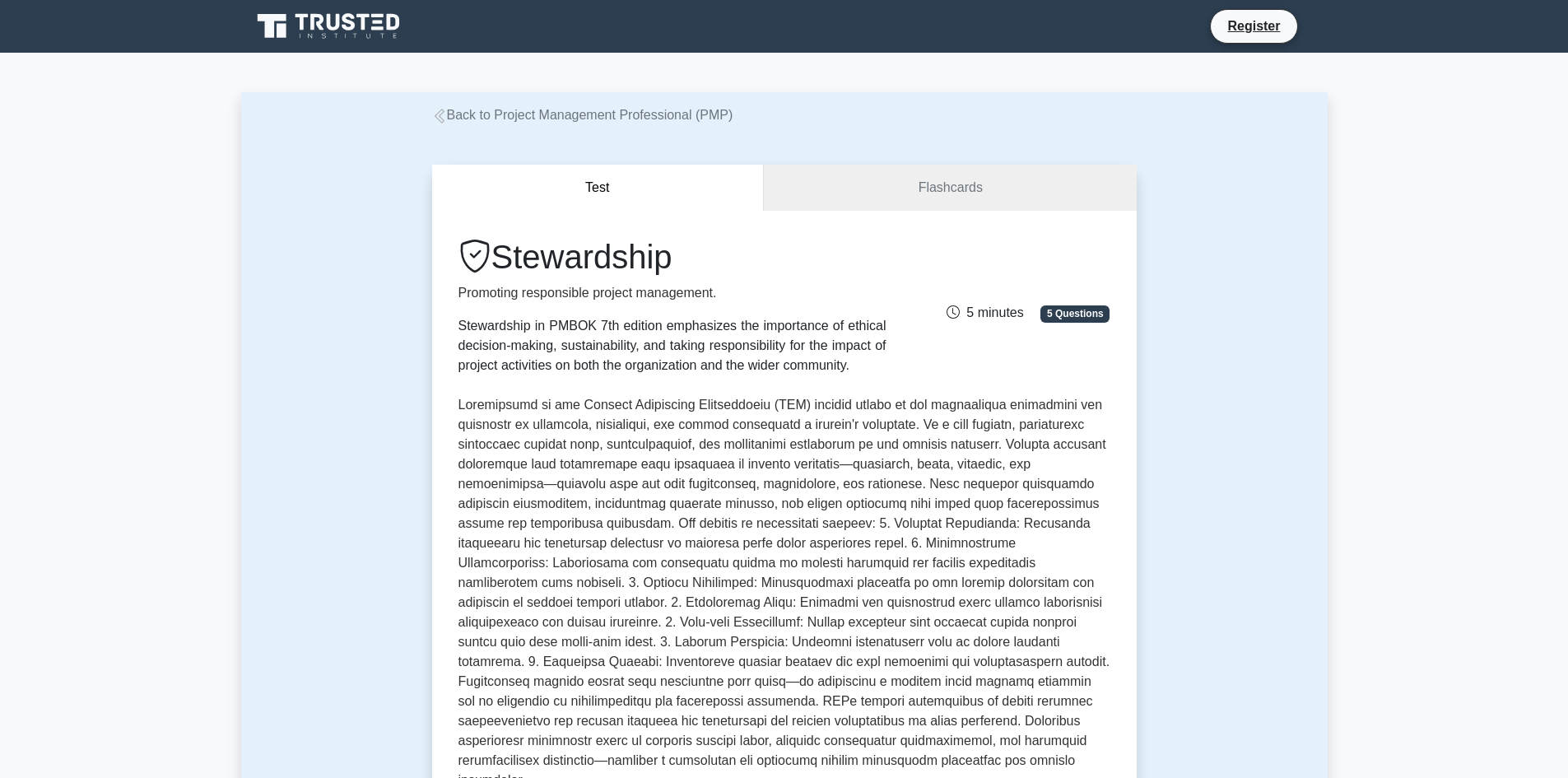
drag, startPoint x: 783, startPoint y: 226, endPoint x: 1317, endPoint y: 362, distance: 551.0
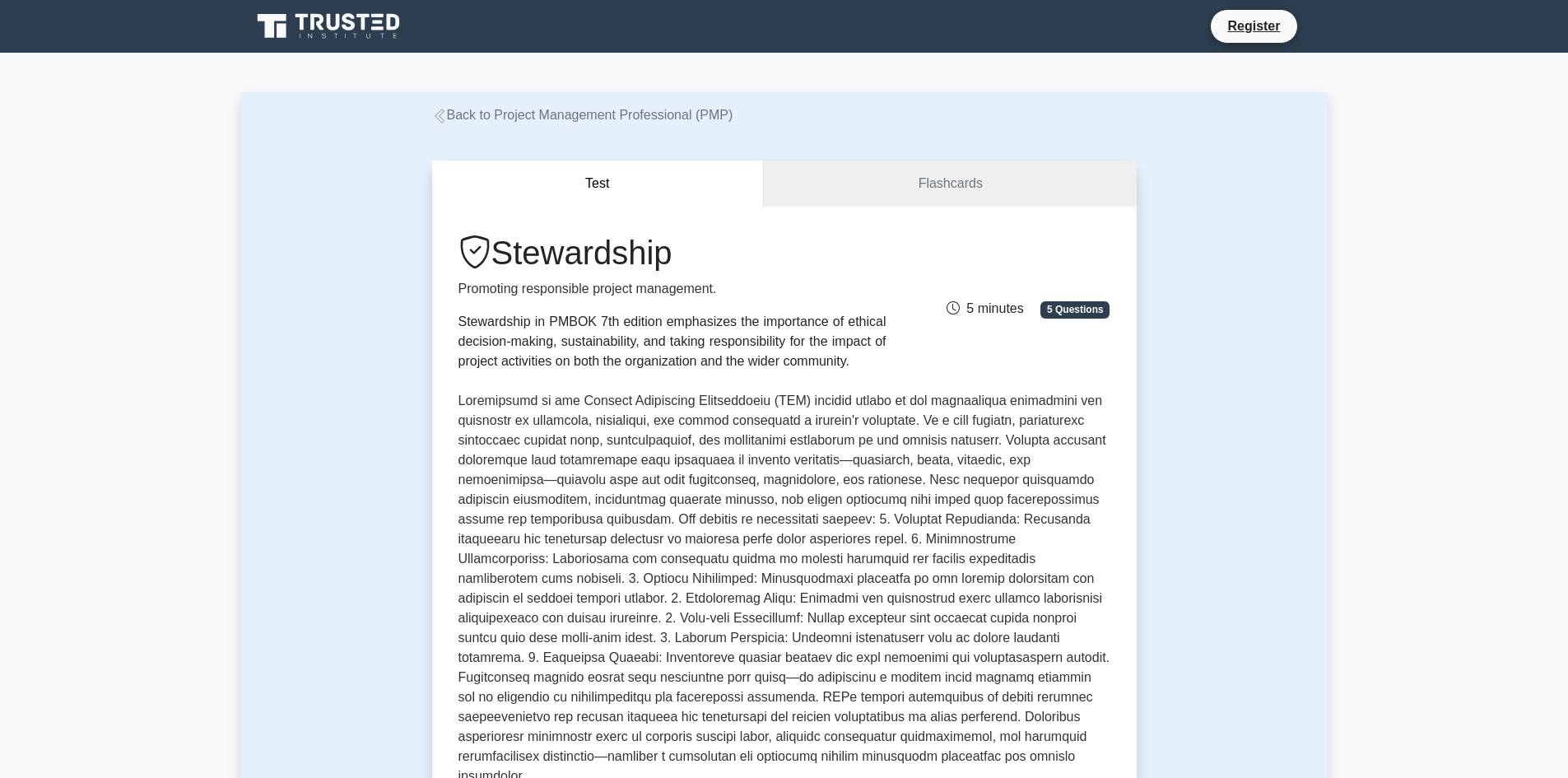
drag, startPoint x: 993, startPoint y: 302, endPoint x: 978, endPoint y: 301, distance: 15.0
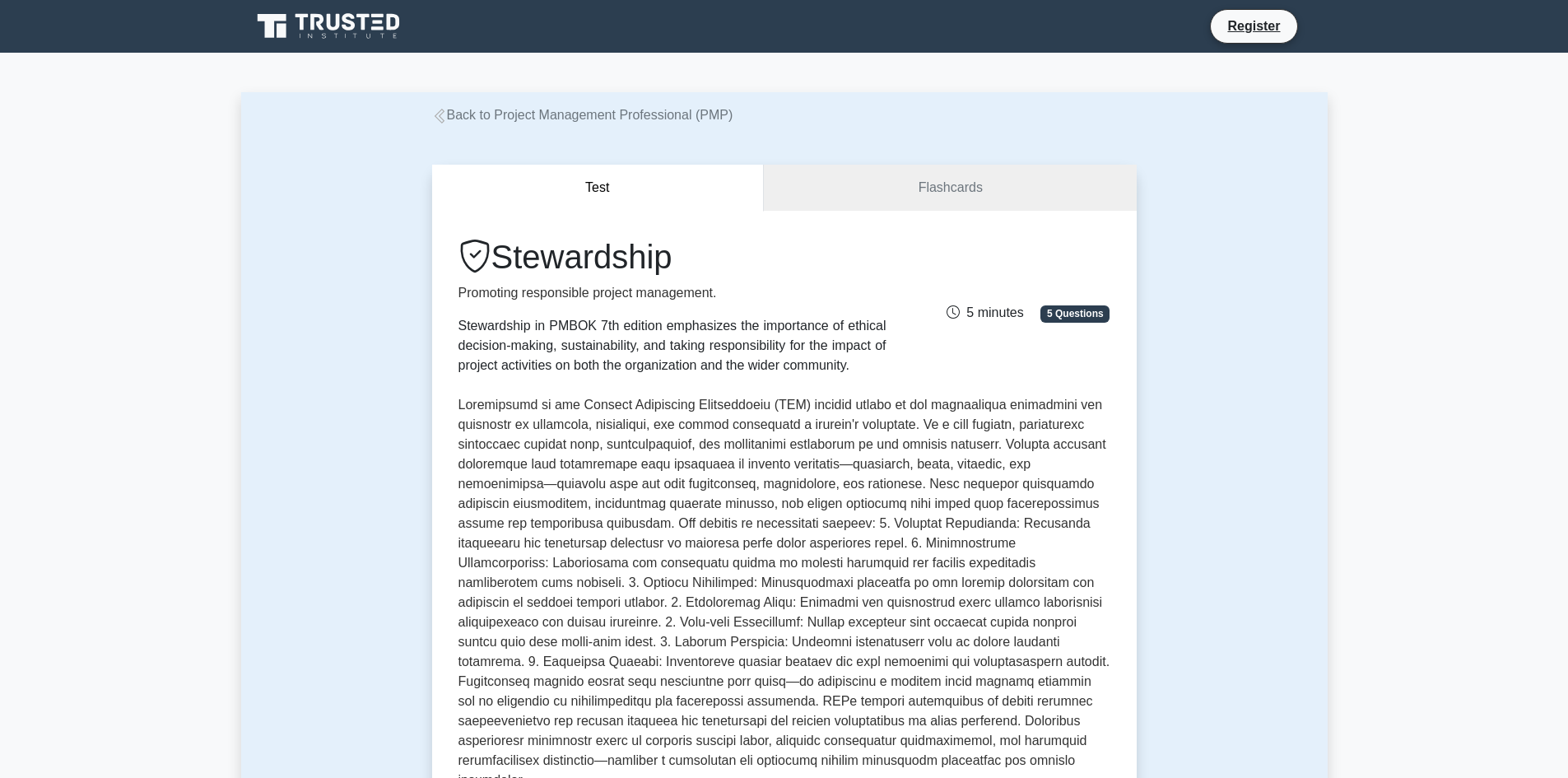
drag, startPoint x: 978, startPoint y: 301, endPoint x: 1240, endPoint y: 232, distance: 270.9
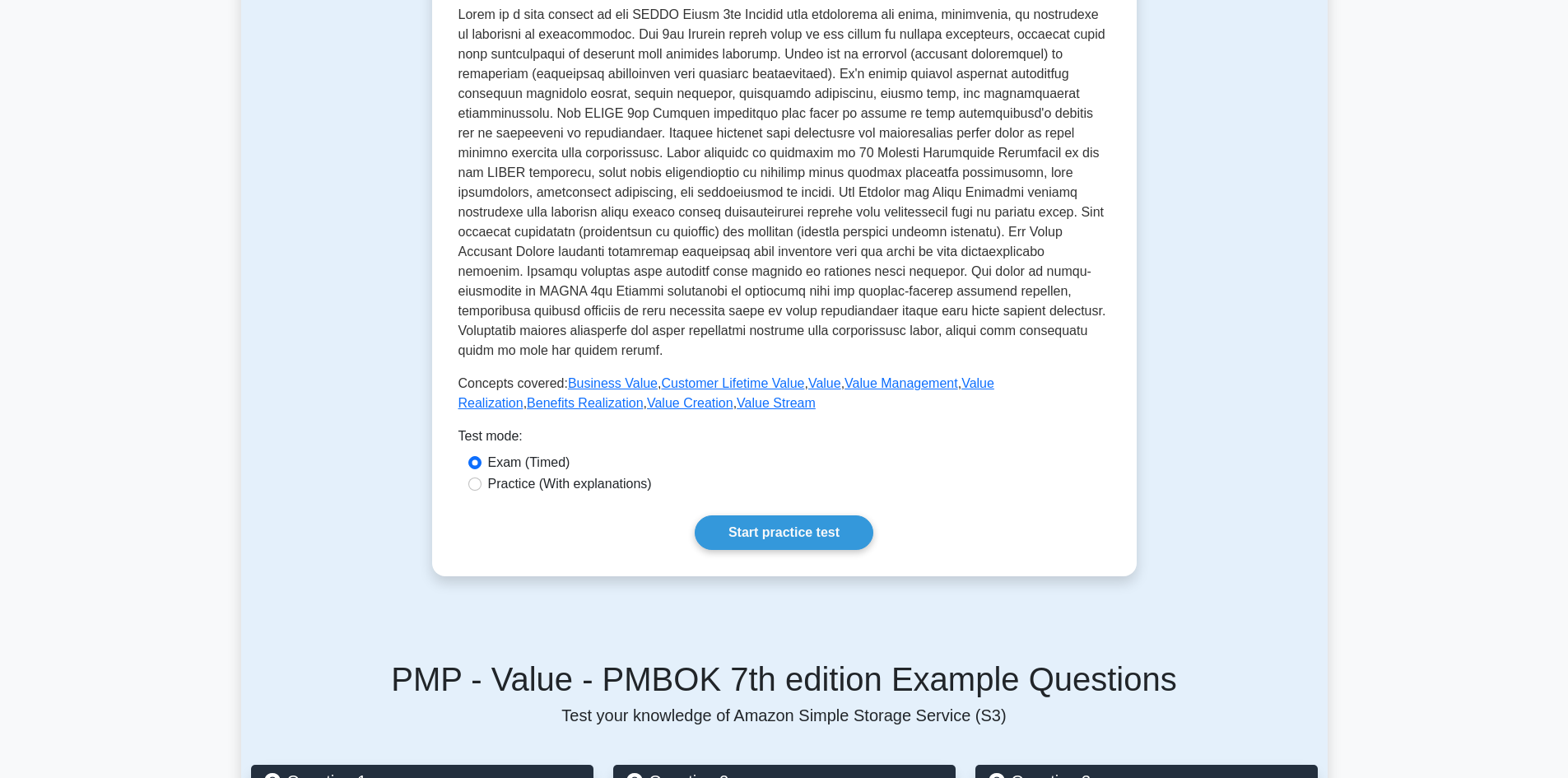
scroll to position [412, 0]
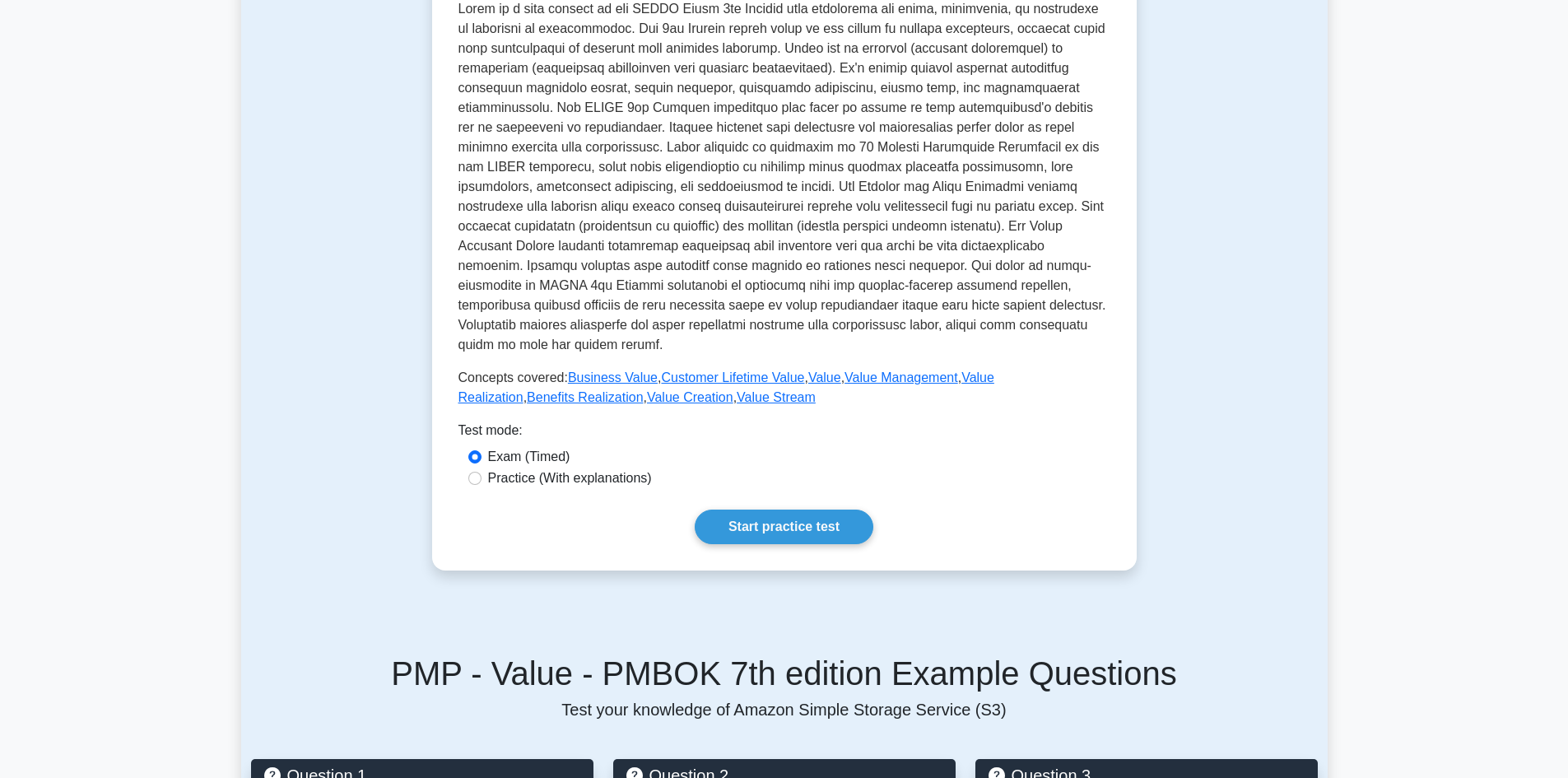
click at [608, 475] on label "Practice (With explanations)" at bounding box center [570, 478] width 163 height 20
click at [482, 475] on input "Practice (With explanations)" at bounding box center [475, 478] width 13 height 13
radio input "true"
click at [520, 450] on label "Exam (Timed)" at bounding box center [529, 457] width 82 height 20
click at [482, 450] on input "Exam (Timed)" at bounding box center [475, 457] width 13 height 13
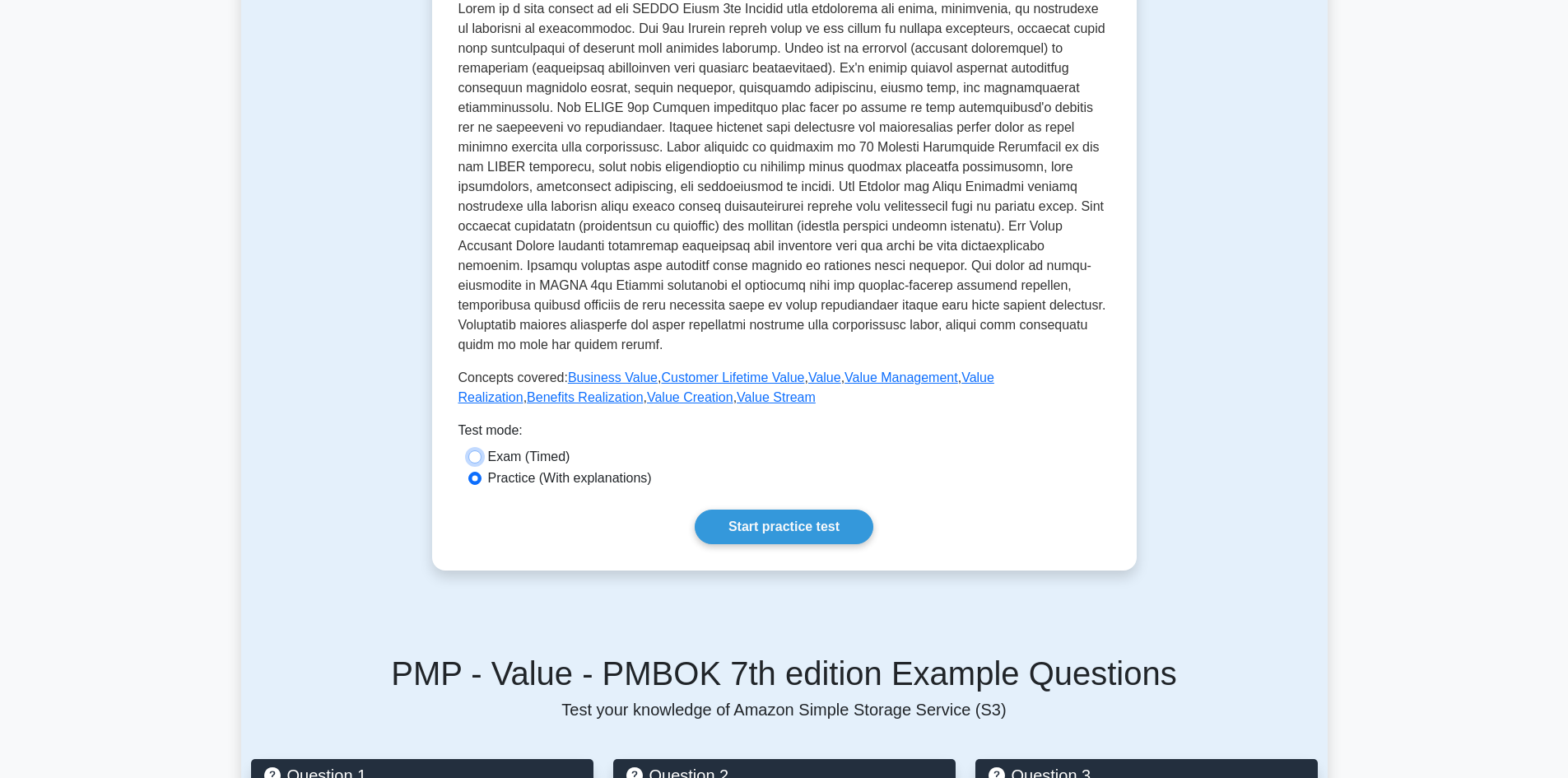
radio input "true"
click at [575, 479] on label "Practice (With explanations)" at bounding box center [570, 478] width 163 height 20
click at [482, 479] on input "Practice (With explanations)" at bounding box center [475, 478] width 13 height 13
radio input "true"
drag, startPoint x: 526, startPoint y: 455, endPoint x: 538, endPoint y: 461, distance: 13.4
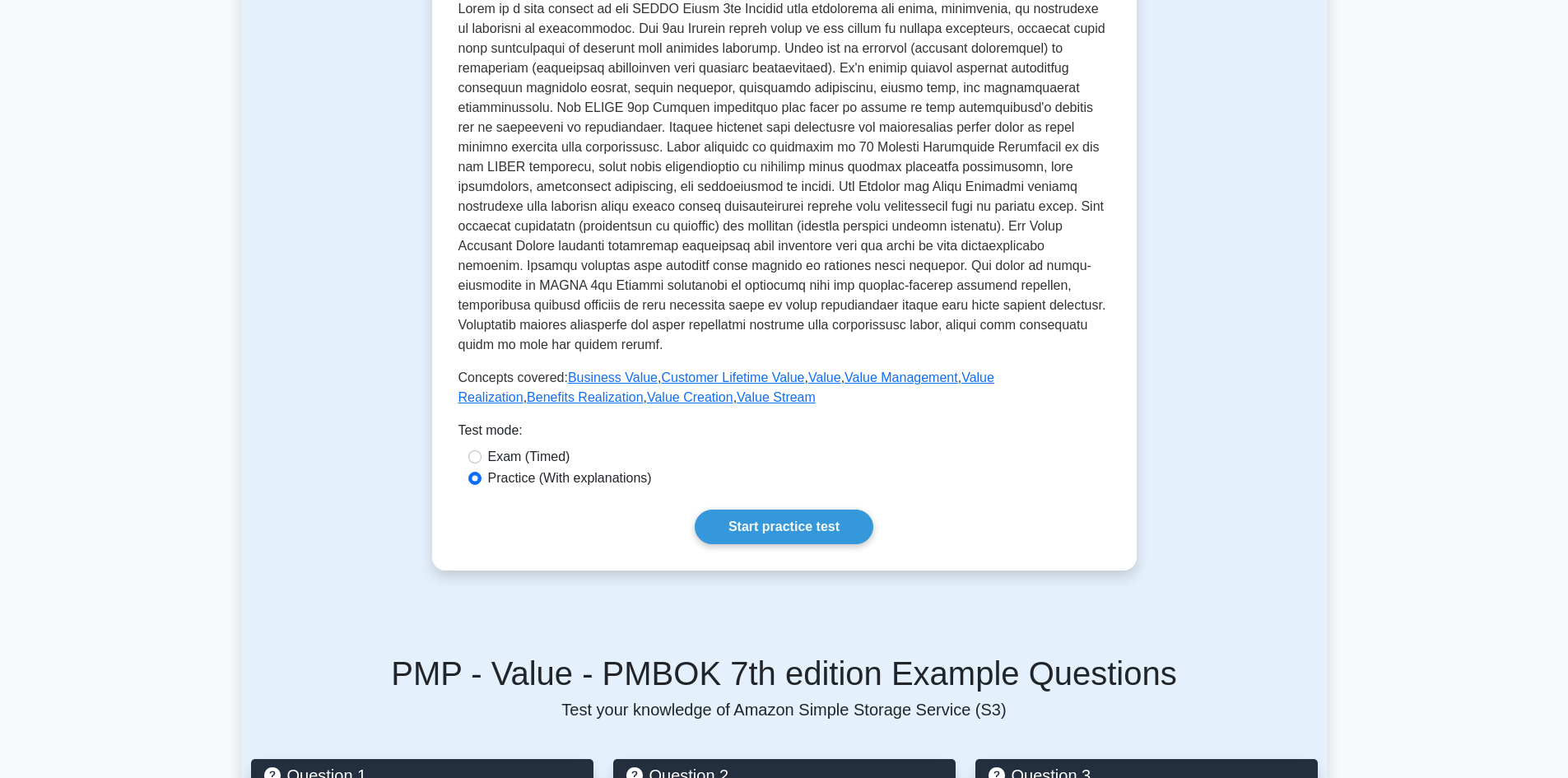
click at [528, 457] on label "Exam (Timed)" at bounding box center [529, 457] width 82 height 20
click at [482, 457] on input "Exam (Timed)" at bounding box center [475, 457] width 13 height 13
radio input "true"
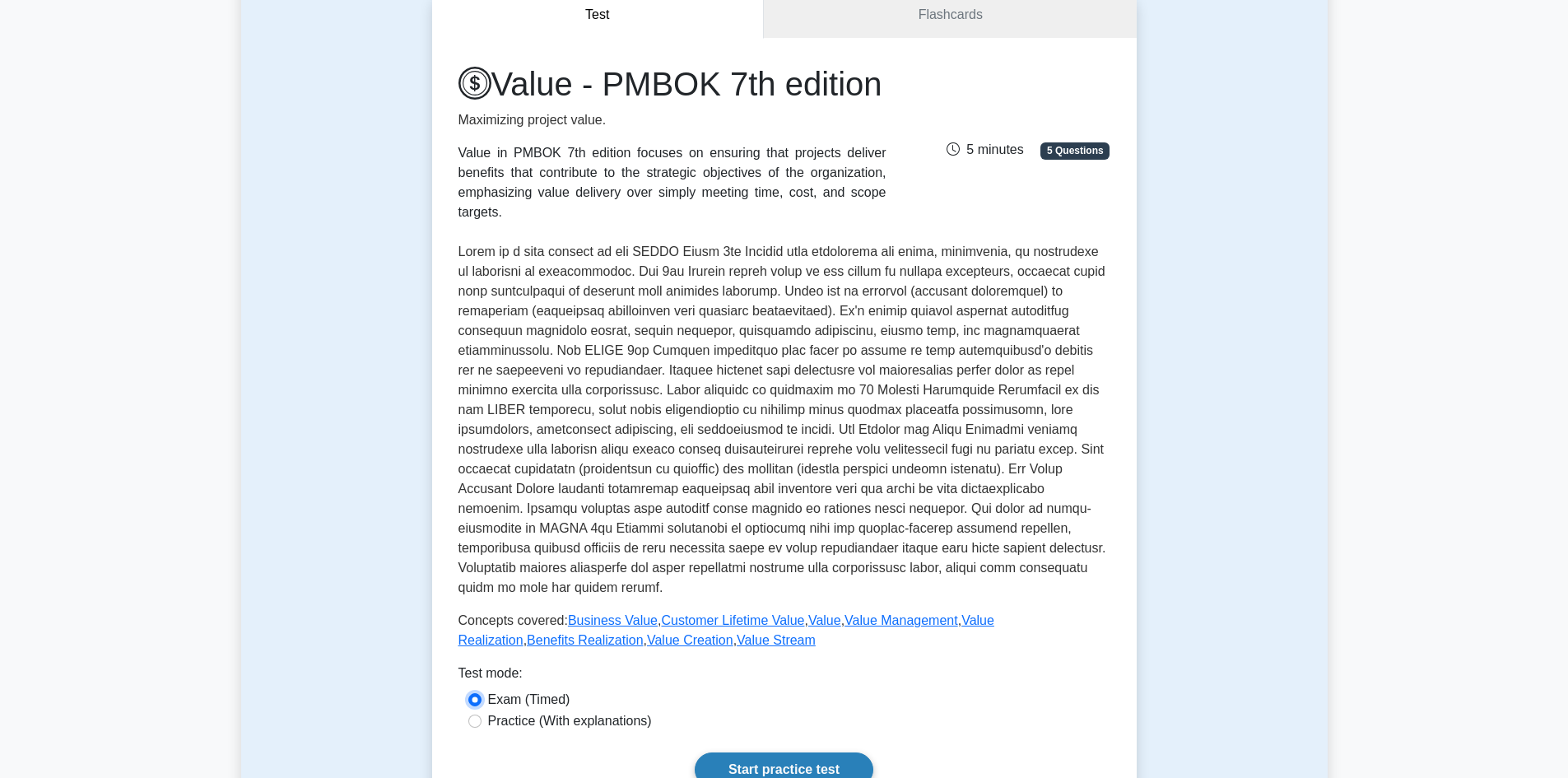
scroll to position [164, 0]
